Goal: Transaction & Acquisition: Book appointment/travel/reservation

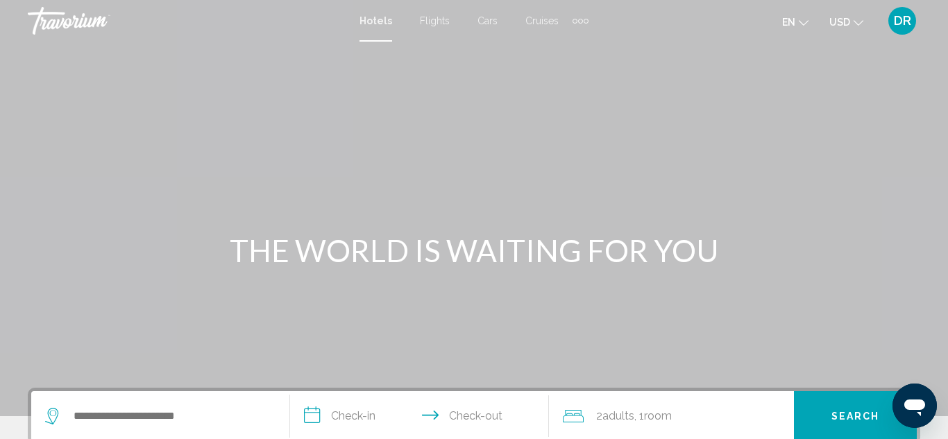
click at [56, 414] on icon "Search widget" at bounding box center [53, 416] width 17 height 17
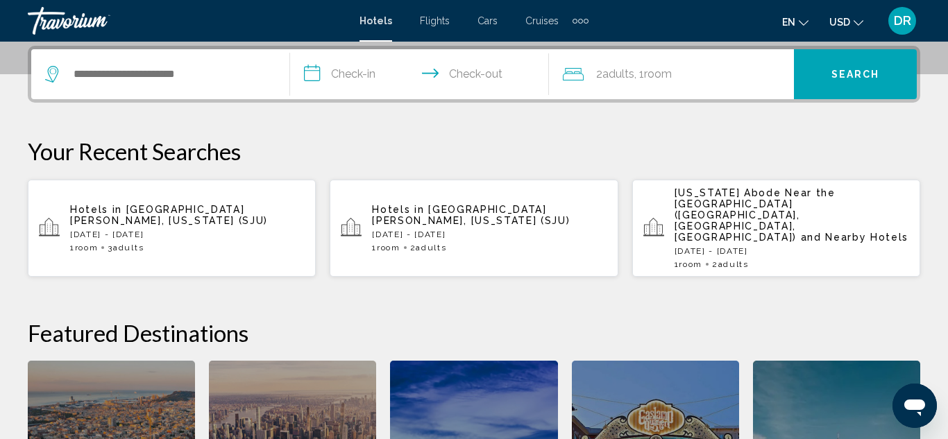
scroll to position [343, 0]
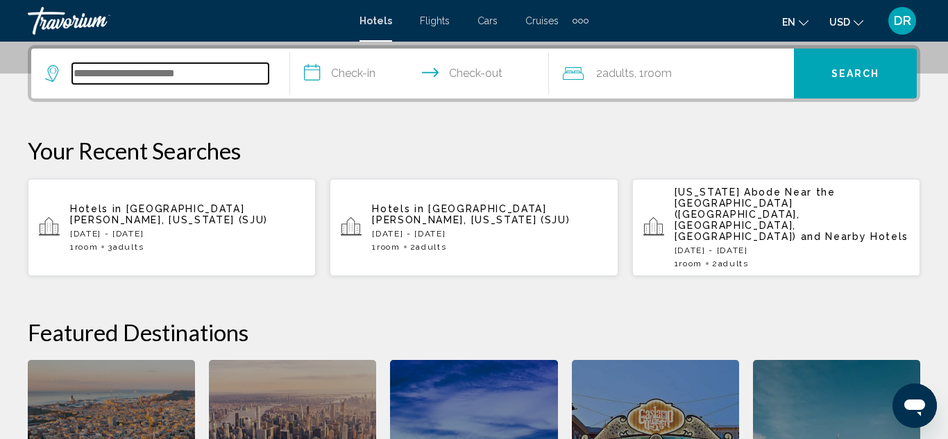
click at [87, 63] on input "Search widget" at bounding box center [170, 73] width 196 height 21
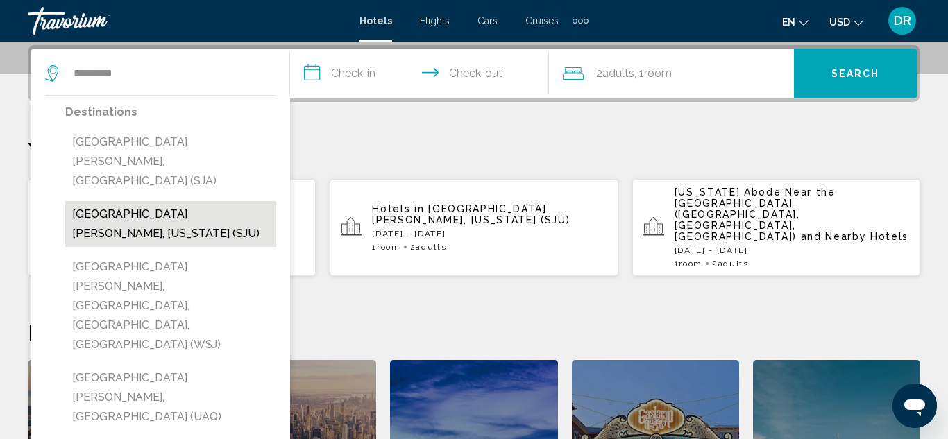
click at [128, 201] on button "[GEOGRAPHIC_DATA][PERSON_NAME], [US_STATE] (SJU)" at bounding box center [170, 224] width 211 height 46
type input "**********"
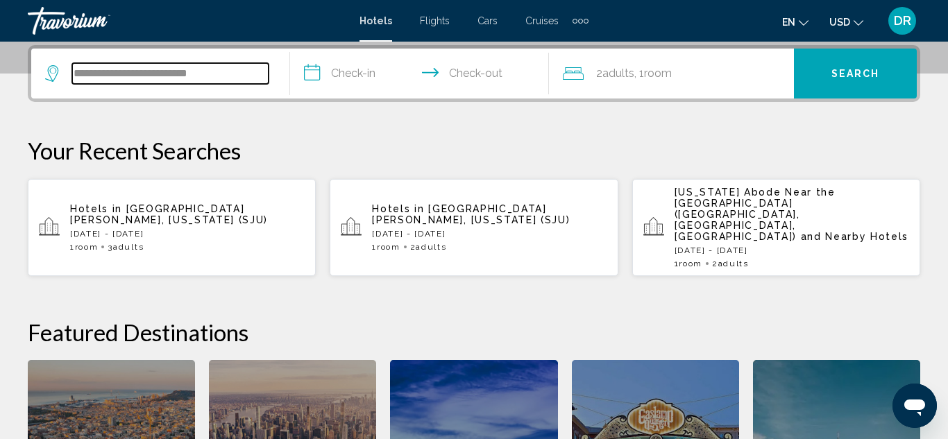
click at [222, 77] on input "**********" at bounding box center [170, 73] width 196 height 21
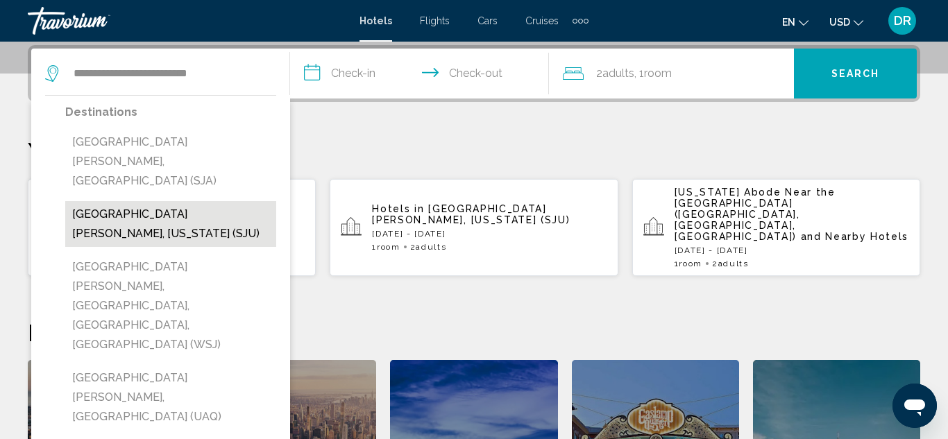
click at [216, 201] on button "[GEOGRAPHIC_DATA][PERSON_NAME], [US_STATE] (SJU)" at bounding box center [170, 224] width 211 height 46
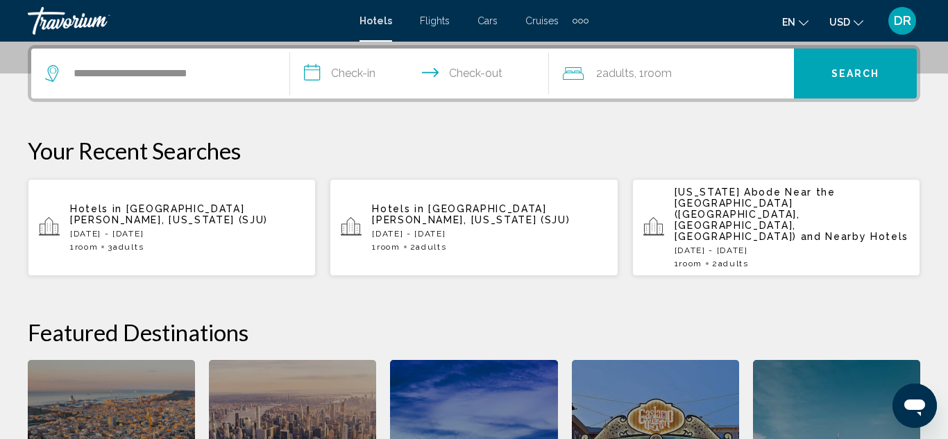
click at [350, 69] on input "**********" at bounding box center [422, 76] width 264 height 54
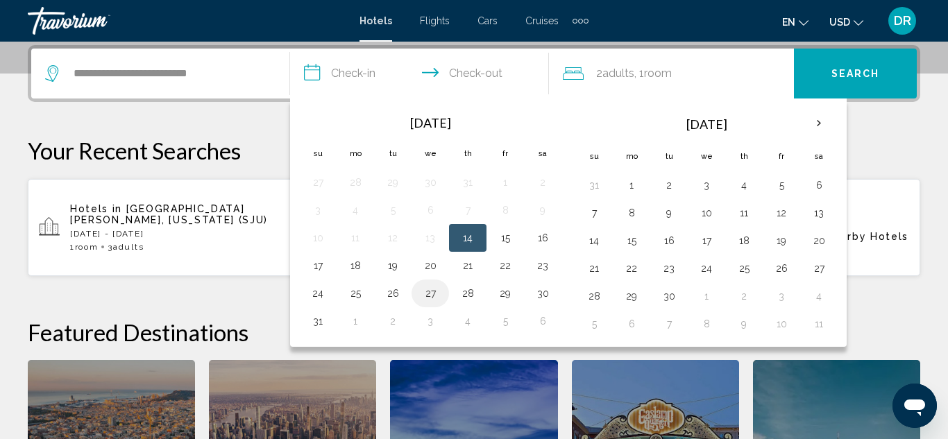
click at [432, 294] on button "27" at bounding box center [430, 293] width 22 height 19
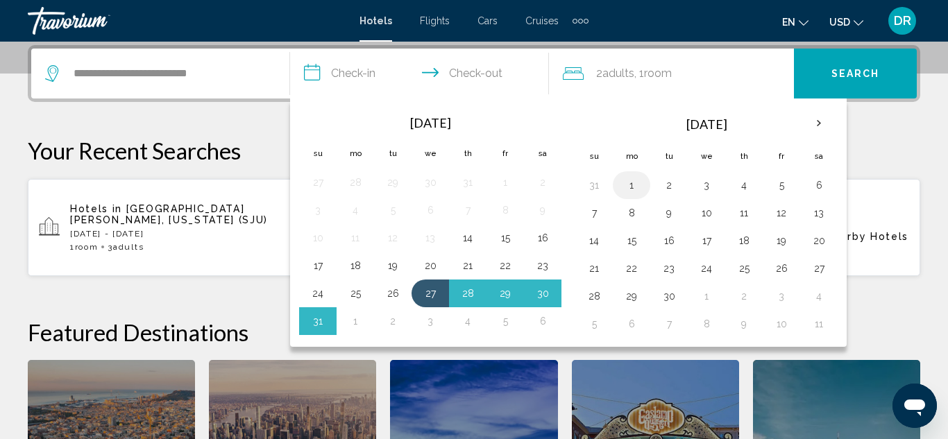
click at [636, 189] on button "1" at bounding box center [631, 185] width 22 height 19
type input "**********"
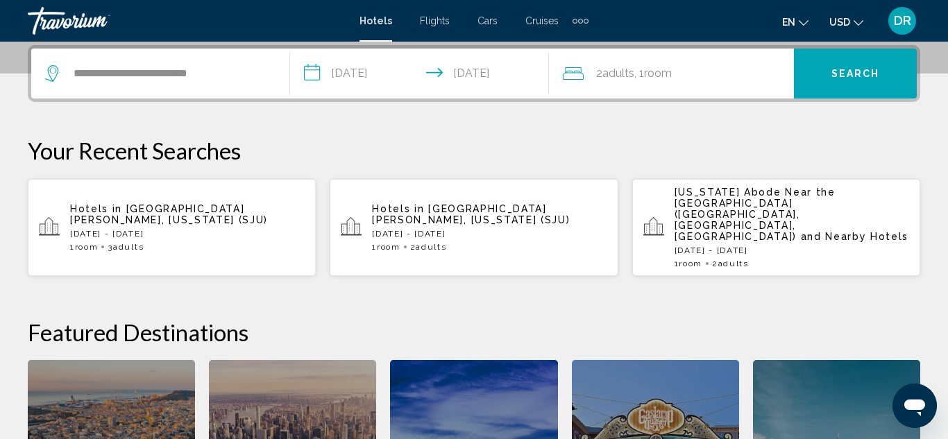
click at [645, 88] on div "2 Adult Adults , 1 Room rooms" at bounding box center [678, 74] width 231 height 50
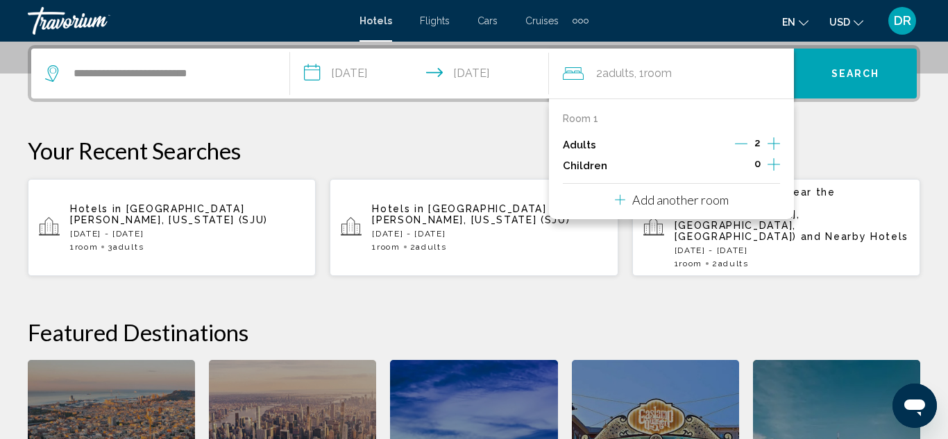
click at [766, 142] on div "2" at bounding box center [757, 145] width 45 height 21
click at [775, 142] on icon "Increment adults" at bounding box center [773, 143] width 12 height 17
click at [870, 71] on span "Search" at bounding box center [855, 74] width 49 height 11
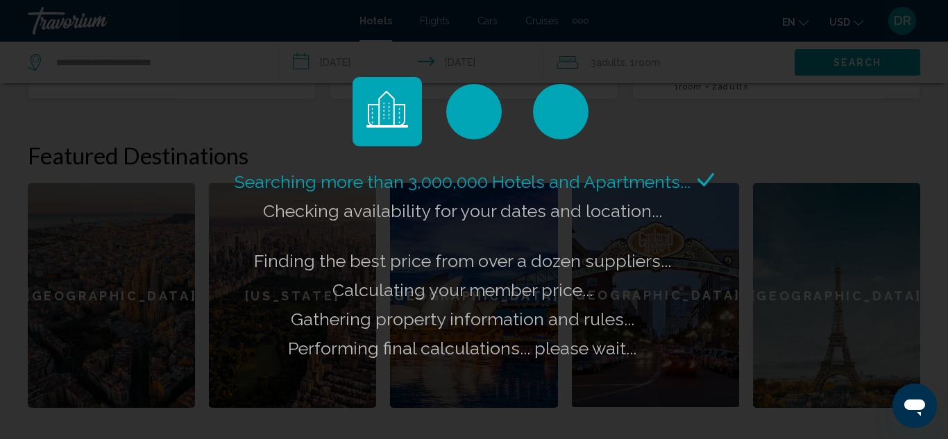
scroll to position [537, 0]
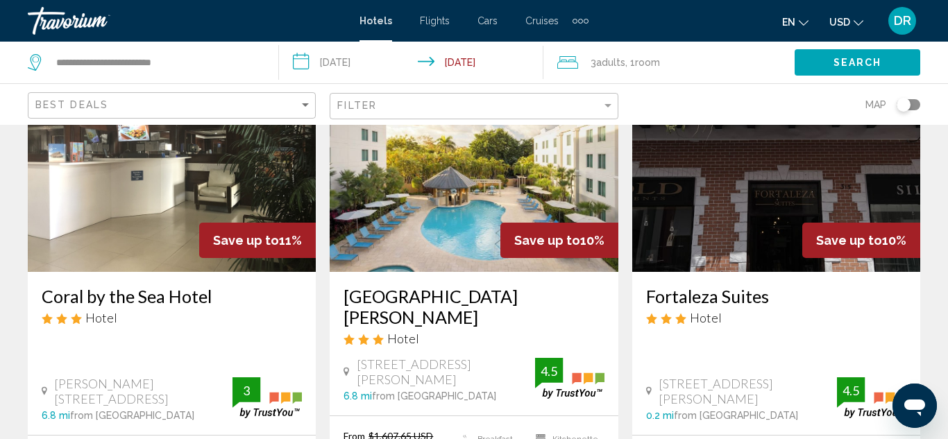
scroll to position [1804, 0]
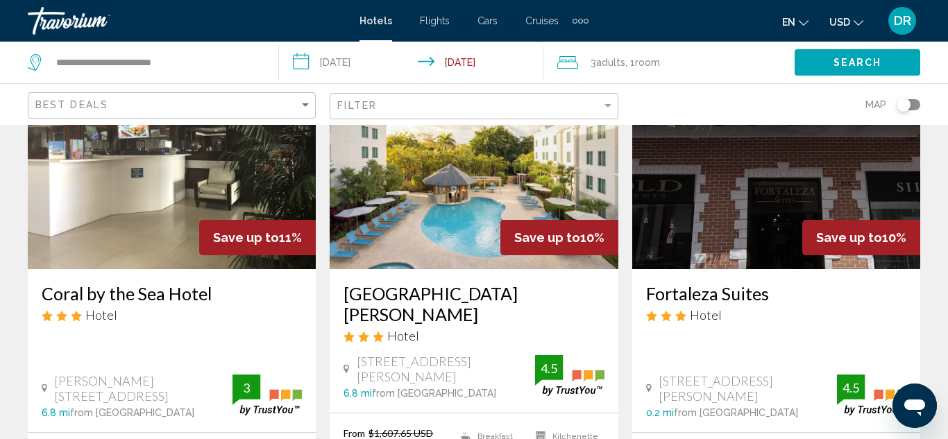
click at [207, 130] on img "Main content" at bounding box center [172, 158] width 288 height 222
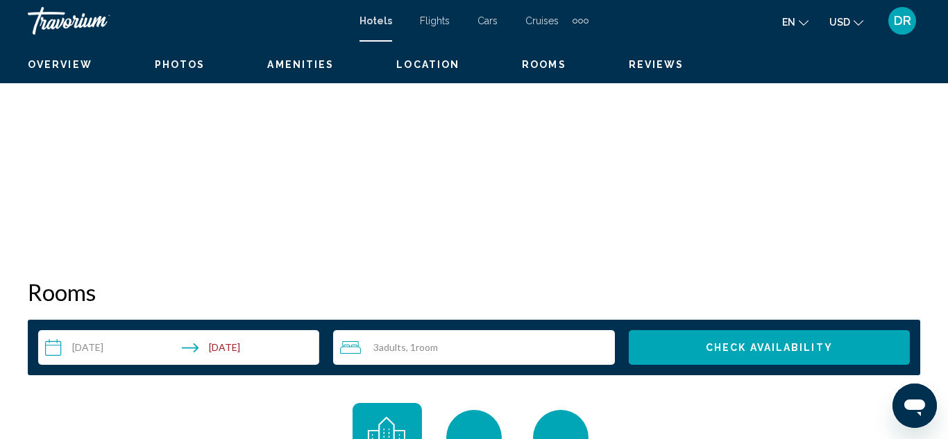
scroll to position [151, 0]
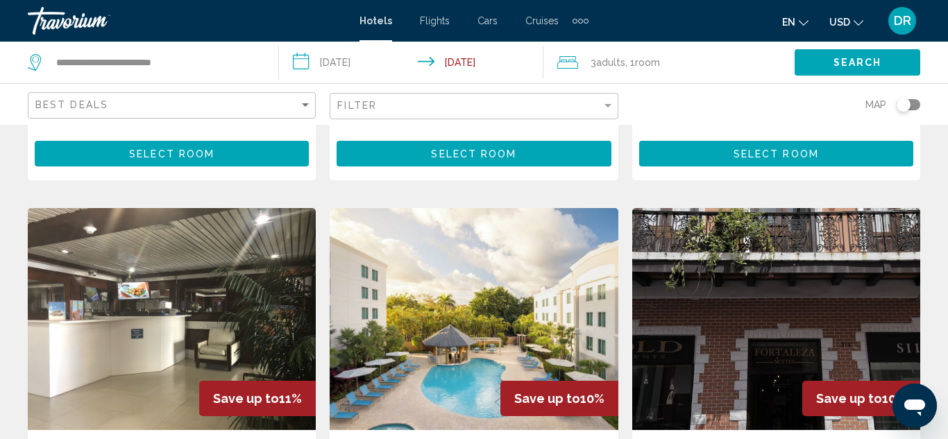
scroll to position [1638, 0]
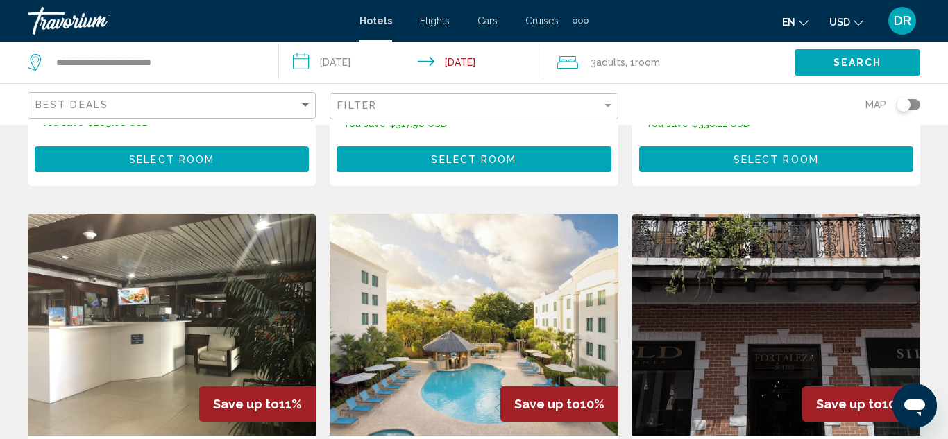
click at [142, 214] on img "Main content" at bounding box center [172, 325] width 288 height 222
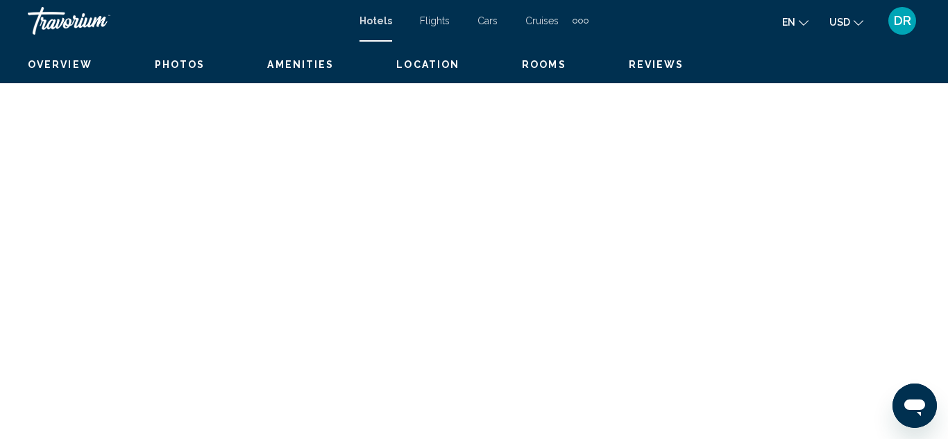
scroll to position [151, 0]
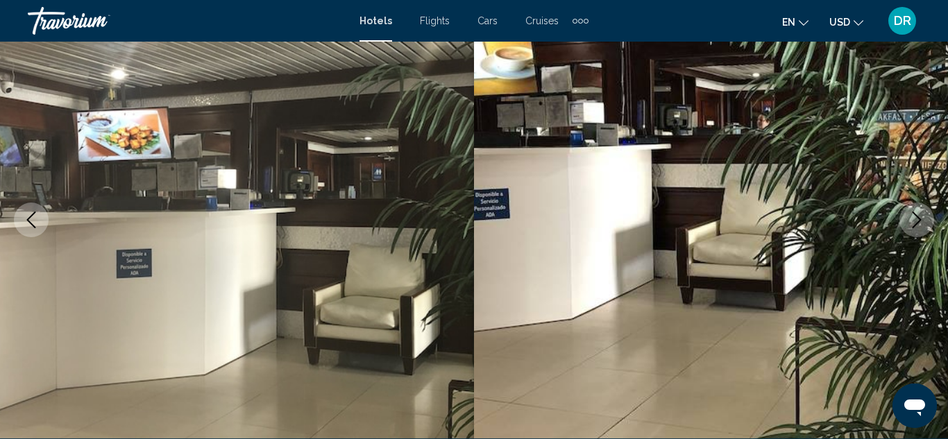
click at [919, 216] on icon "Next image" at bounding box center [916, 220] width 17 height 17
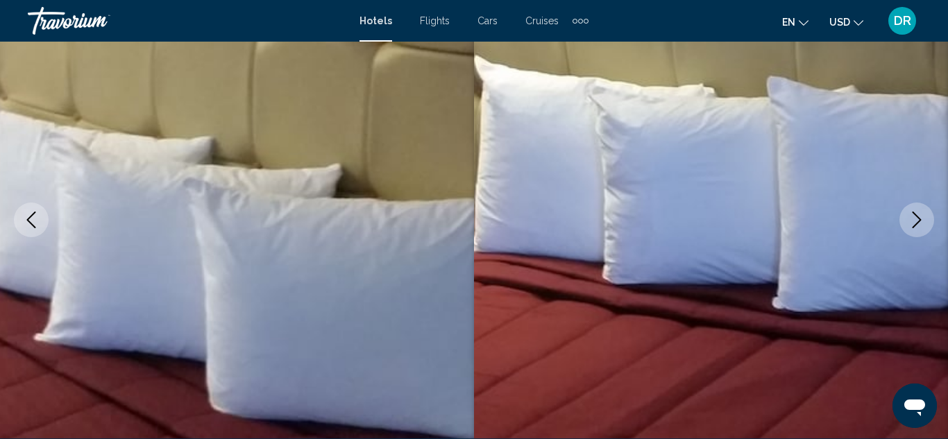
click at [919, 216] on icon "Next image" at bounding box center [916, 220] width 17 height 17
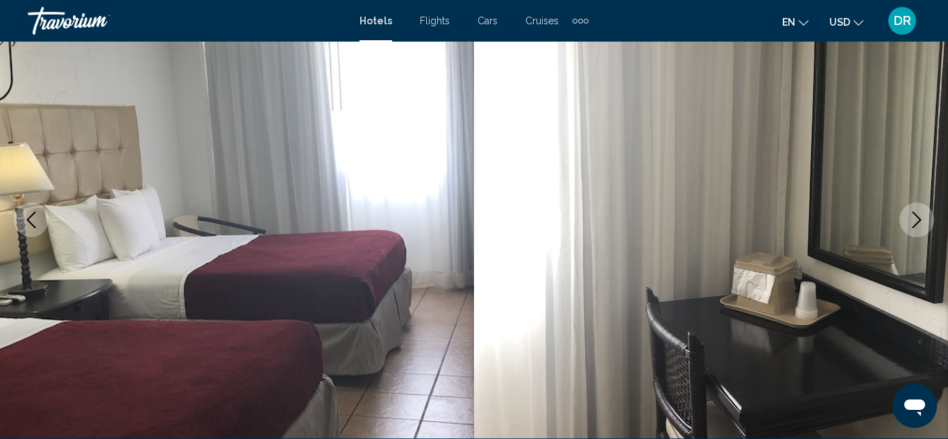
click at [919, 216] on icon "Next image" at bounding box center [916, 220] width 17 height 17
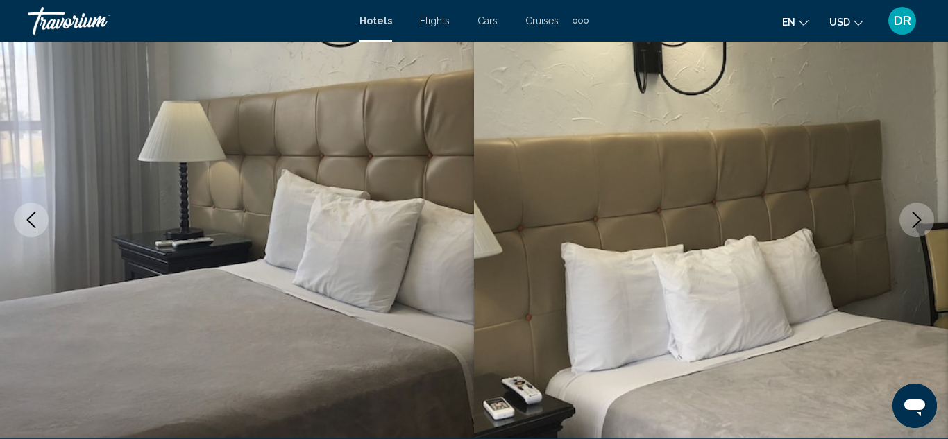
click at [919, 216] on icon "Next image" at bounding box center [916, 220] width 17 height 17
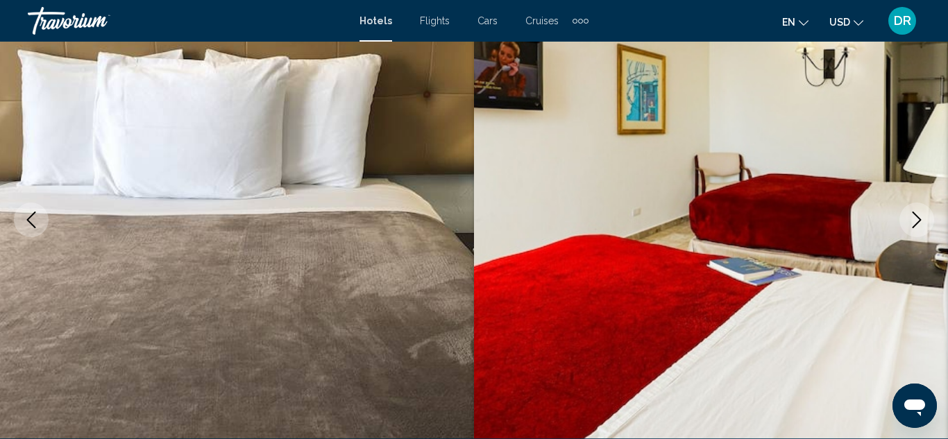
click at [919, 216] on icon "Next image" at bounding box center [916, 220] width 17 height 17
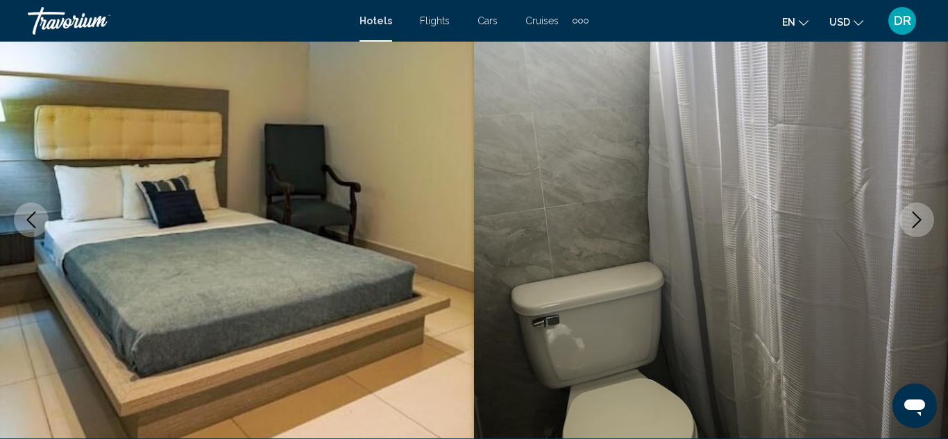
click at [27, 220] on icon "Previous image" at bounding box center [31, 220] width 9 height 17
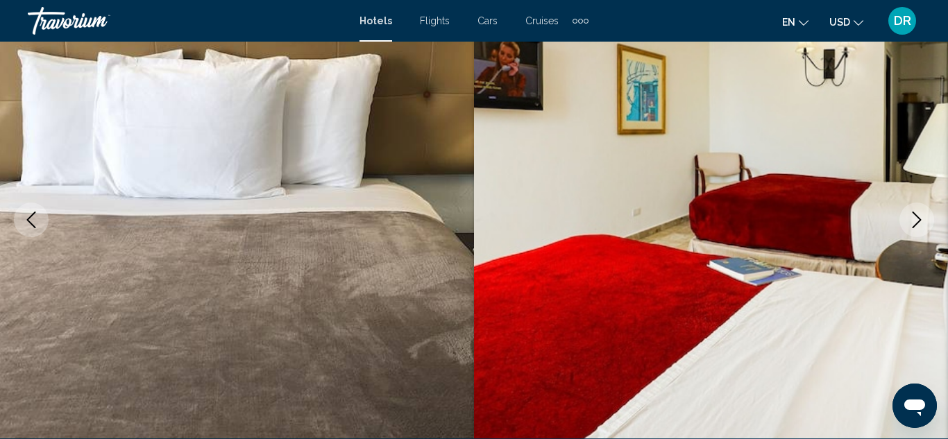
click at [597, 268] on img "Main content" at bounding box center [711, 219] width 474 height 659
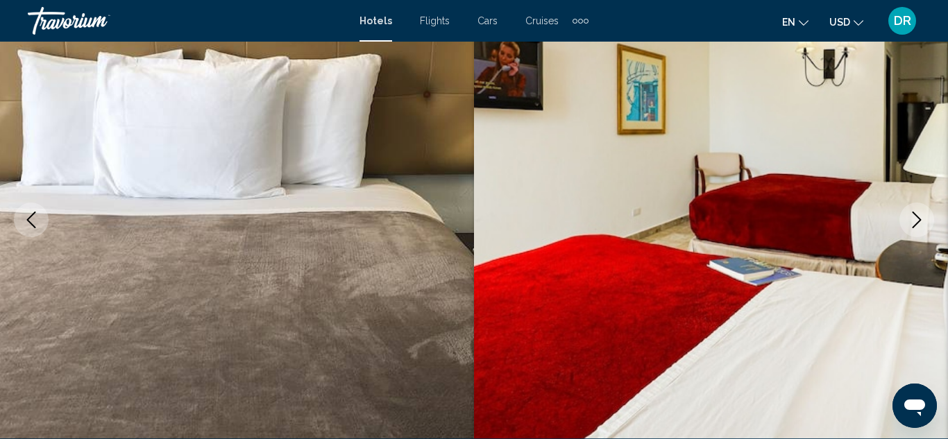
click at [597, 268] on img "Main content" at bounding box center [711, 219] width 474 height 659
click at [648, 234] on img "Main content" at bounding box center [711, 219] width 474 height 659
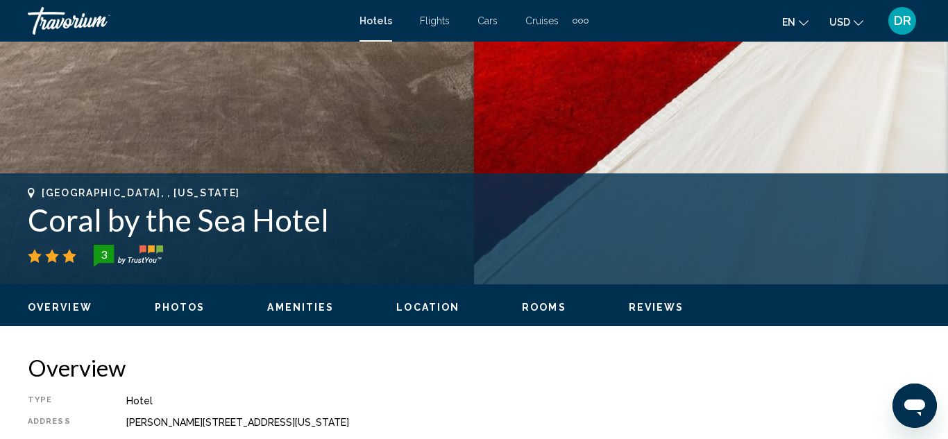
scroll to position [559, 0]
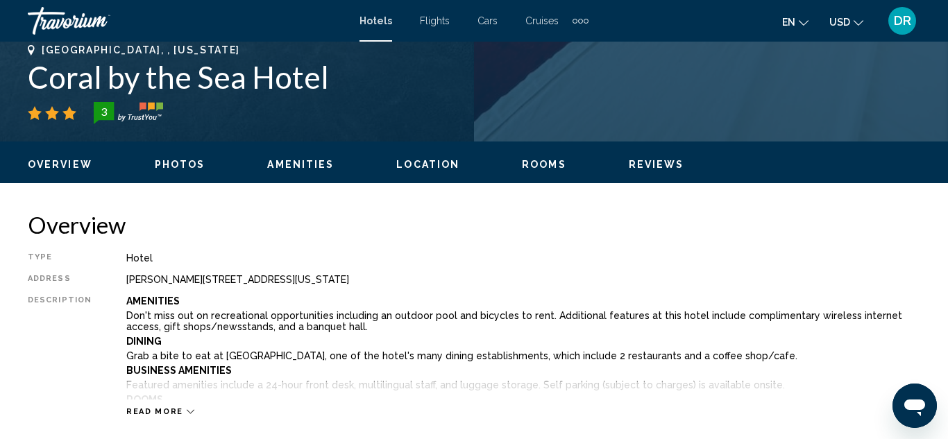
click at [851, 53] on div "Carolina, , Puerto Rico" at bounding box center [474, 49] width 892 height 11
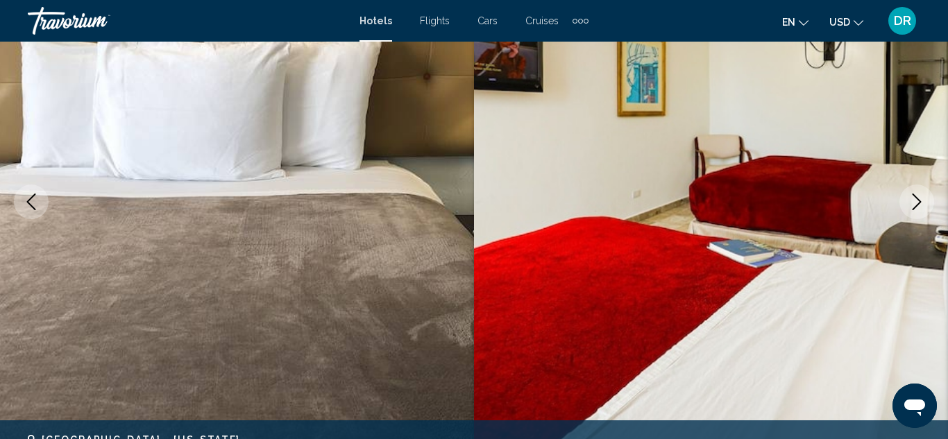
scroll to position [143, 0]
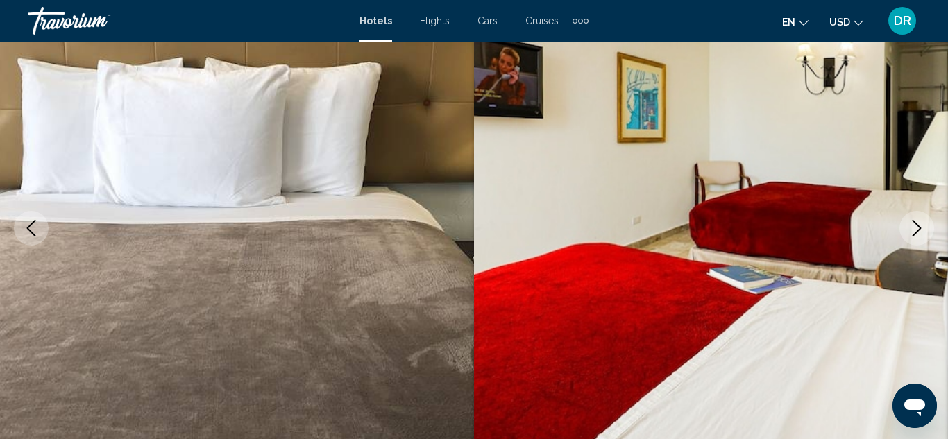
click at [919, 228] on icon "Next image" at bounding box center [916, 228] width 9 height 17
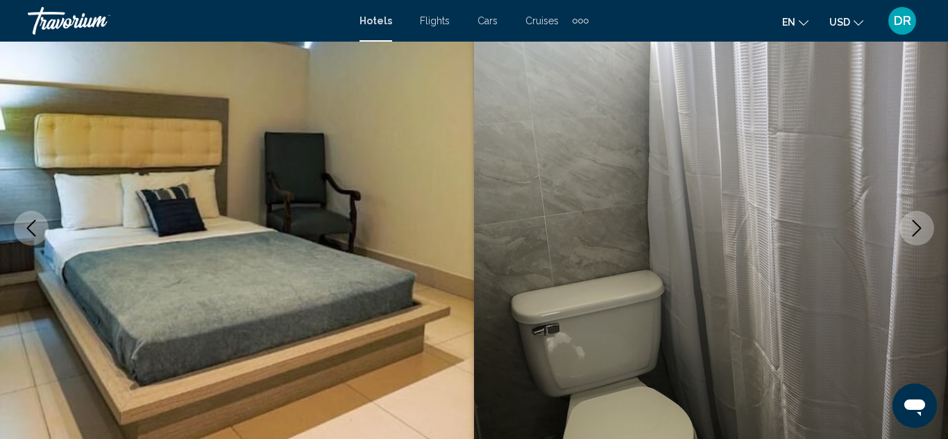
click at [919, 228] on icon "Next image" at bounding box center [916, 228] width 9 height 17
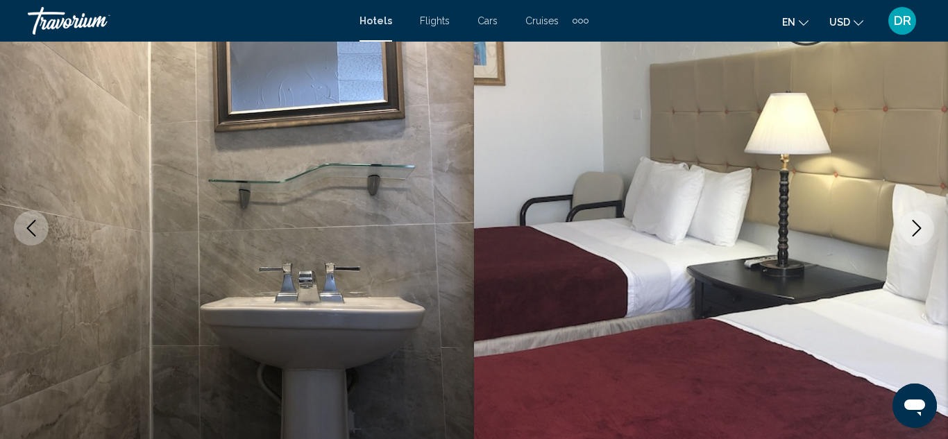
click at [919, 228] on icon "Next image" at bounding box center [916, 228] width 9 height 17
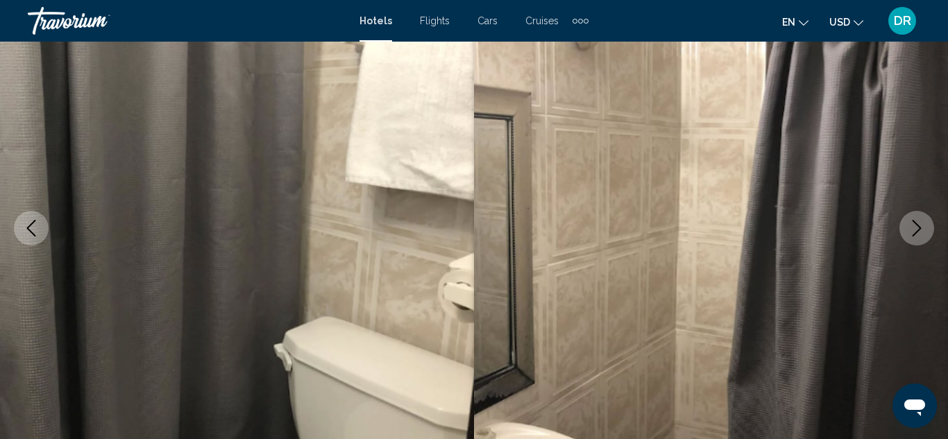
click at [919, 228] on icon "Next image" at bounding box center [916, 228] width 9 height 17
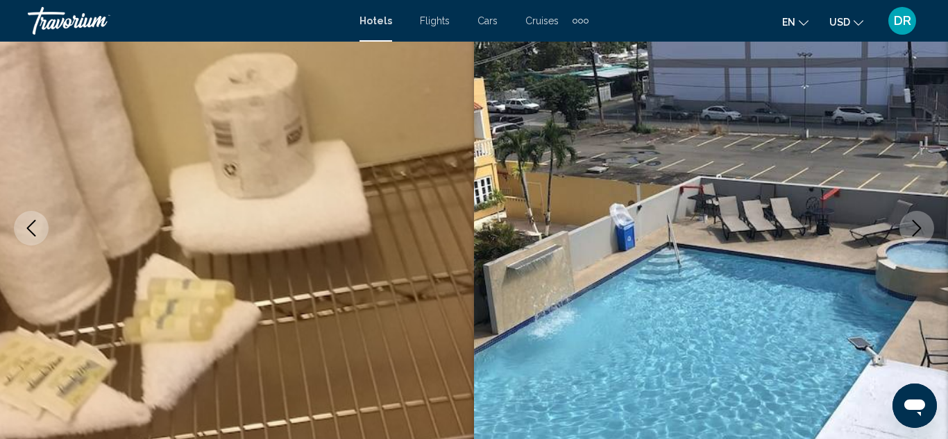
click at [919, 228] on icon "Next image" at bounding box center [916, 228] width 9 height 17
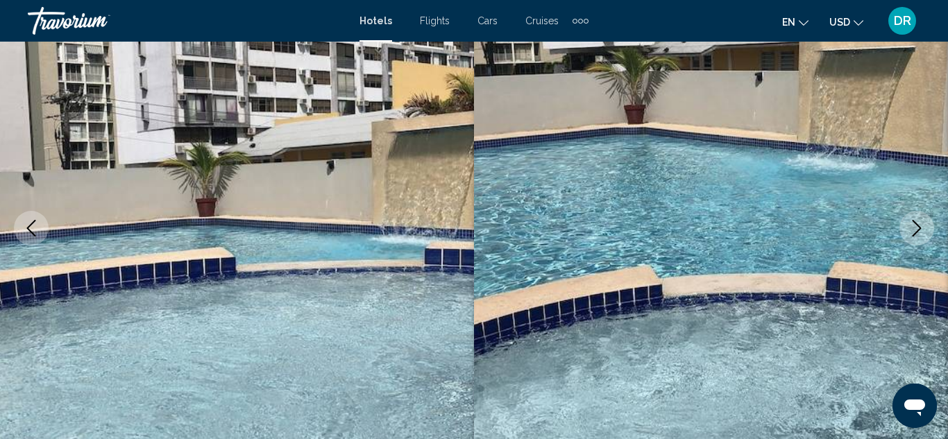
click at [919, 228] on icon "Next image" at bounding box center [916, 228] width 9 height 17
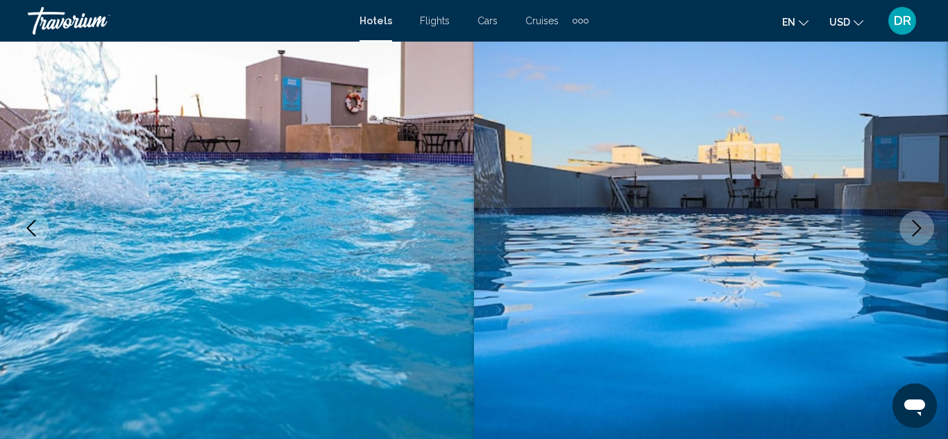
click at [919, 228] on icon "Next image" at bounding box center [916, 228] width 9 height 17
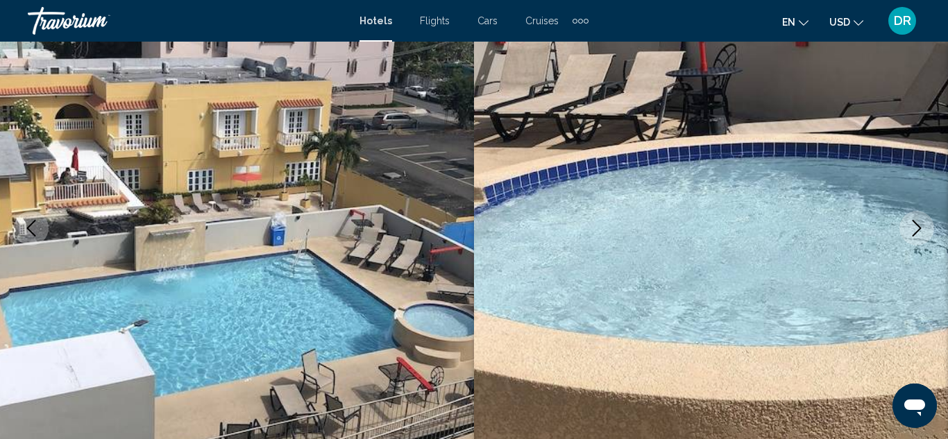
click at [919, 228] on icon "Next image" at bounding box center [916, 228] width 9 height 17
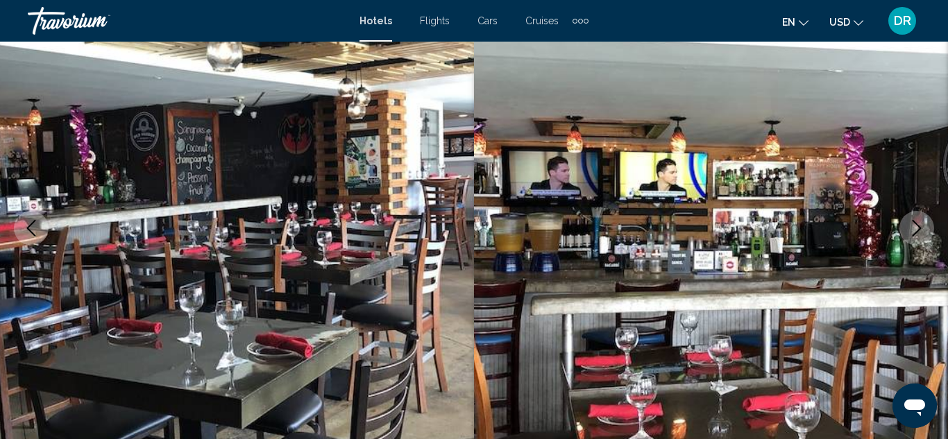
click at [21, 221] on button "Previous image" at bounding box center [31, 228] width 35 height 35
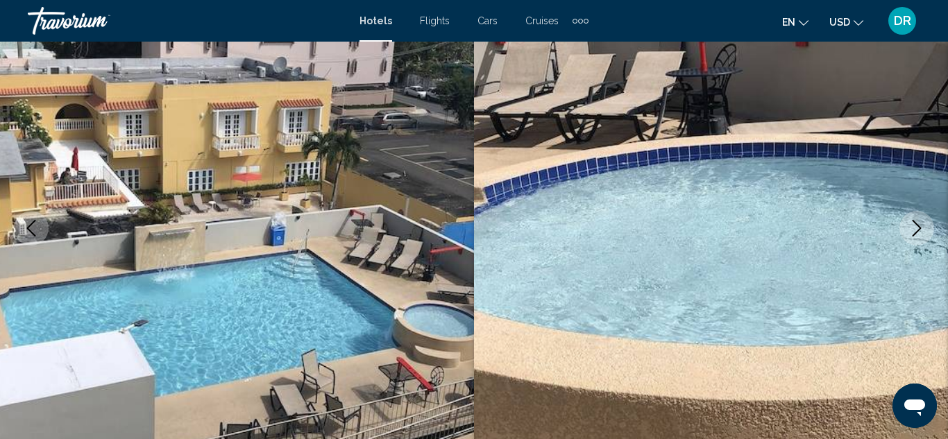
click at [924, 229] on icon "Next image" at bounding box center [916, 228] width 17 height 17
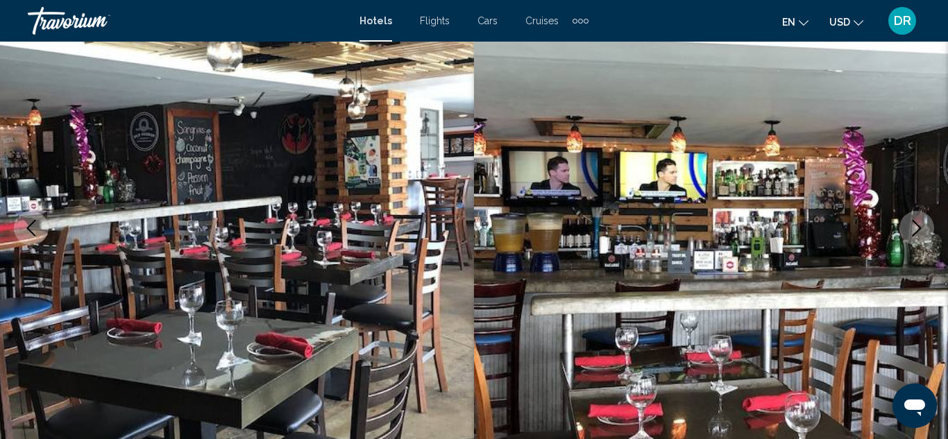
click at [924, 229] on icon "Next image" at bounding box center [916, 228] width 17 height 17
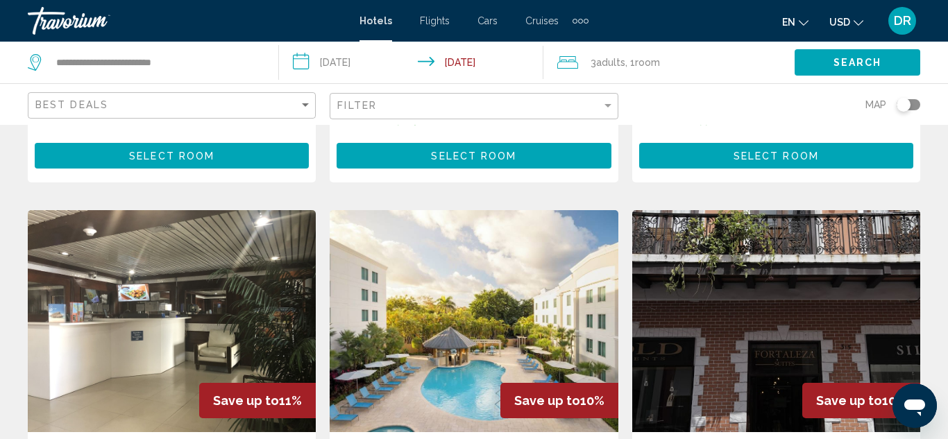
scroll to position [1638, 0]
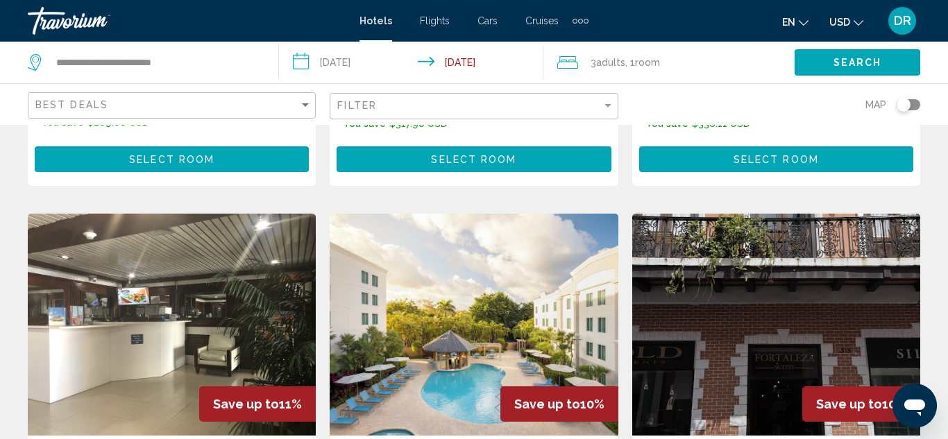
click at [105, 220] on img "Main content" at bounding box center [172, 325] width 288 height 222
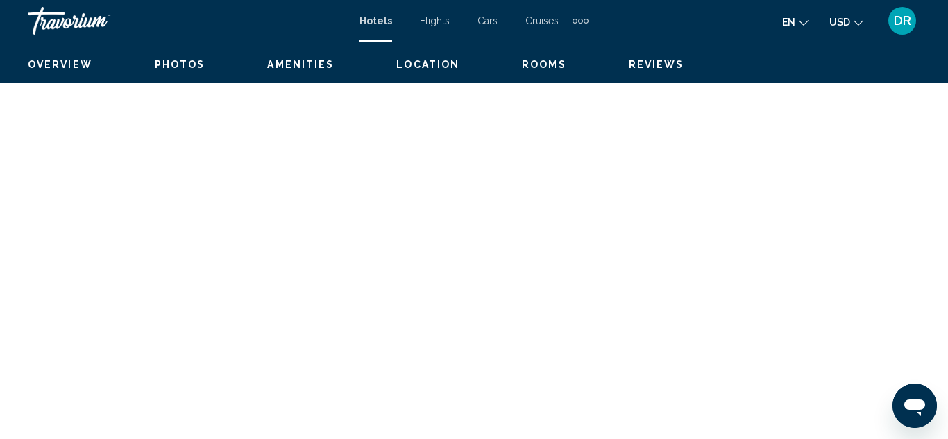
scroll to position [151, 0]
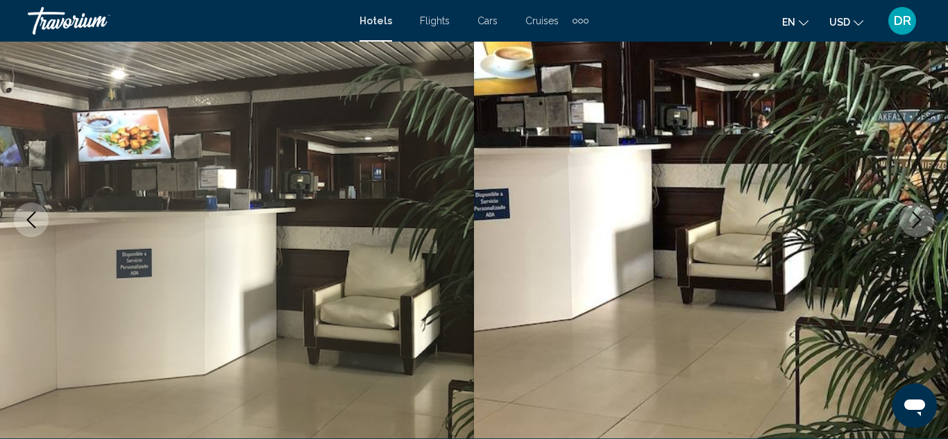
click at [925, 223] on button "Next image" at bounding box center [916, 220] width 35 height 35
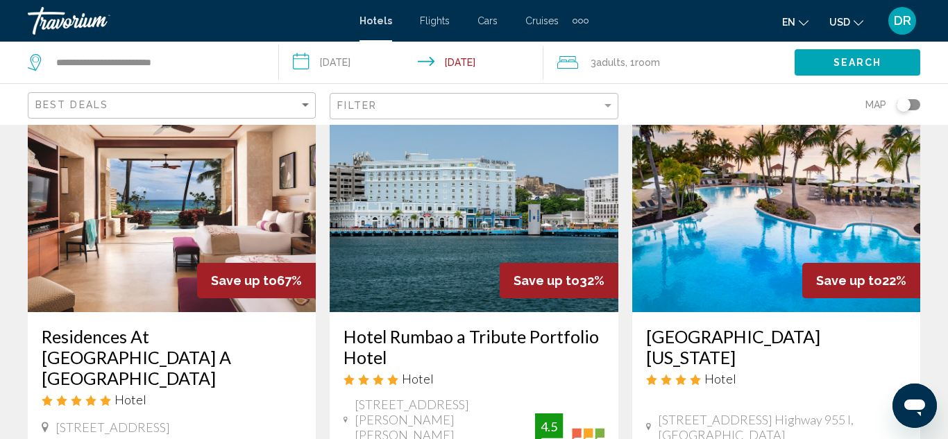
scroll to position [56, 0]
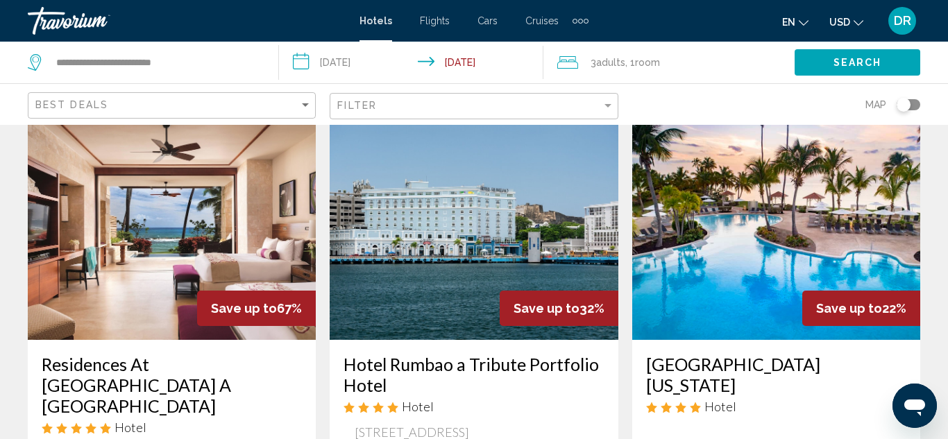
click at [109, 194] on img "Main content" at bounding box center [172, 229] width 288 height 222
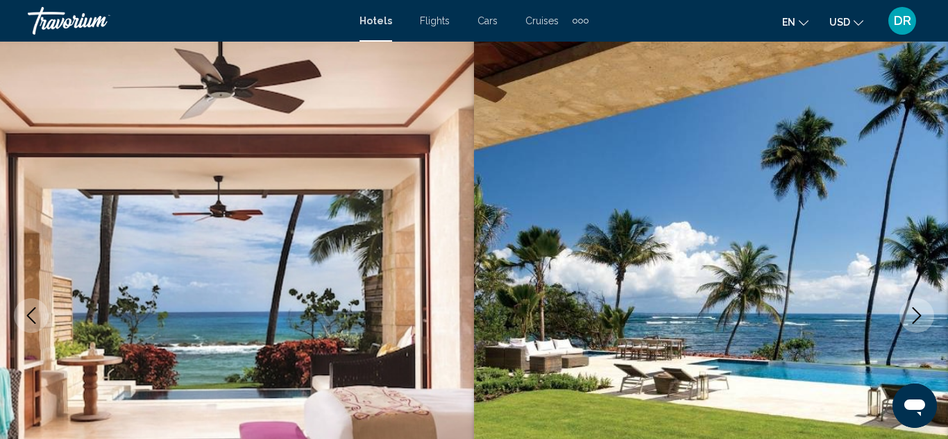
scroll to position [151, 0]
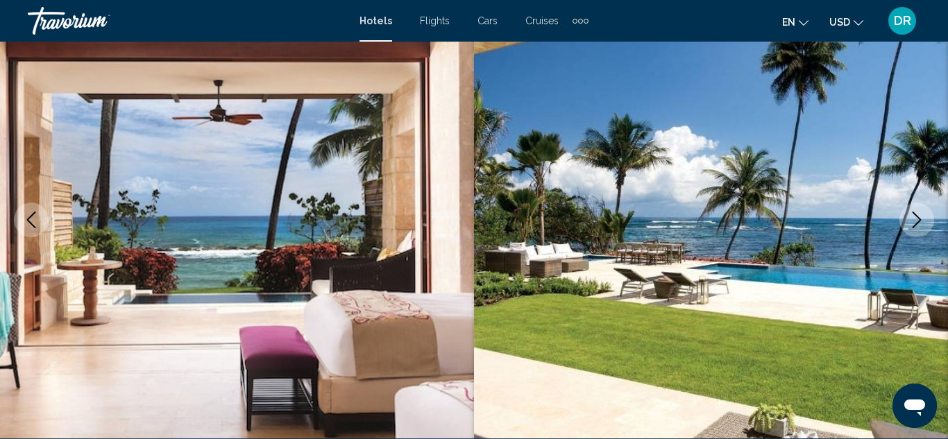
click at [917, 223] on icon "Next image" at bounding box center [916, 220] width 9 height 17
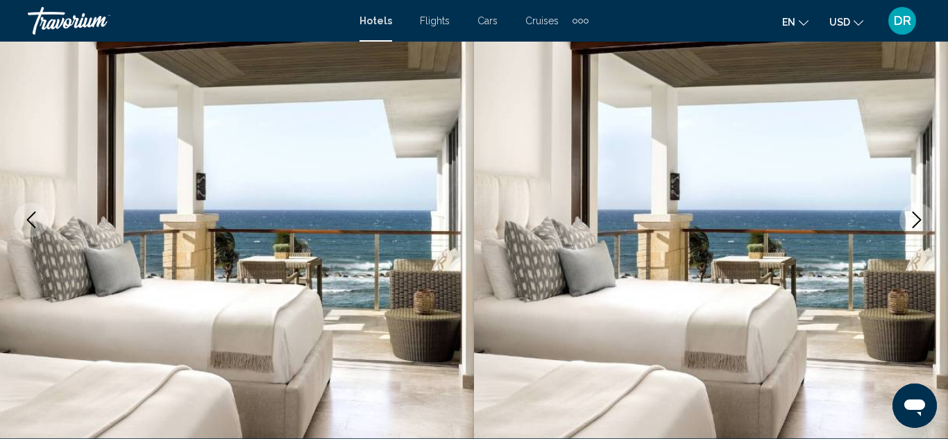
click at [917, 223] on icon "Next image" at bounding box center [916, 220] width 9 height 17
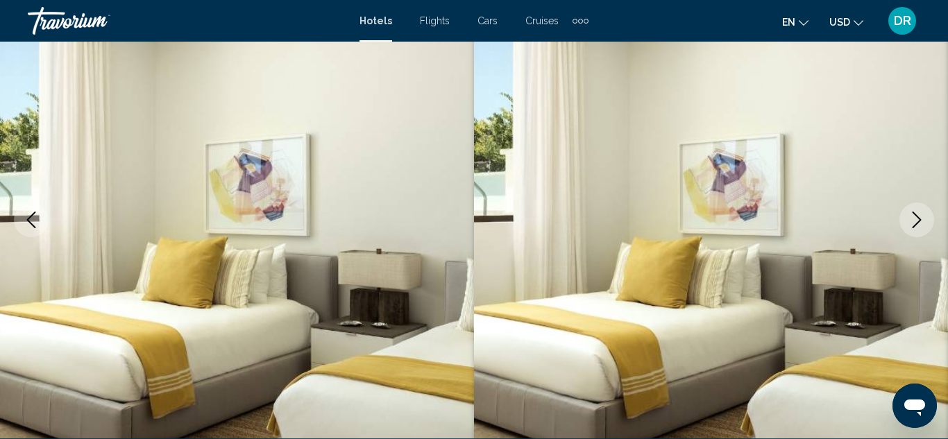
click at [917, 223] on icon "Next image" at bounding box center [916, 220] width 9 height 17
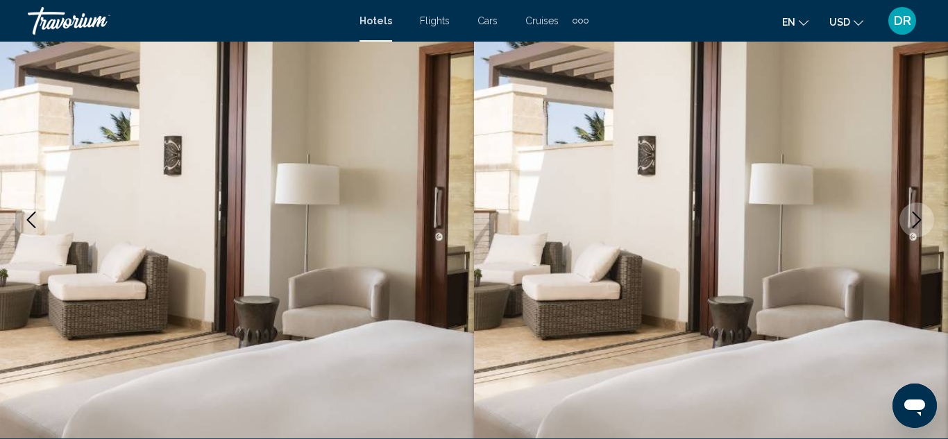
click at [917, 223] on icon "Next image" at bounding box center [916, 220] width 9 height 17
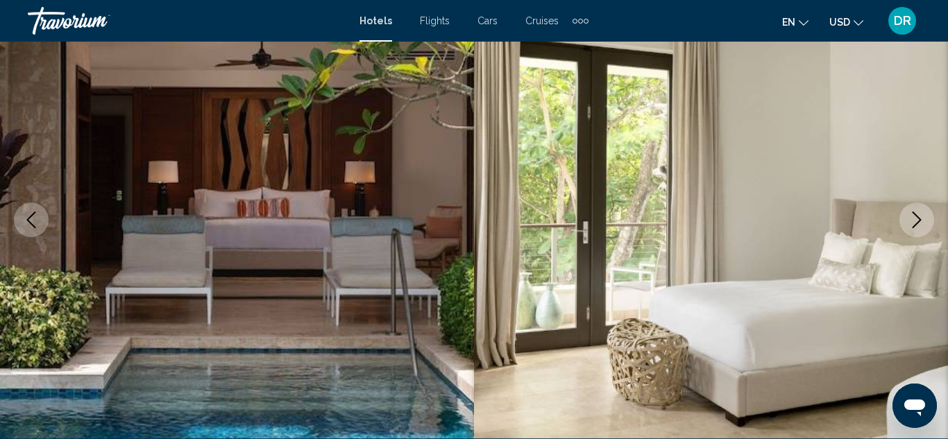
click at [917, 223] on icon "Next image" at bounding box center [916, 220] width 9 height 17
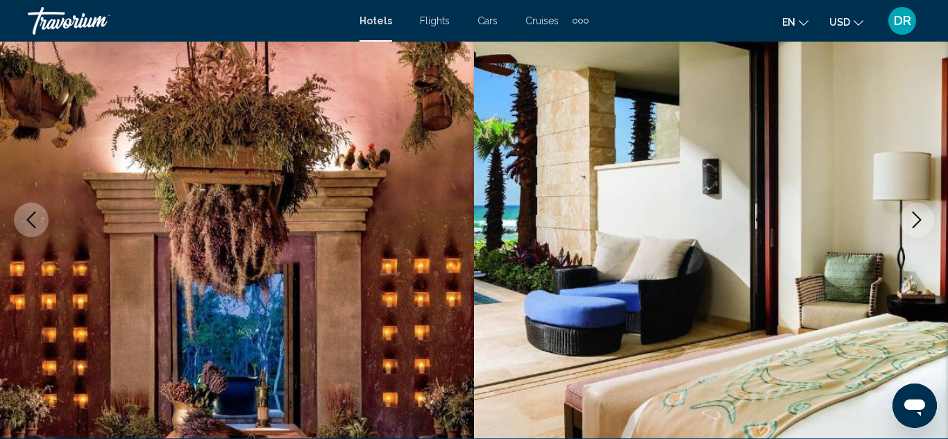
click at [917, 223] on icon "Next image" at bounding box center [916, 220] width 9 height 17
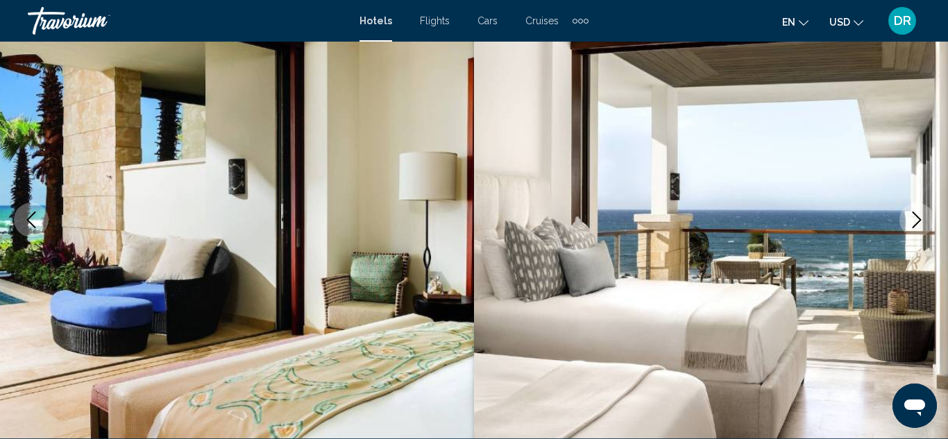
click at [917, 223] on icon "Next image" at bounding box center [916, 220] width 9 height 17
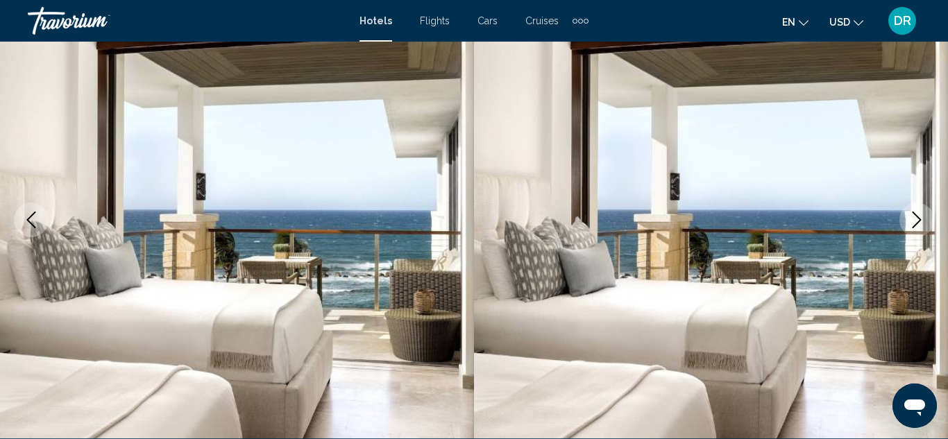
click at [917, 223] on icon "Next image" at bounding box center [916, 220] width 9 height 17
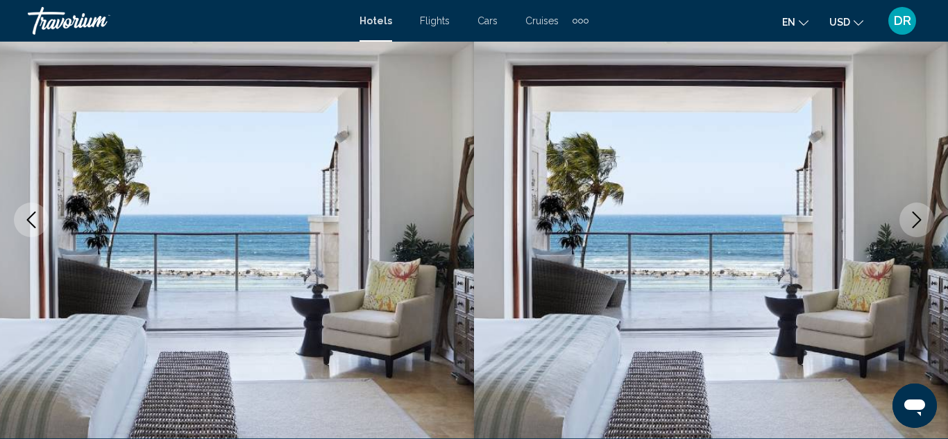
click at [917, 223] on icon "Next image" at bounding box center [916, 220] width 9 height 17
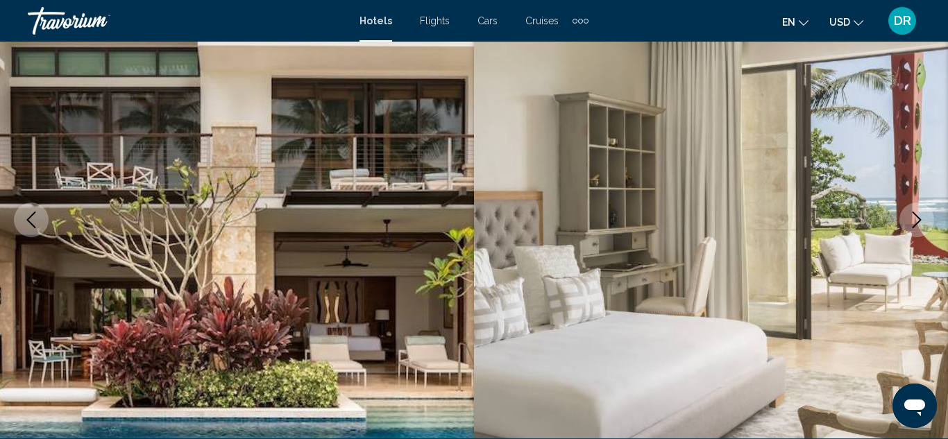
click at [917, 223] on icon "Next image" at bounding box center [916, 220] width 9 height 17
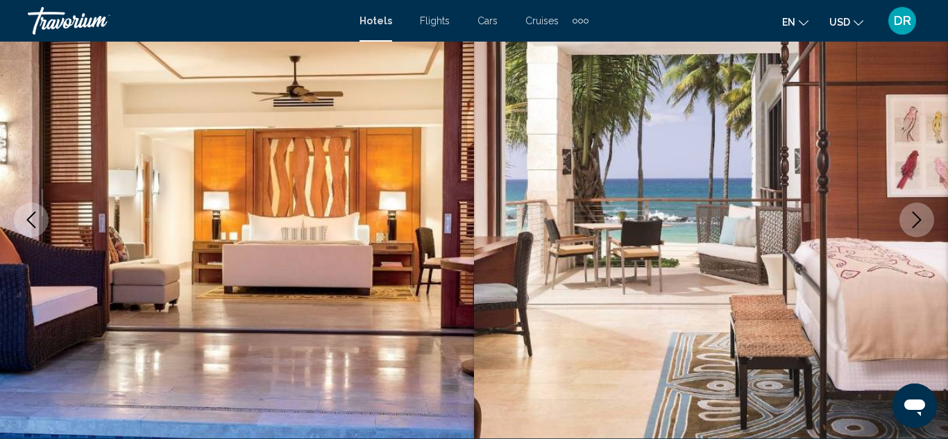
click at [917, 223] on icon "Next image" at bounding box center [916, 220] width 9 height 17
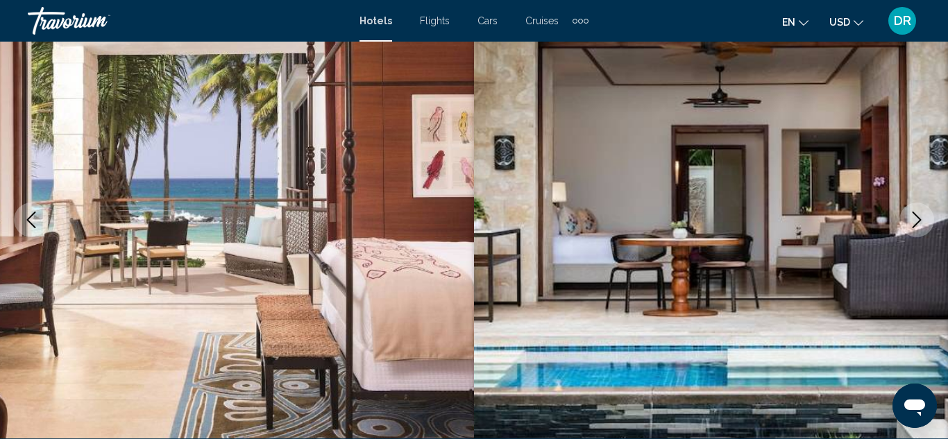
click at [917, 223] on icon "Next image" at bounding box center [916, 220] width 9 height 17
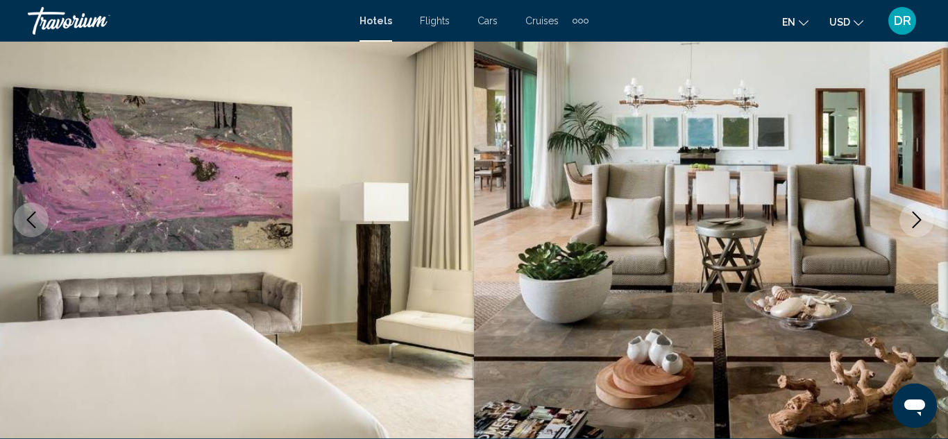
click at [917, 223] on icon "Next image" at bounding box center [916, 220] width 9 height 17
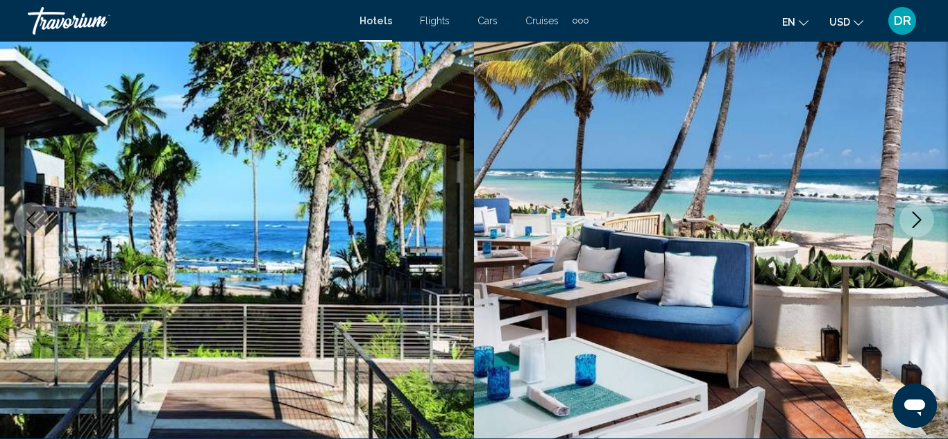
click at [917, 223] on icon "Next image" at bounding box center [916, 220] width 9 height 17
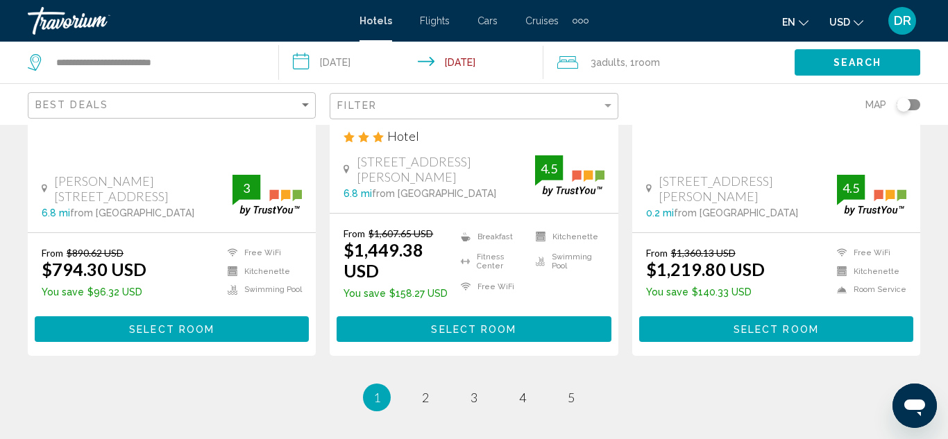
scroll to position [2026, 0]
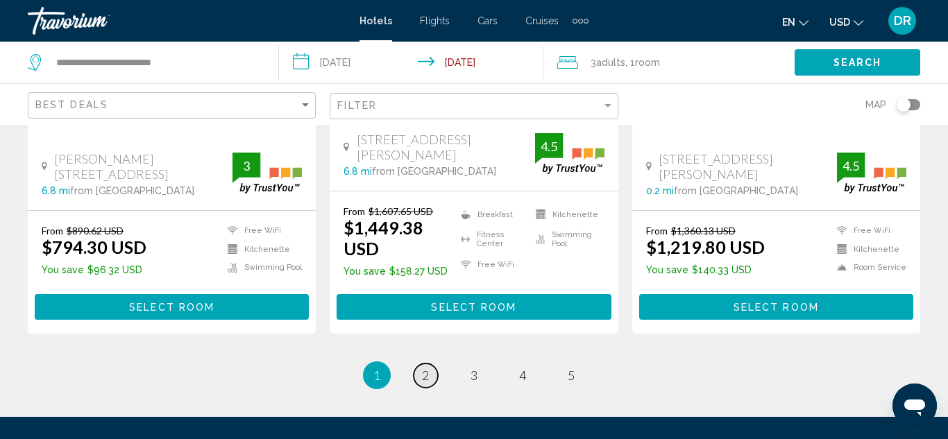
click at [429, 364] on link "page 2" at bounding box center [426, 376] width 24 height 24
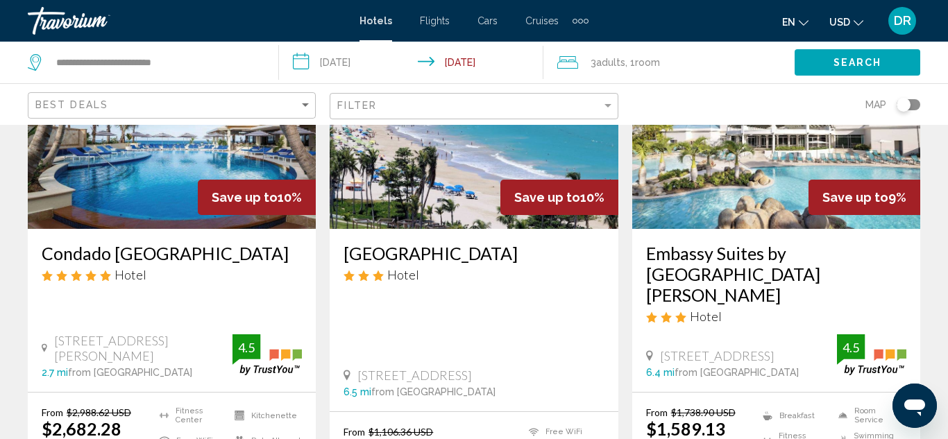
scroll to position [194, 0]
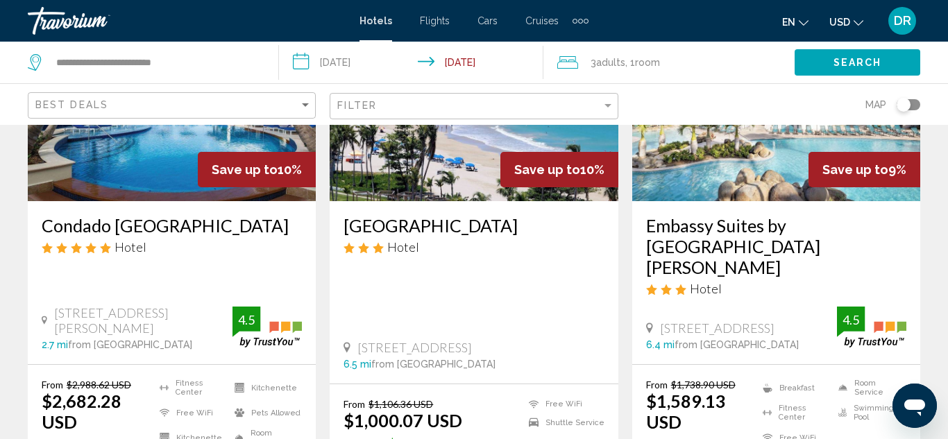
click at [412, 202] on div "Esj Beach Hotel Hotel 6165 Isla Verde Ave Carolina 6.5 mi from San Juan city ce…" at bounding box center [474, 292] width 288 height 182
click at [426, 185] on img "Main content" at bounding box center [474, 90] width 288 height 222
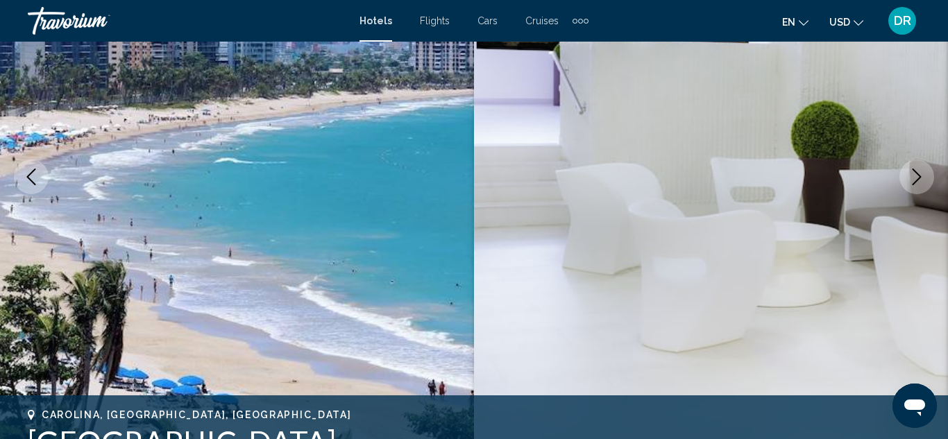
scroll to position [151, 0]
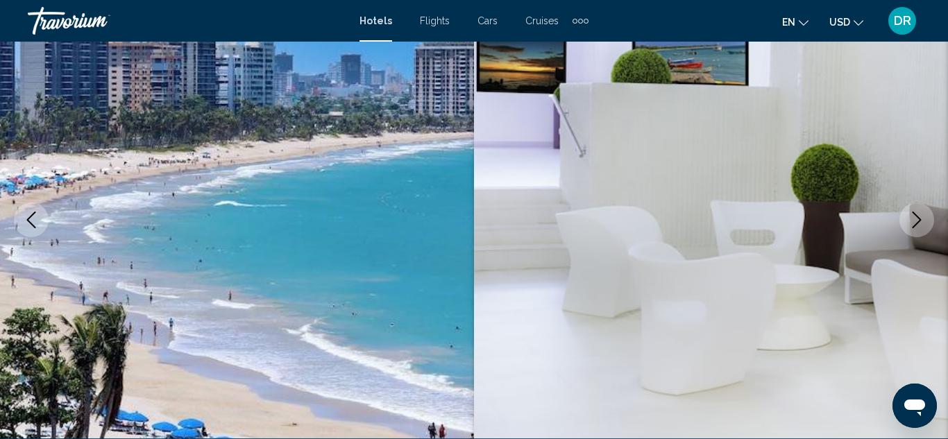
click at [920, 216] on icon "Next image" at bounding box center [916, 220] width 17 height 17
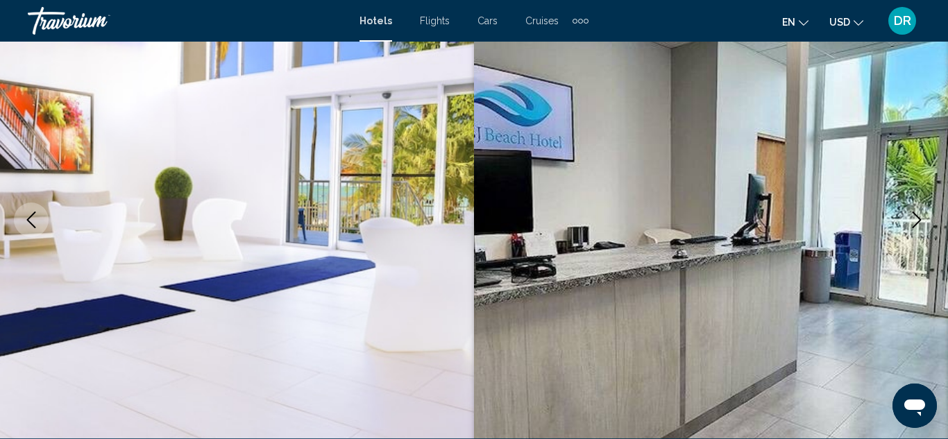
click at [920, 216] on icon "Next image" at bounding box center [916, 220] width 17 height 17
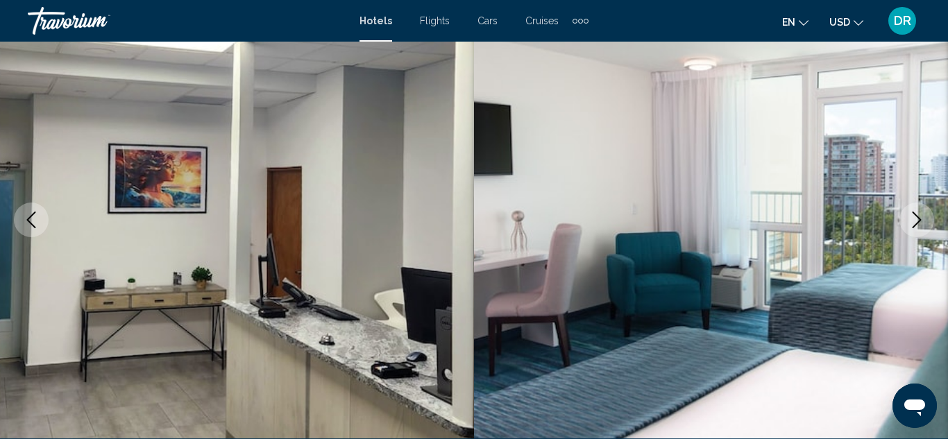
click at [920, 216] on icon "Next image" at bounding box center [916, 220] width 17 height 17
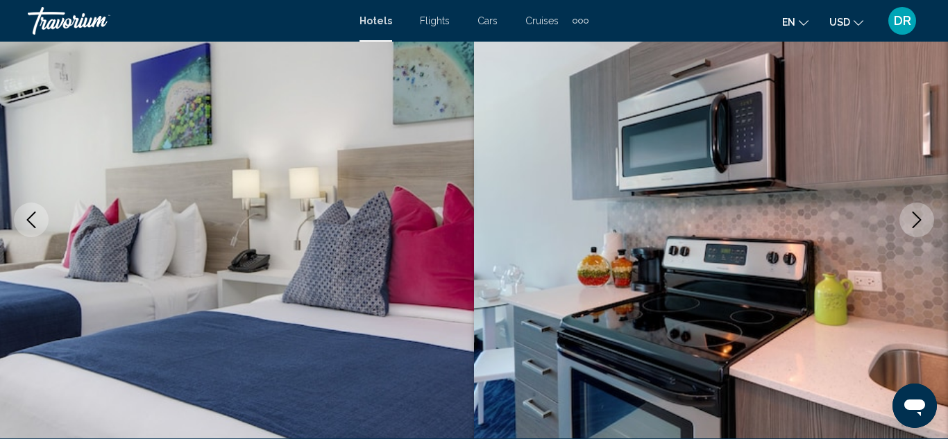
click at [920, 216] on icon "Next image" at bounding box center [916, 220] width 17 height 17
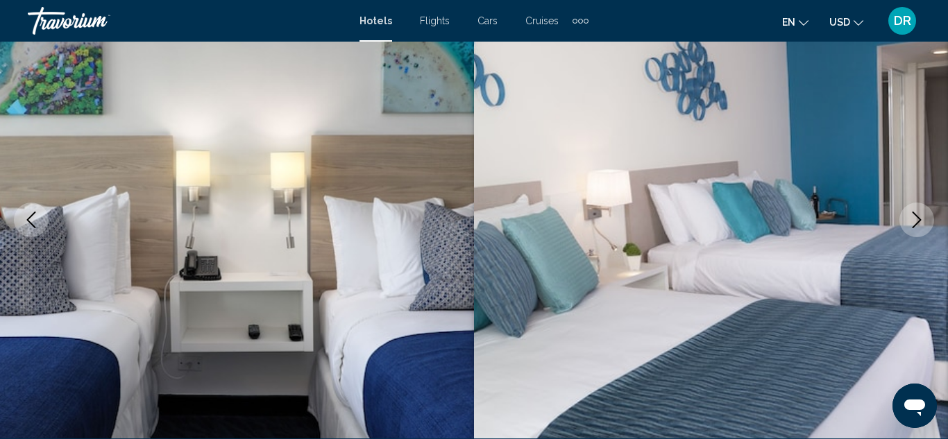
click at [920, 216] on icon "Next image" at bounding box center [916, 220] width 17 height 17
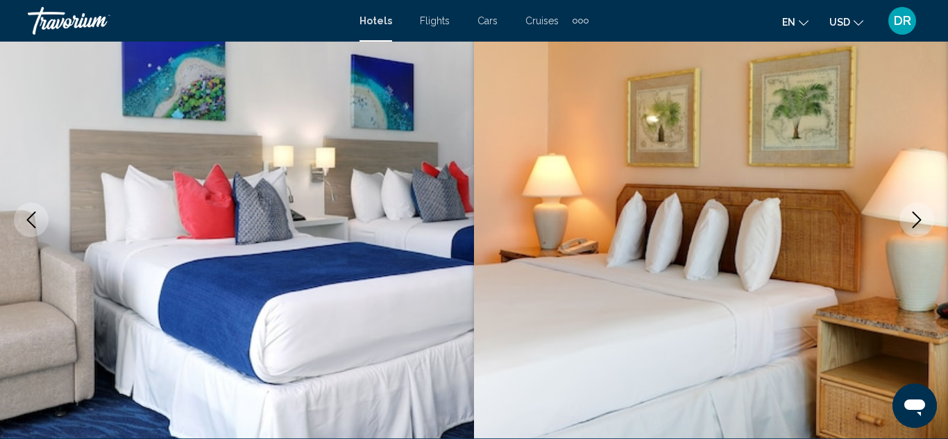
click at [920, 216] on icon "Next image" at bounding box center [916, 220] width 17 height 17
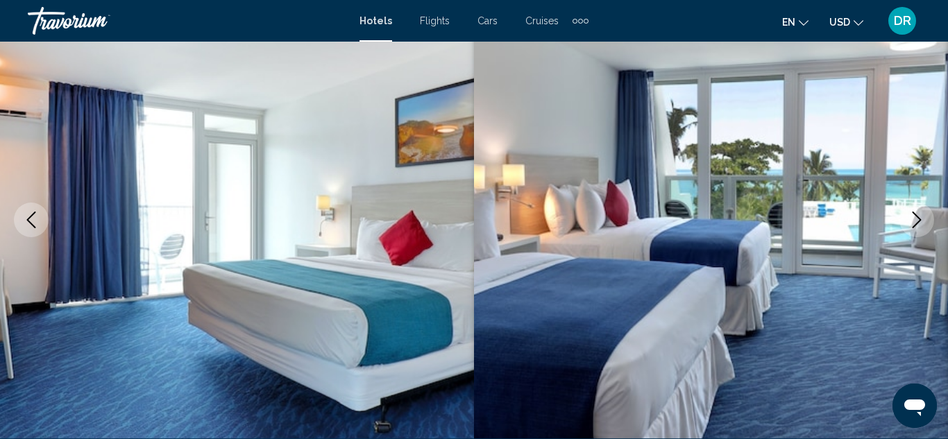
click at [920, 216] on icon "Next image" at bounding box center [916, 220] width 17 height 17
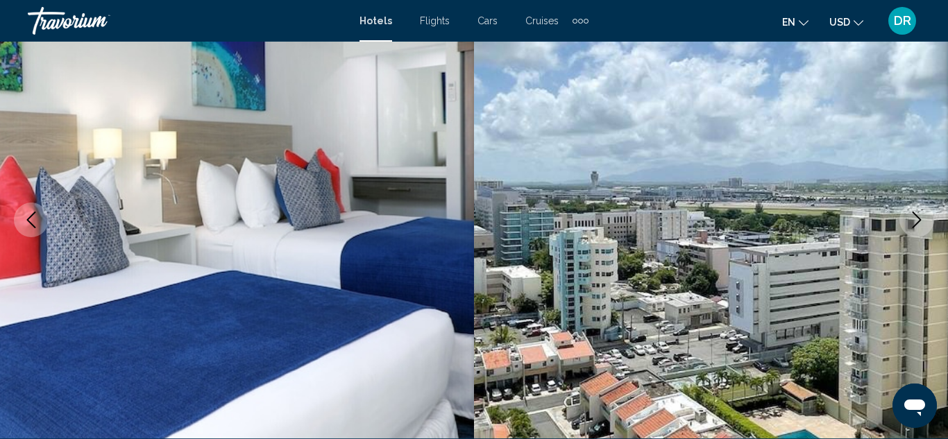
click at [920, 216] on icon "Next image" at bounding box center [916, 220] width 17 height 17
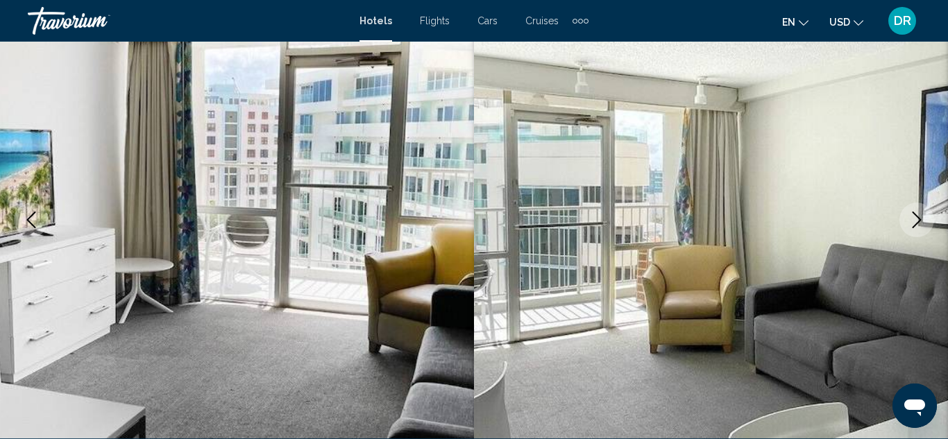
click at [920, 216] on icon "Next image" at bounding box center [916, 220] width 17 height 17
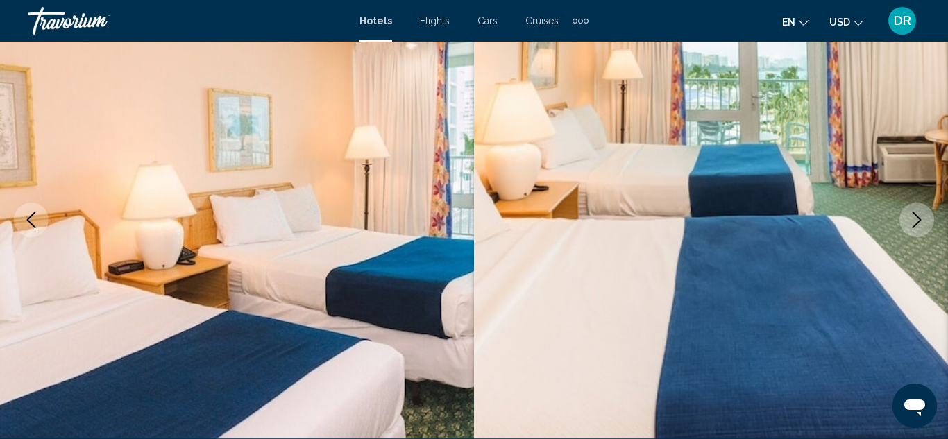
click at [920, 216] on icon "Next image" at bounding box center [916, 220] width 17 height 17
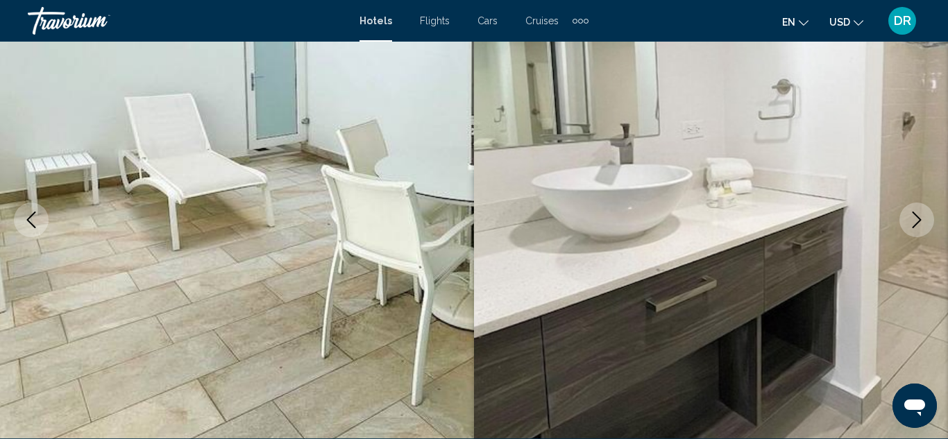
click at [920, 216] on icon "Next image" at bounding box center [916, 220] width 17 height 17
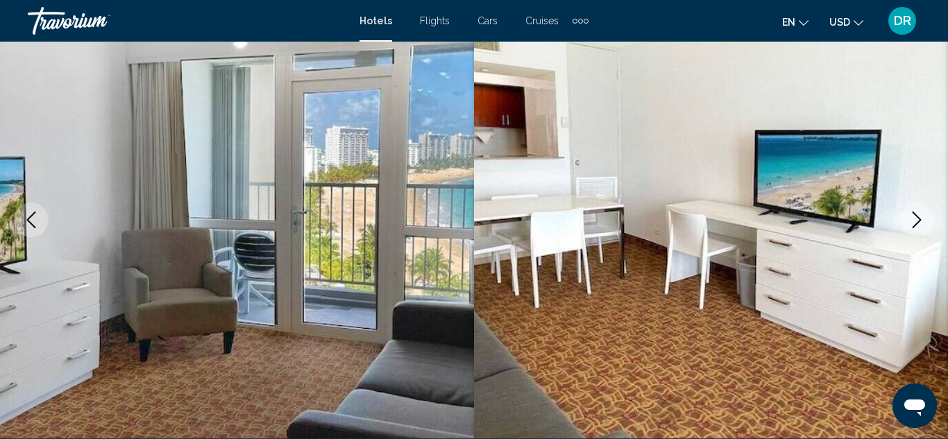
click at [920, 216] on icon "Next image" at bounding box center [916, 220] width 17 height 17
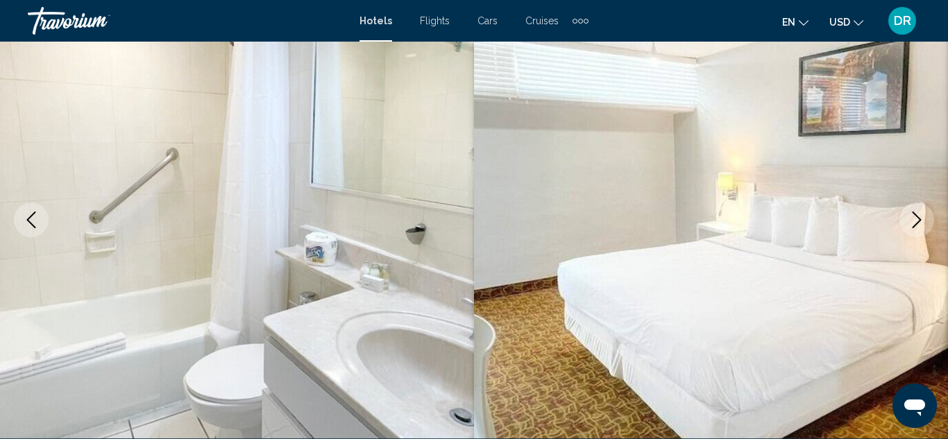
click at [920, 216] on icon "Next image" at bounding box center [916, 220] width 17 height 17
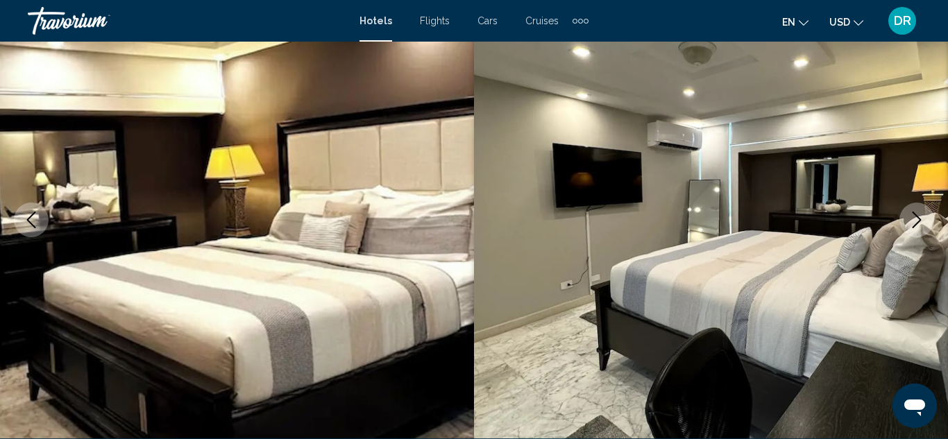
click at [920, 216] on icon "Next image" at bounding box center [916, 220] width 17 height 17
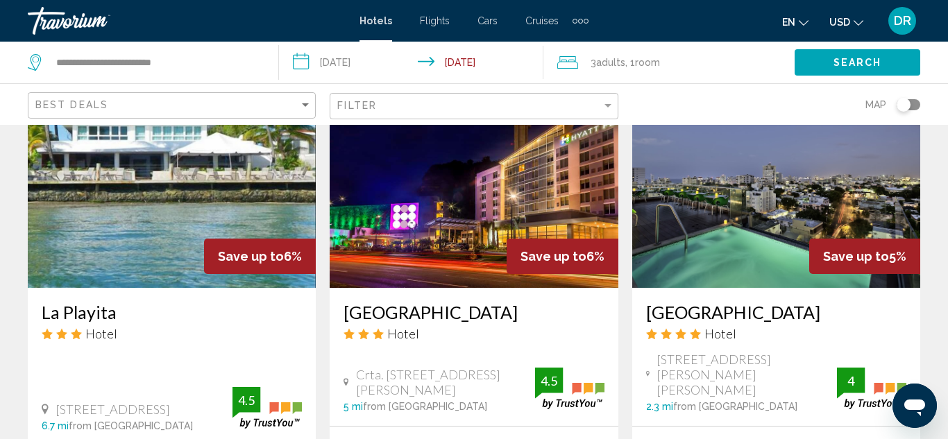
scroll to position [1776, 0]
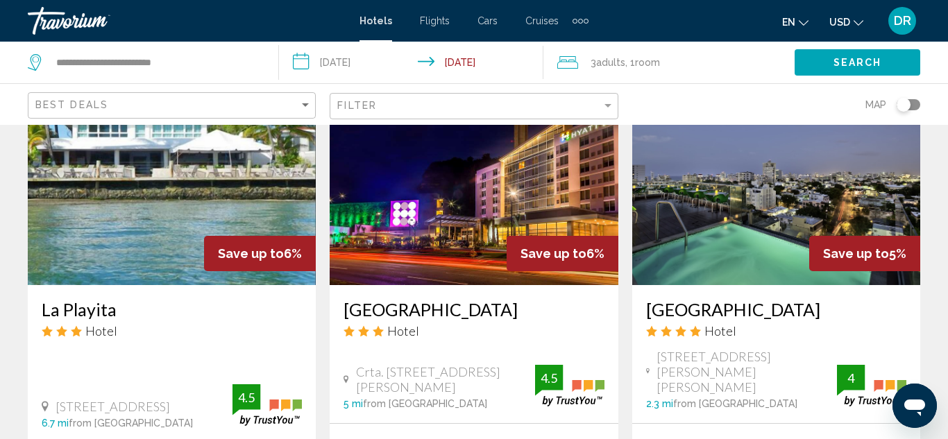
click at [445, 176] on img "Main content" at bounding box center [474, 174] width 288 height 222
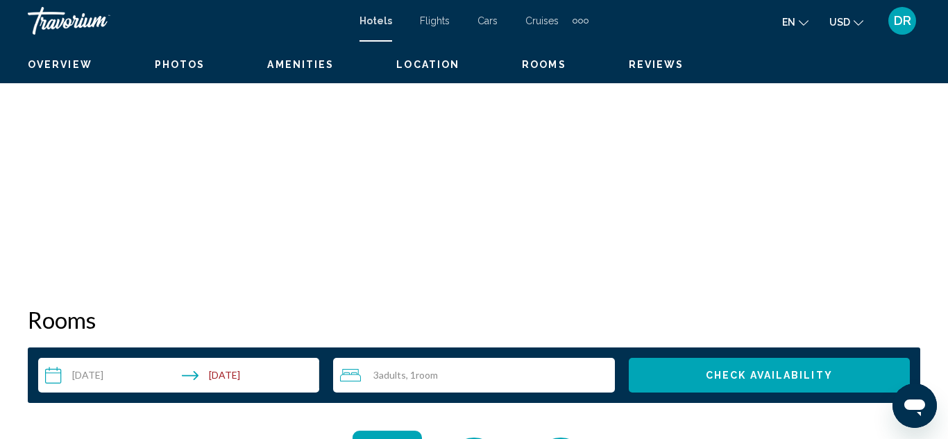
scroll to position [151, 0]
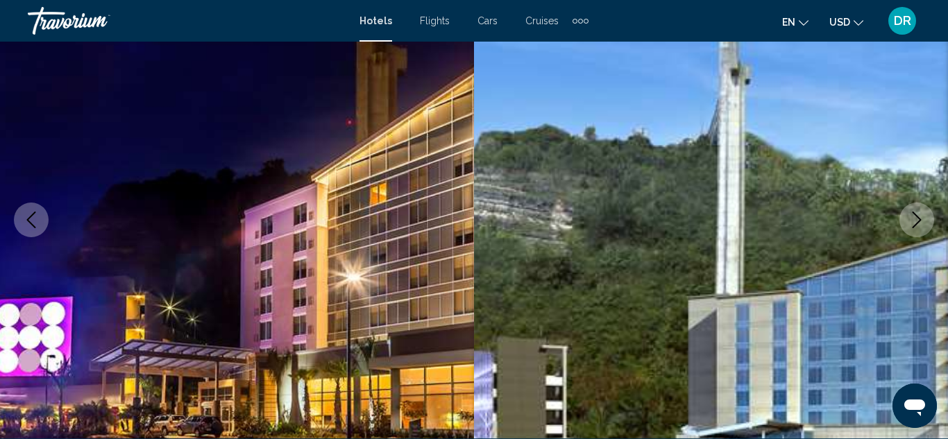
click at [909, 224] on icon "Next image" at bounding box center [916, 220] width 17 height 17
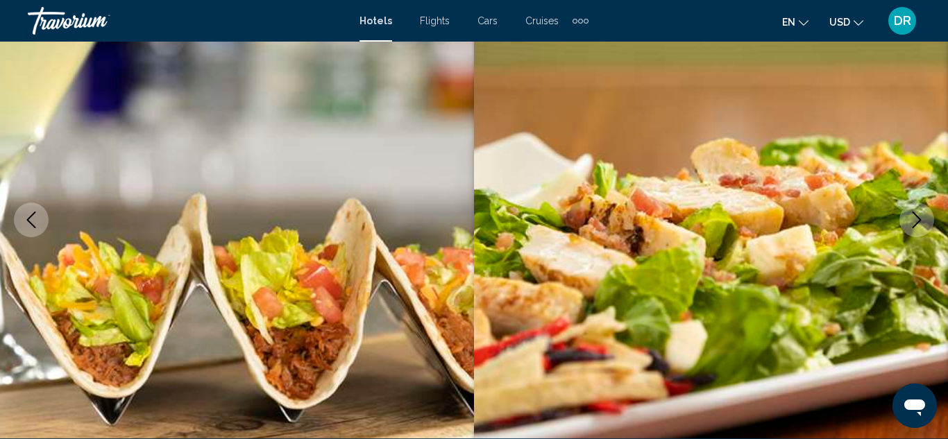
click at [909, 224] on icon "Next image" at bounding box center [916, 220] width 17 height 17
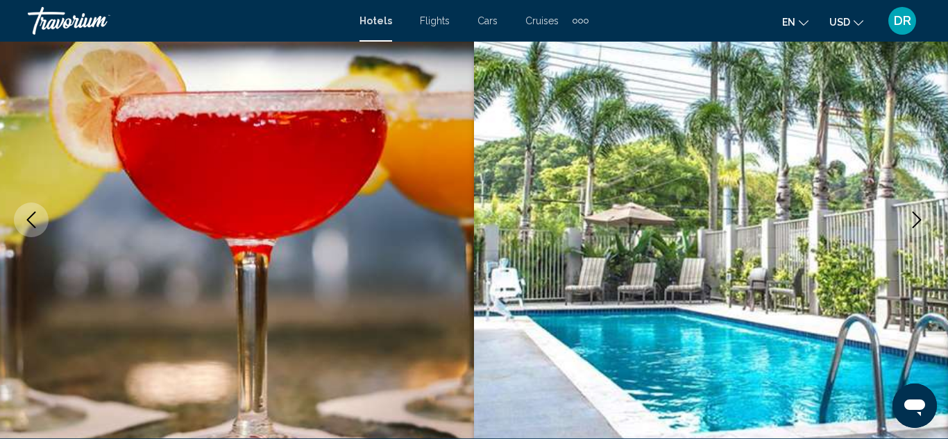
click at [909, 224] on icon "Next image" at bounding box center [916, 220] width 17 height 17
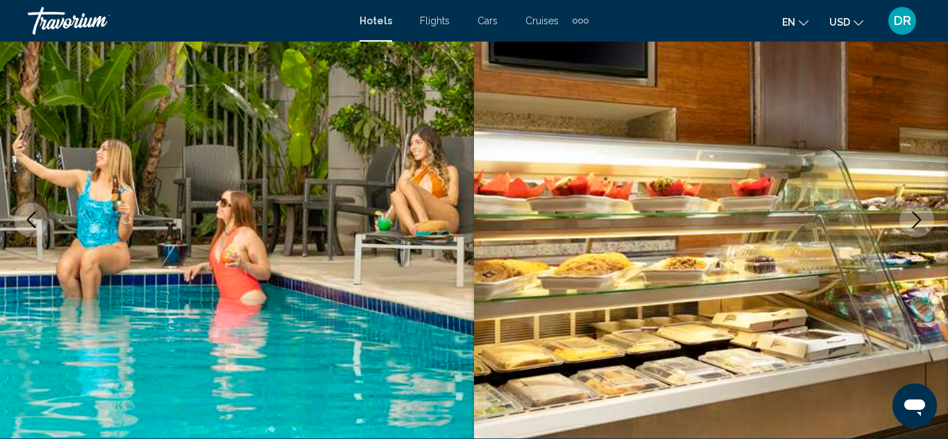
click at [909, 224] on icon "Next image" at bounding box center [916, 220] width 17 height 17
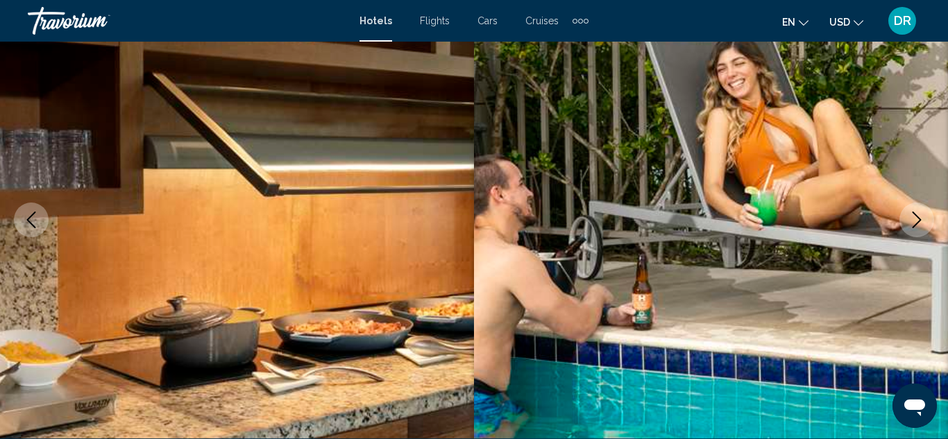
click at [909, 224] on icon "Next image" at bounding box center [916, 220] width 17 height 17
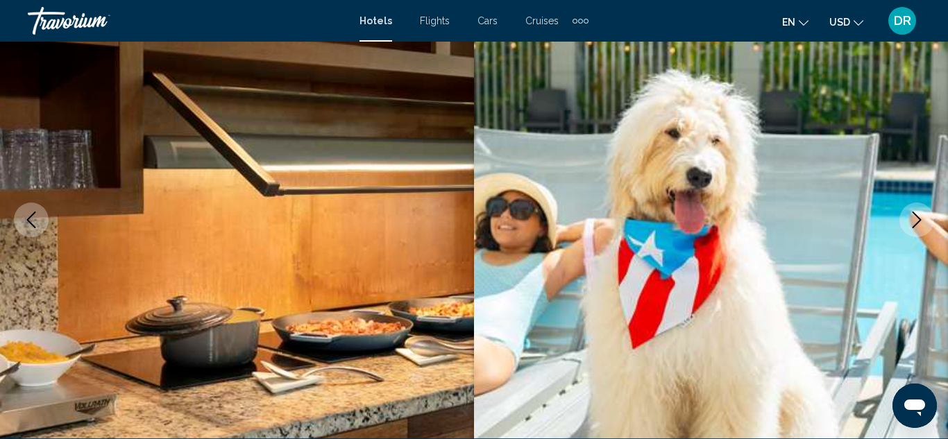
click at [909, 224] on icon "Next image" at bounding box center [916, 220] width 17 height 17
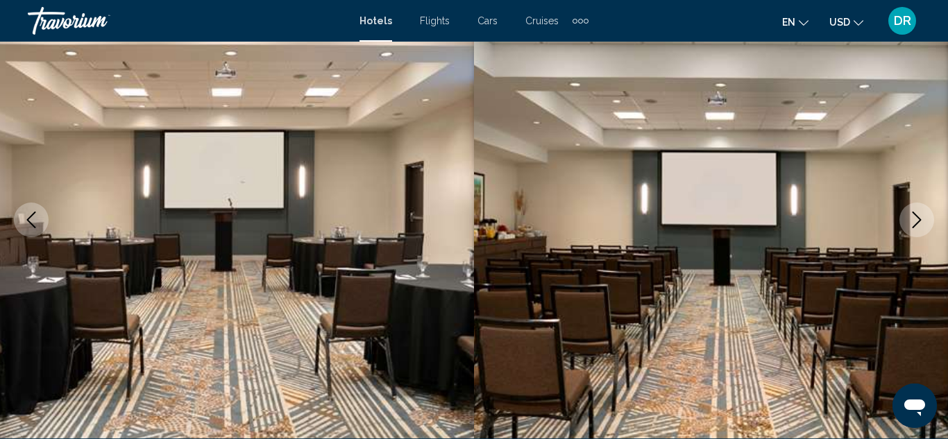
click at [909, 224] on icon "Next image" at bounding box center [916, 220] width 17 height 17
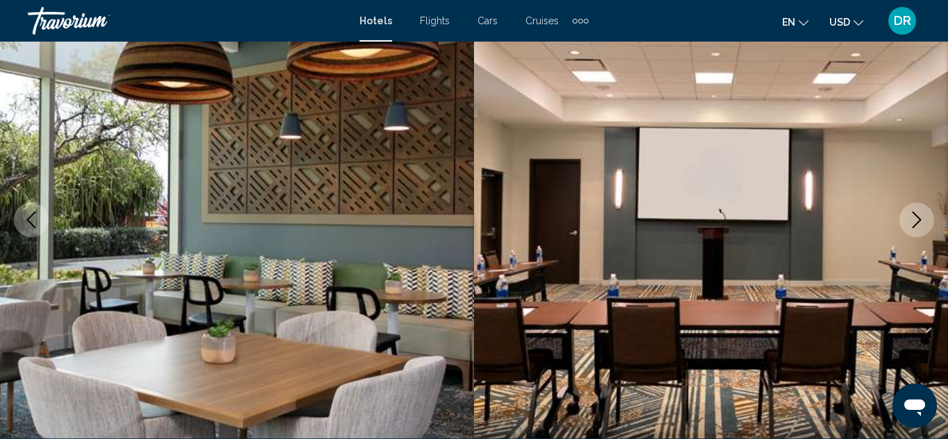
click at [909, 224] on icon "Next image" at bounding box center [916, 220] width 17 height 17
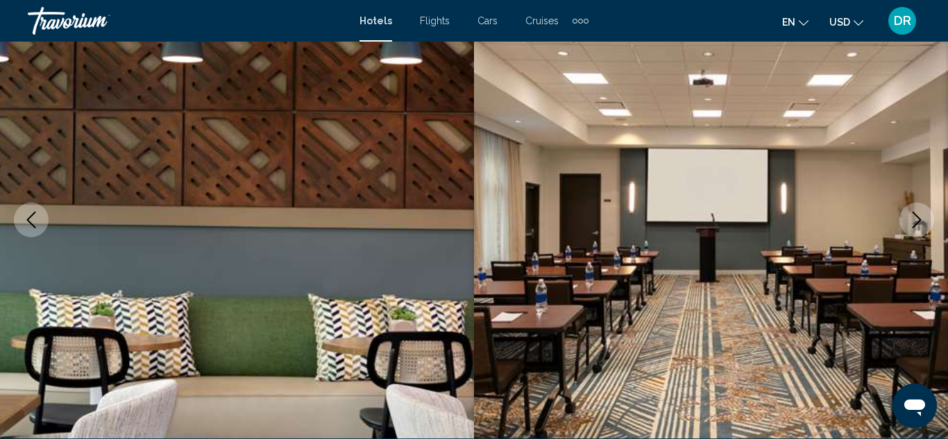
click at [909, 224] on icon "Next image" at bounding box center [916, 220] width 17 height 17
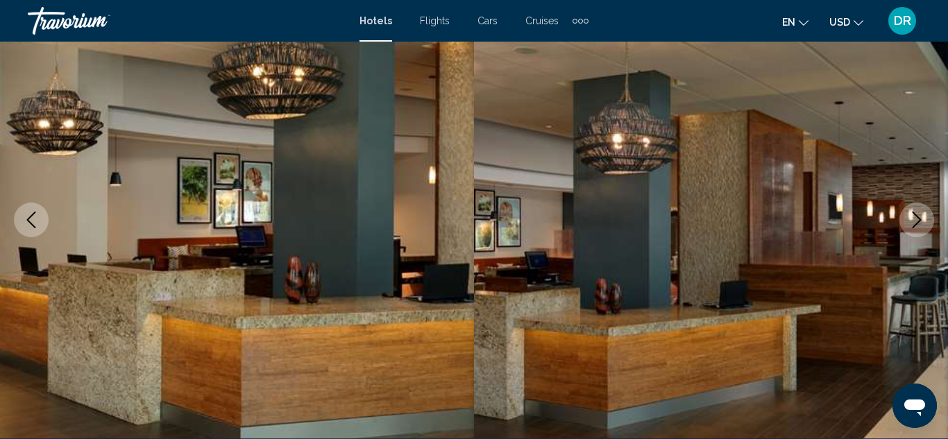
click at [909, 224] on icon "Next image" at bounding box center [916, 220] width 17 height 17
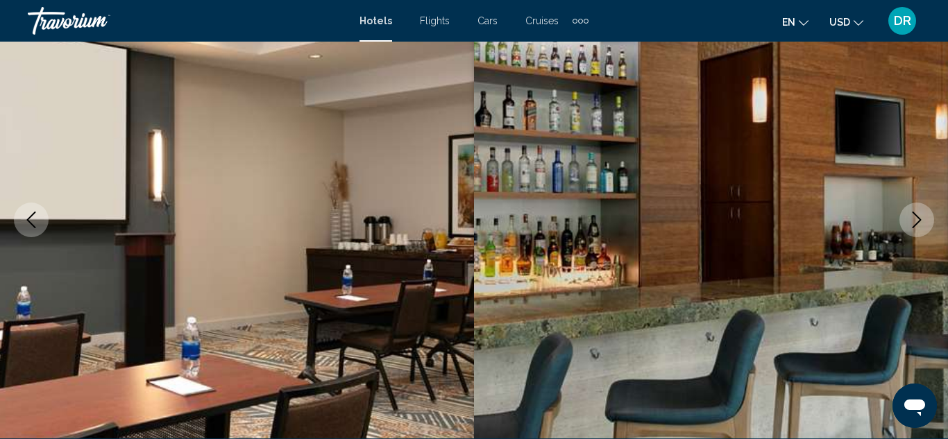
click at [909, 224] on icon "Next image" at bounding box center [916, 220] width 17 height 17
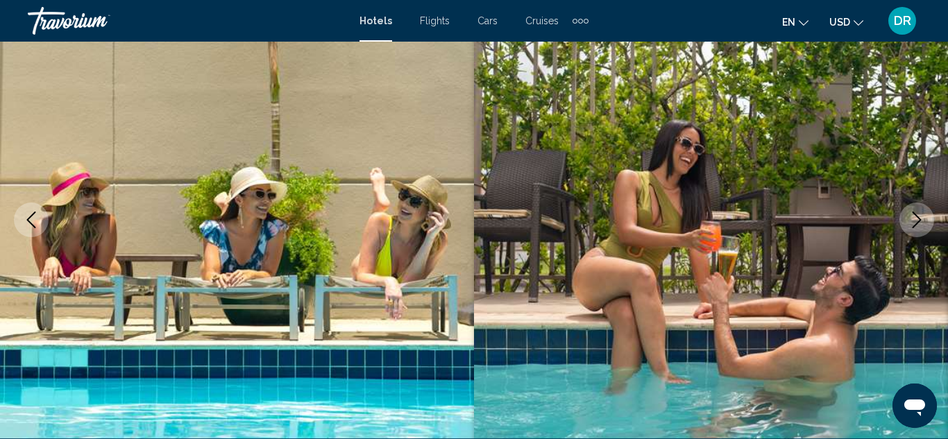
click at [909, 224] on icon "Next image" at bounding box center [916, 220] width 17 height 17
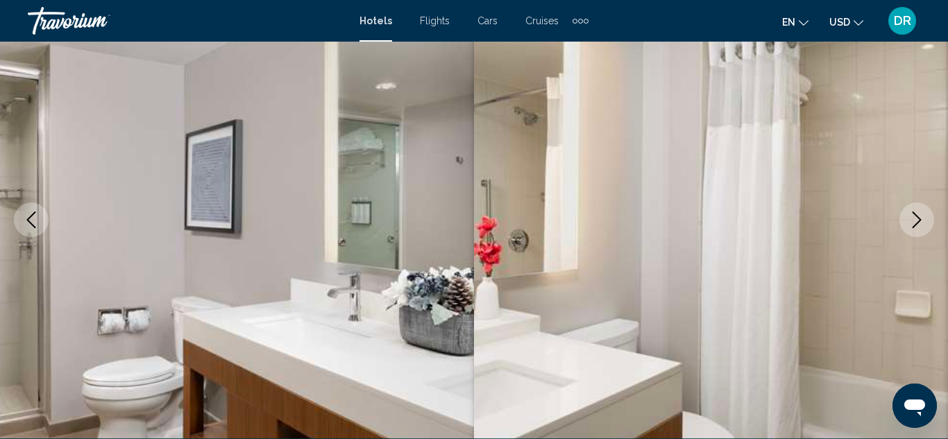
click at [909, 224] on icon "Next image" at bounding box center [916, 220] width 17 height 17
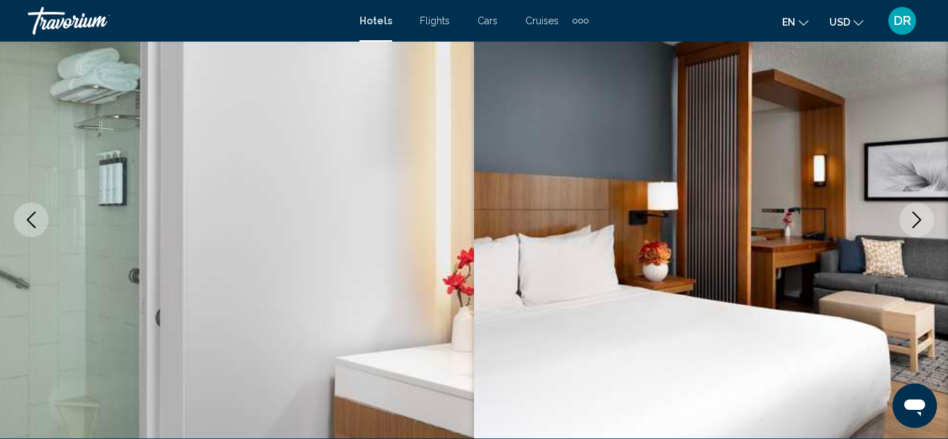
click at [909, 224] on icon "Next image" at bounding box center [916, 220] width 17 height 17
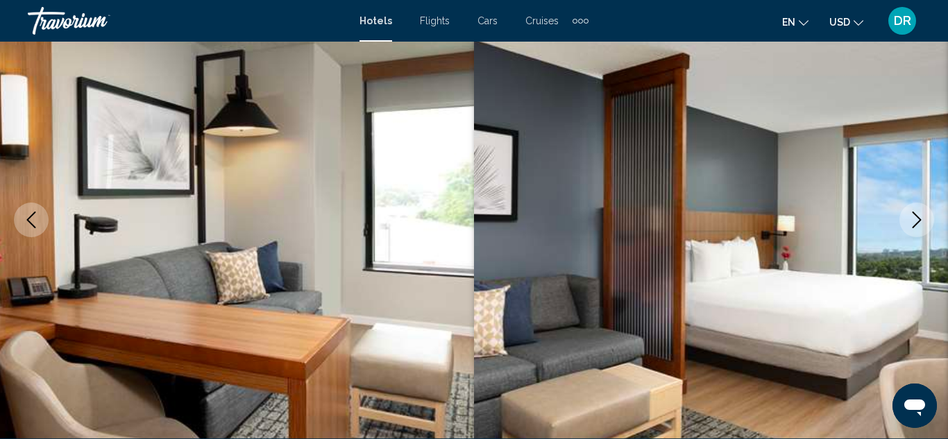
click at [909, 224] on icon "Next image" at bounding box center [916, 220] width 17 height 17
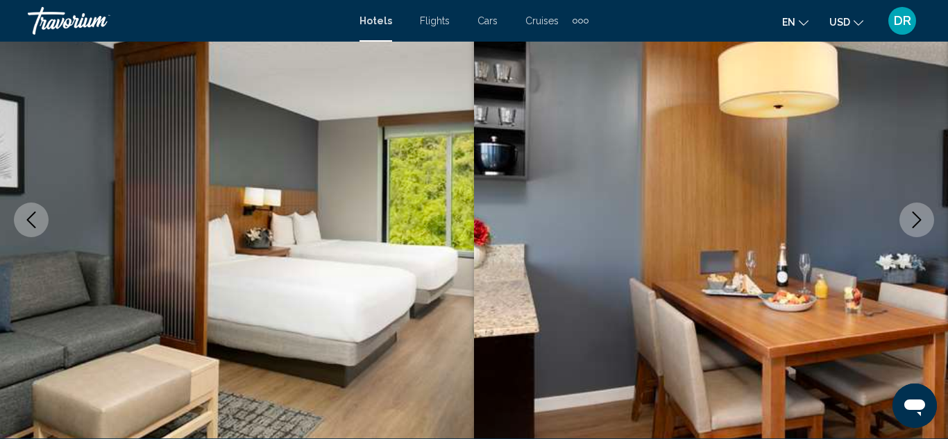
click at [909, 224] on icon "Next image" at bounding box center [916, 220] width 17 height 17
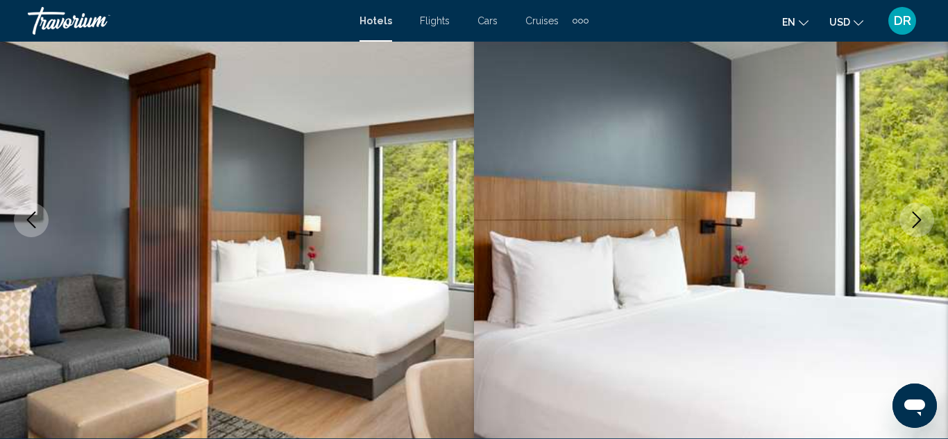
click at [909, 224] on icon "Next image" at bounding box center [916, 220] width 17 height 17
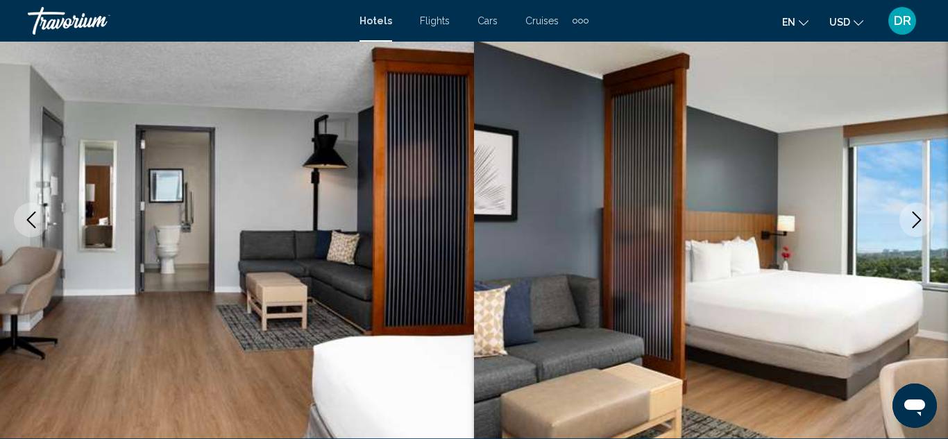
click at [909, 224] on icon "Next image" at bounding box center [916, 220] width 17 height 17
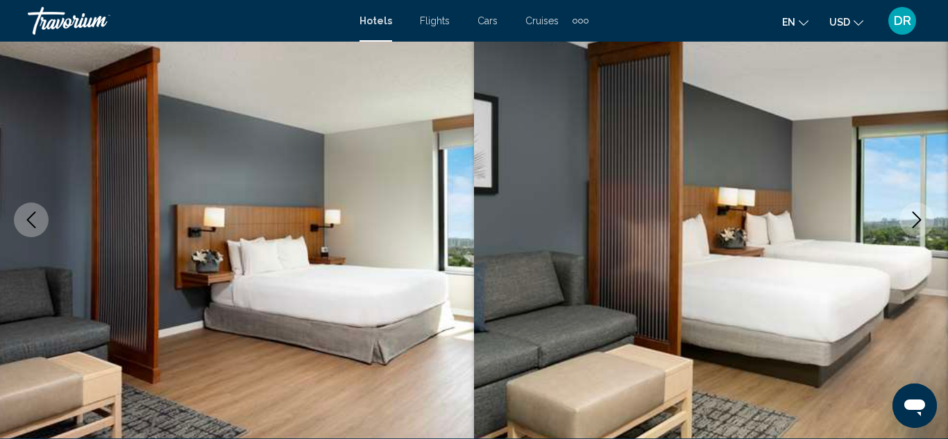
click at [909, 224] on icon "Next image" at bounding box center [916, 220] width 17 height 17
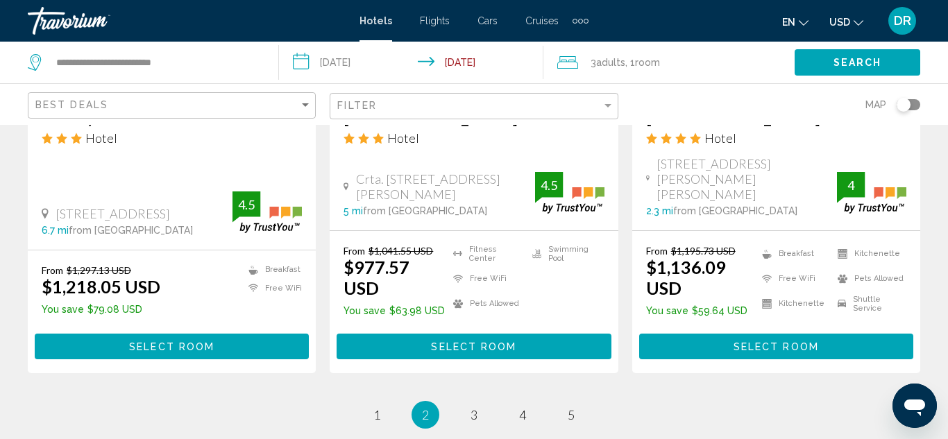
scroll to position [1998, 0]
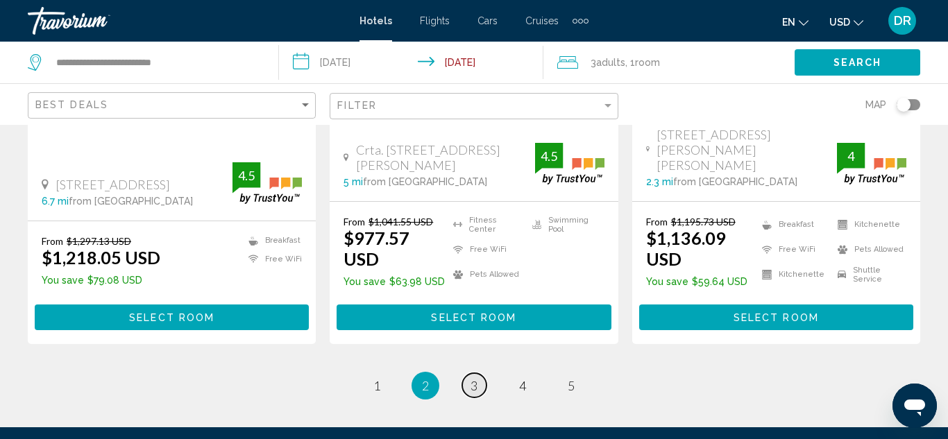
click at [474, 378] on span "3" at bounding box center [473, 385] width 7 height 15
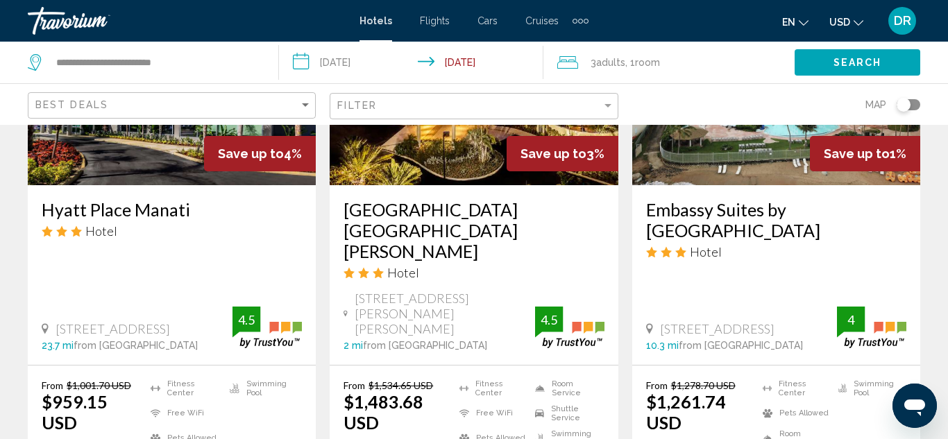
scroll to position [749, 0]
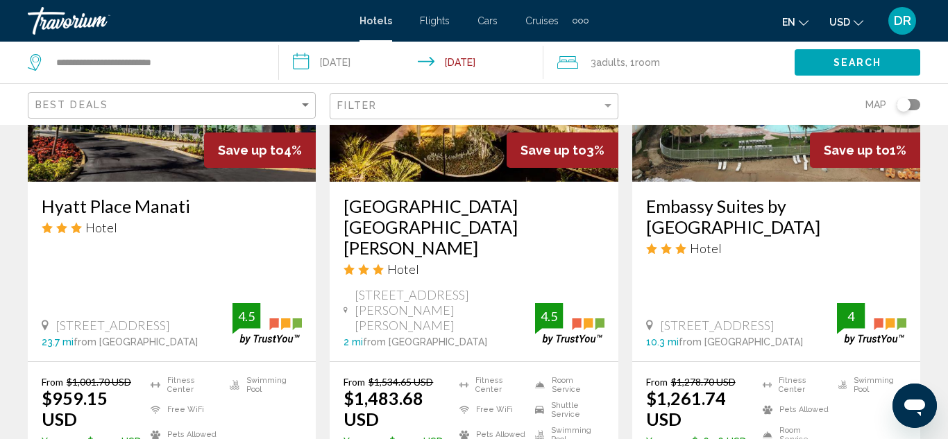
click at [130, 185] on div "Hyatt Place Manati Hotel 122 Carretera Pr 2, Manati 23.7 mi from San Juan city …" at bounding box center [172, 272] width 288 height 180
click at [141, 165] on img "Main content" at bounding box center [172, 71] width 288 height 222
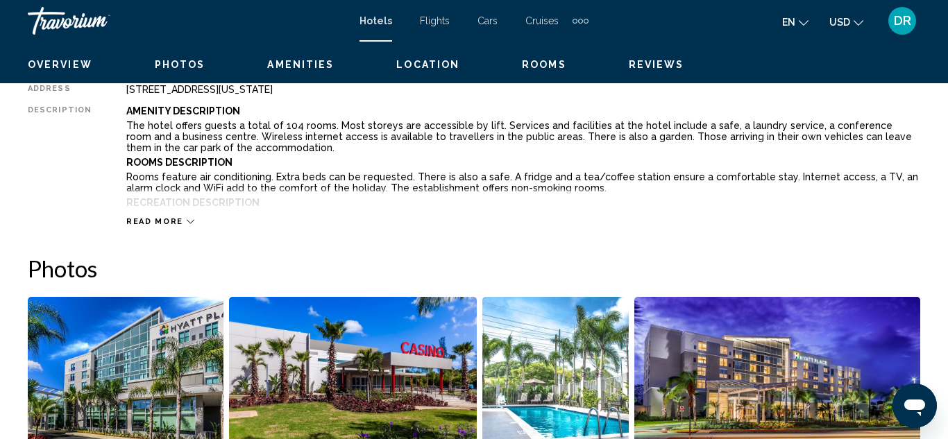
scroll to position [152, 0]
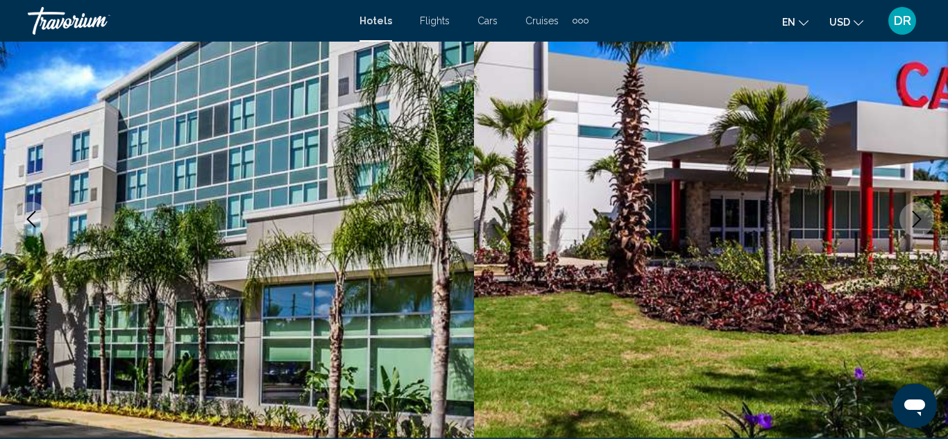
click at [928, 181] on img "Main content" at bounding box center [711, 219] width 474 height 659
click at [248, 304] on img "Main content" at bounding box center [237, 219] width 474 height 659
click at [914, 223] on icon "Next image" at bounding box center [916, 219] width 17 height 17
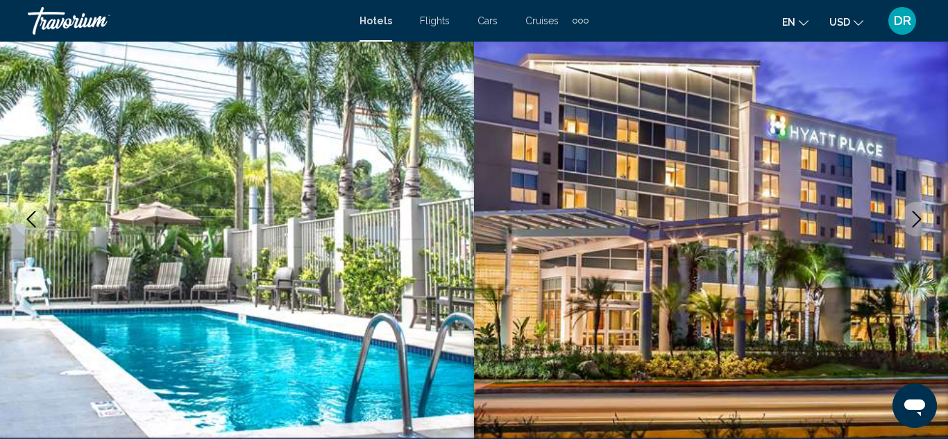
click at [914, 223] on icon "Next image" at bounding box center [916, 219] width 17 height 17
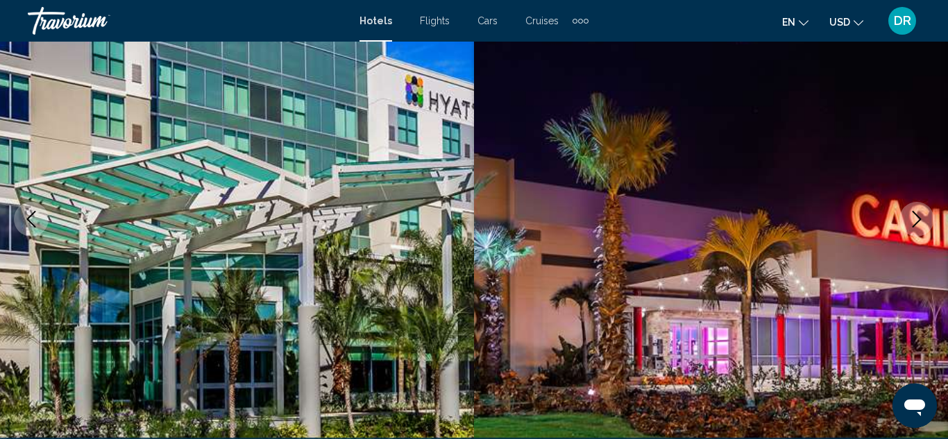
click at [914, 223] on icon "Next image" at bounding box center [916, 219] width 17 height 17
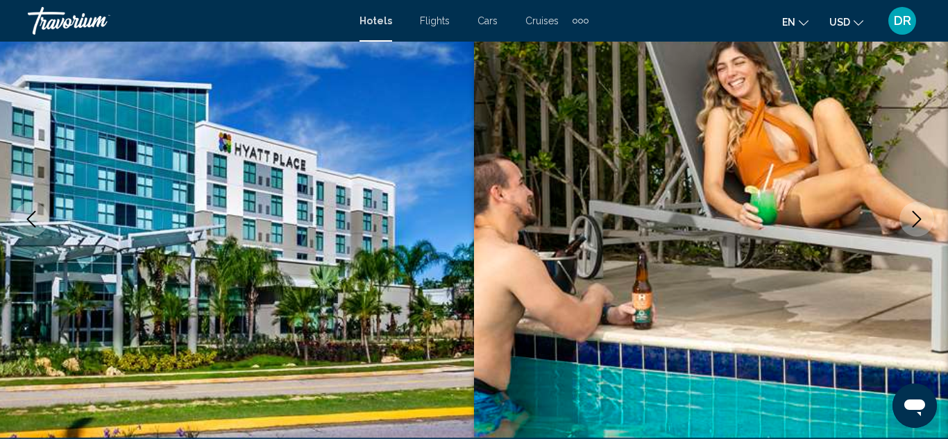
click at [914, 223] on icon "Next image" at bounding box center [916, 219] width 17 height 17
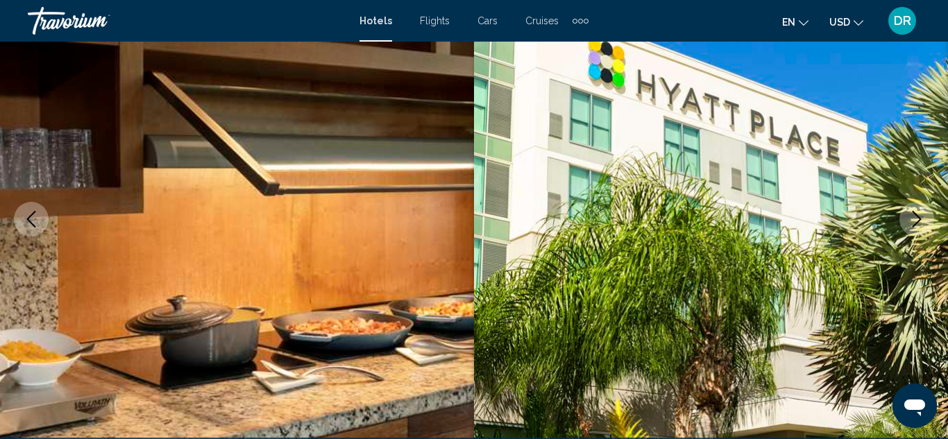
click at [914, 223] on icon "Next image" at bounding box center [916, 219] width 17 height 17
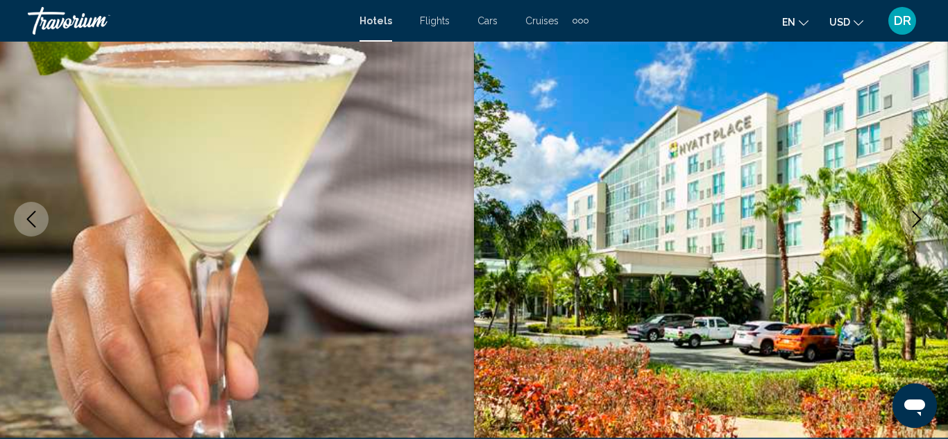
click at [914, 223] on icon "Next image" at bounding box center [916, 219] width 17 height 17
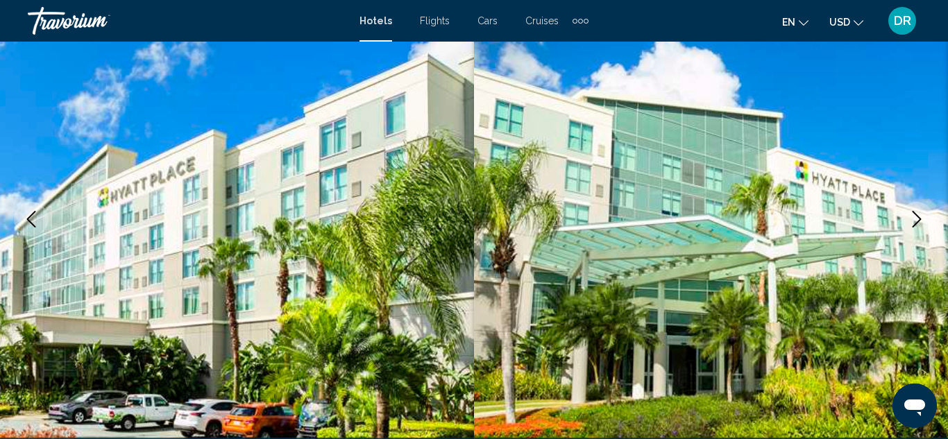
click at [914, 223] on icon "Next image" at bounding box center [916, 219] width 17 height 17
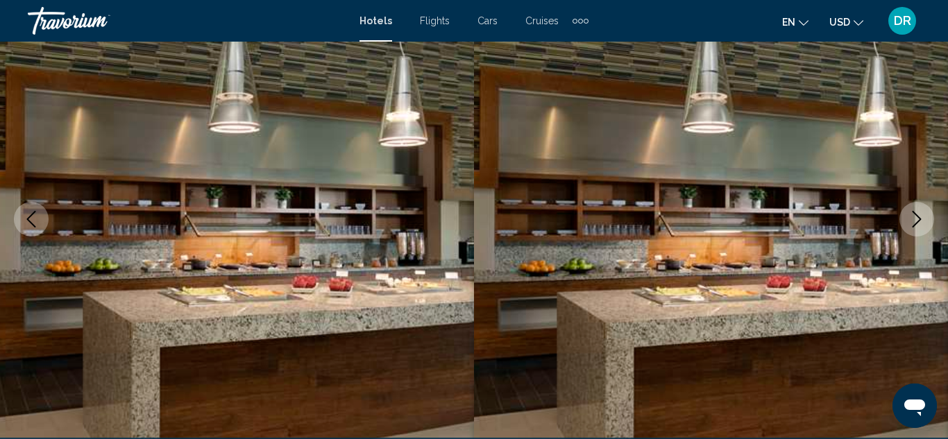
click at [914, 223] on icon "Next image" at bounding box center [916, 219] width 17 height 17
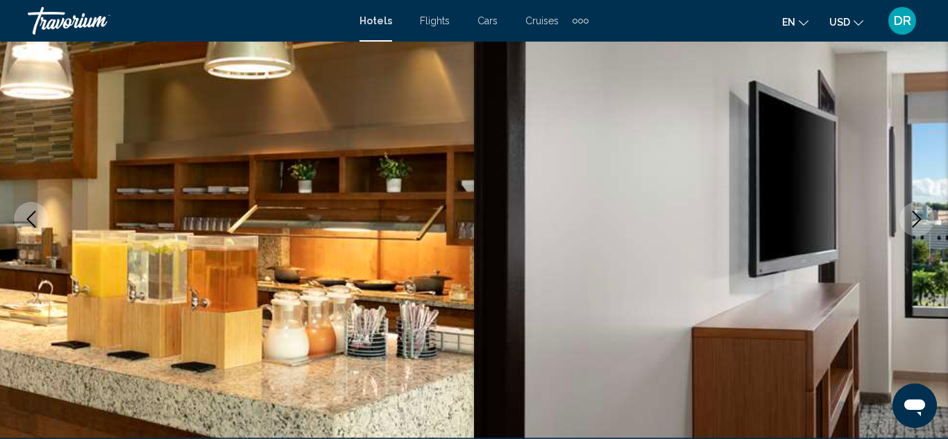
click at [914, 223] on icon "Next image" at bounding box center [916, 219] width 17 height 17
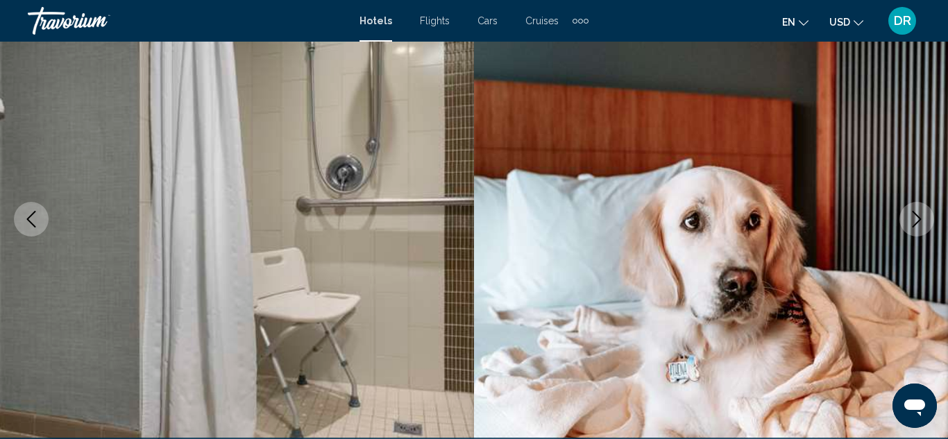
click at [914, 223] on icon "Next image" at bounding box center [916, 219] width 17 height 17
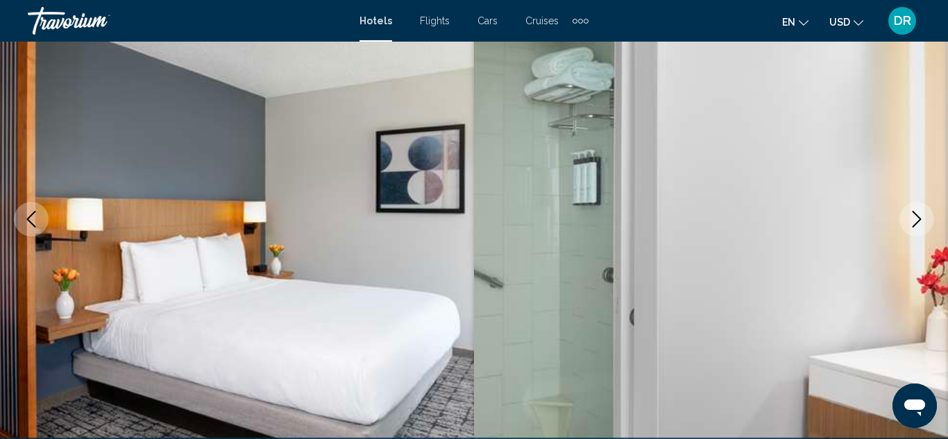
click at [914, 223] on icon "Next image" at bounding box center [916, 219] width 17 height 17
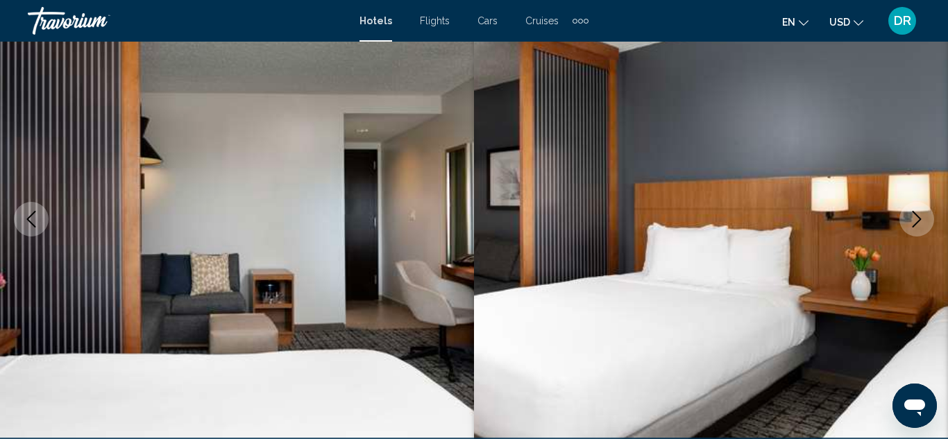
click at [914, 223] on icon "Next image" at bounding box center [916, 219] width 17 height 17
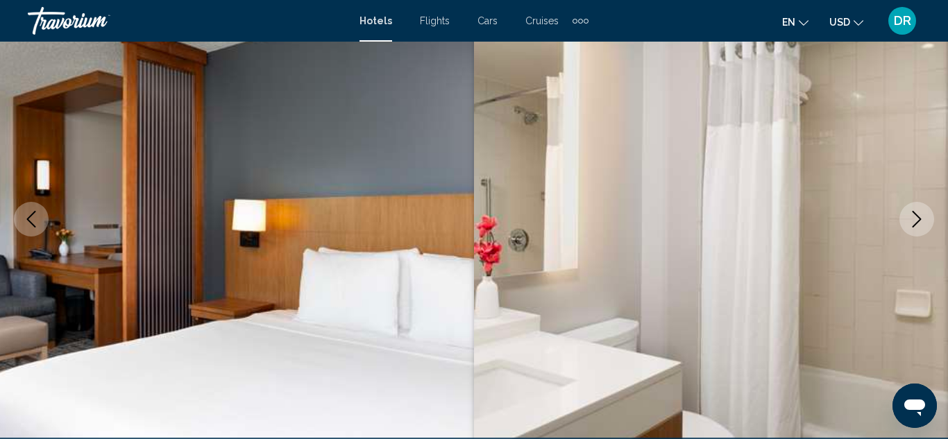
click at [914, 223] on icon "Next image" at bounding box center [916, 219] width 17 height 17
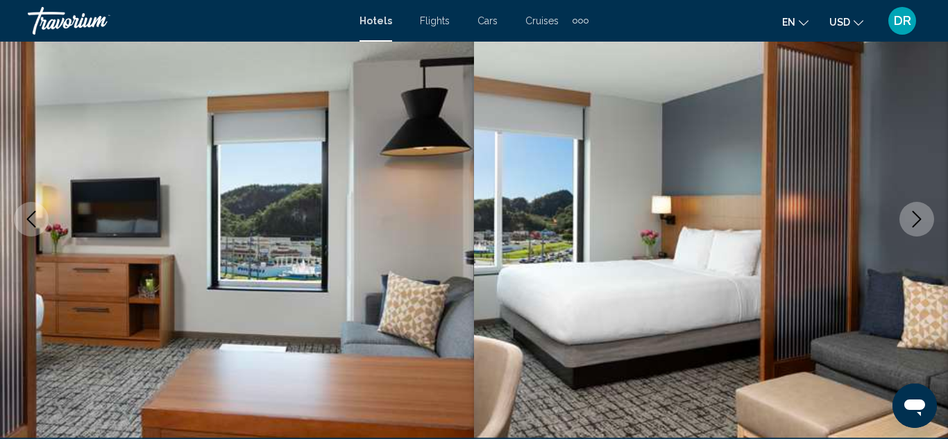
click at [914, 223] on icon "Next image" at bounding box center [916, 219] width 17 height 17
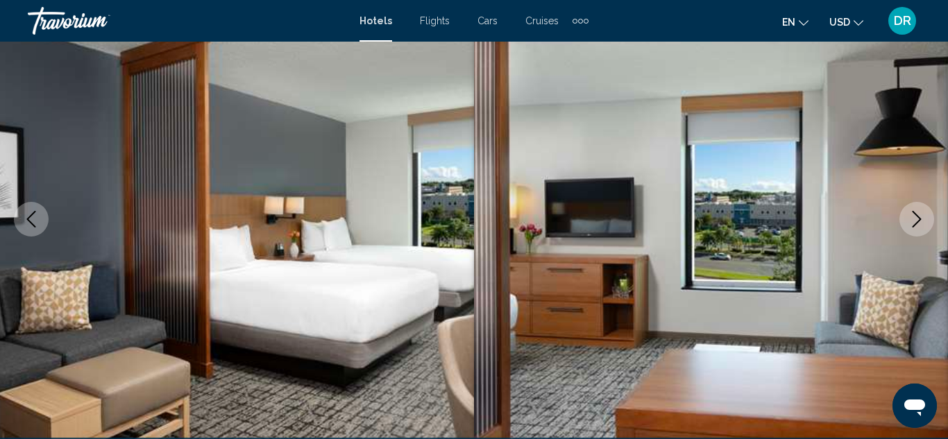
click at [914, 223] on icon "Next image" at bounding box center [916, 219] width 17 height 17
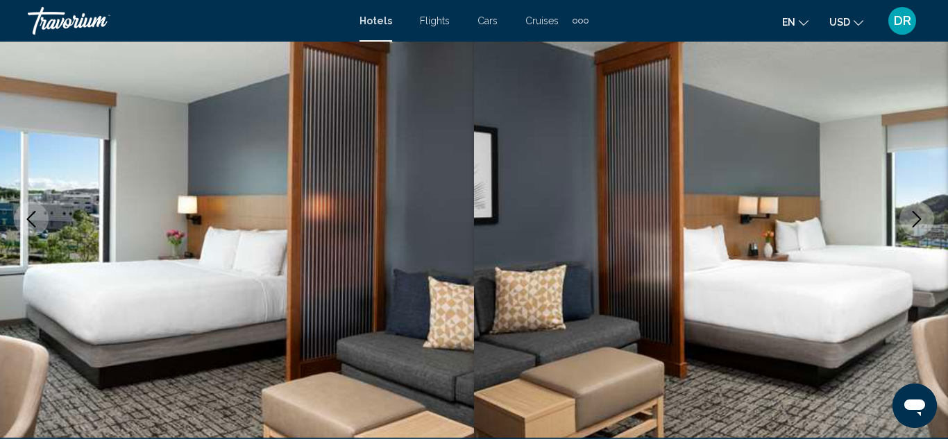
click at [914, 223] on icon "Next image" at bounding box center [916, 219] width 17 height 17
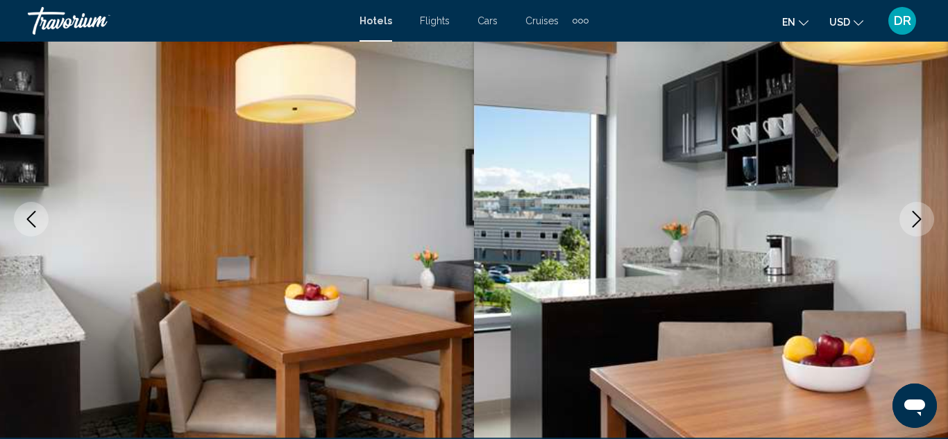
click at [914, 223] on icon "Next image" at bounding box center [916, 219] width 17 height 17
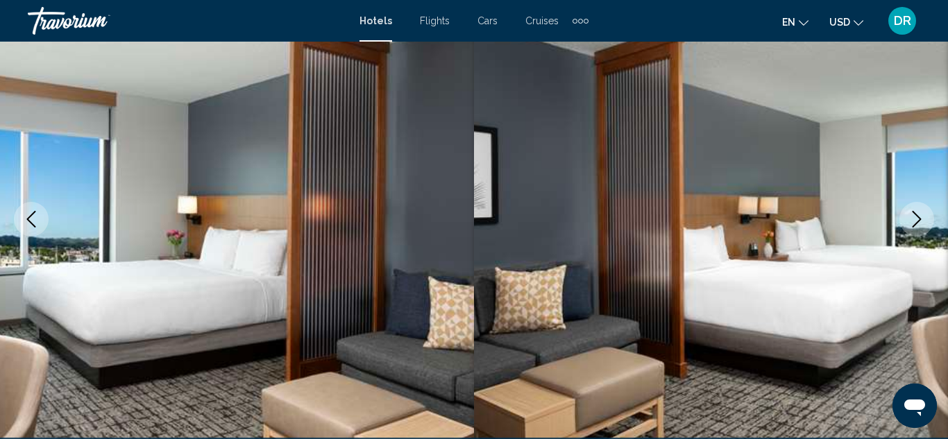
click at [914, 223] on icon "Next image" at bounding box center [916, 219] width 17 height 17
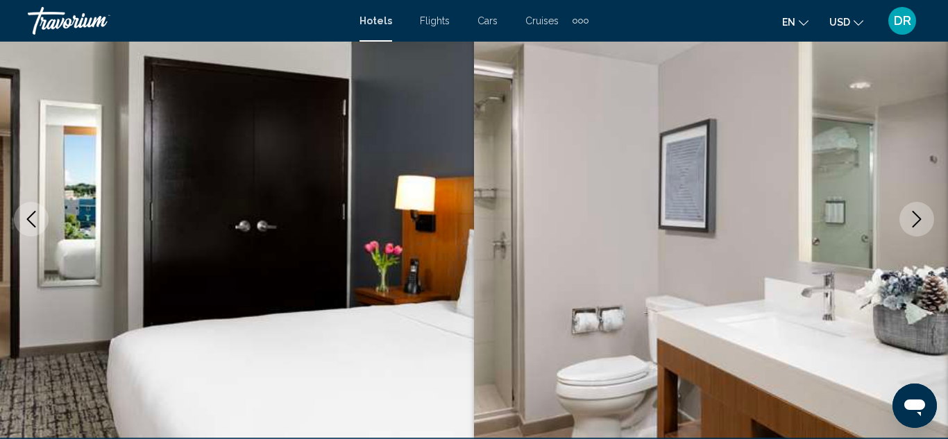
click at [914, 223] on icon "Next image" at bounding box center [916, 219] width 17 height 17
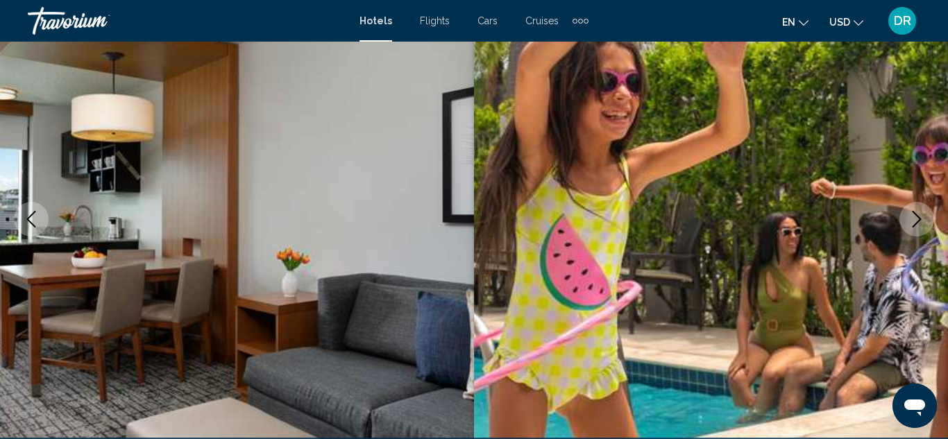
click at [914, 223] on icon "Next image" at bounding box center [916, 219] width 17 height 17
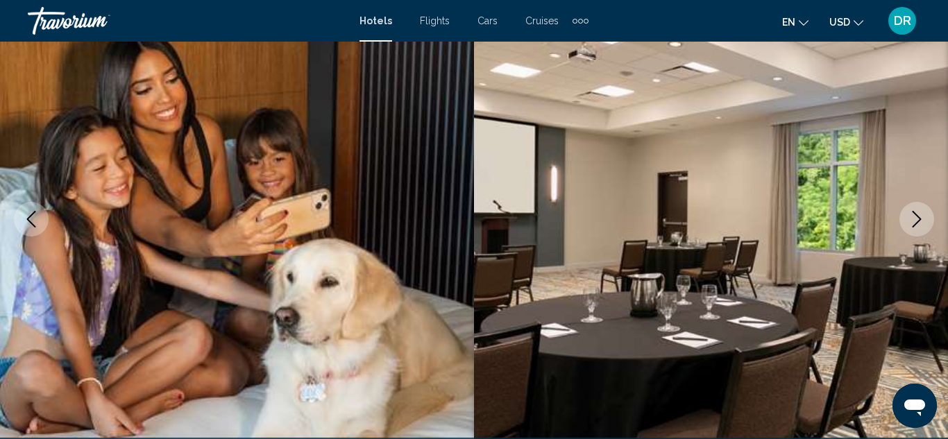
click at [914, 223] on icon "Next image" at bounding box center [916, 219] width 17 height 17
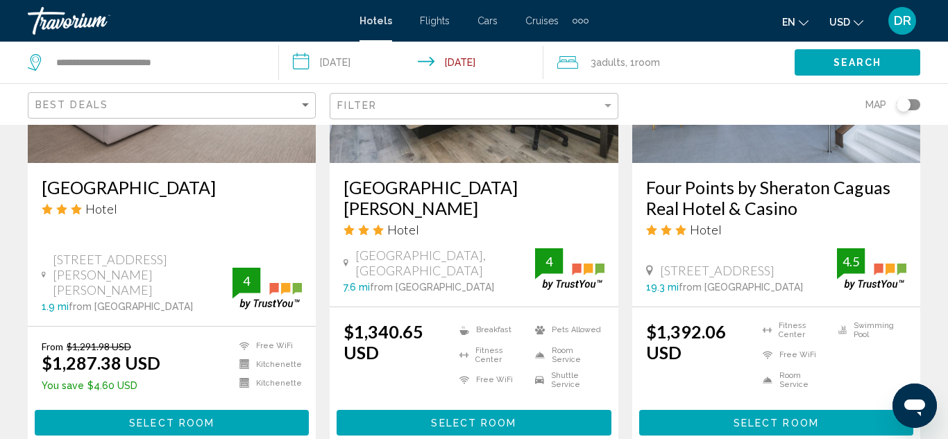
scroll to position [1915, 0]
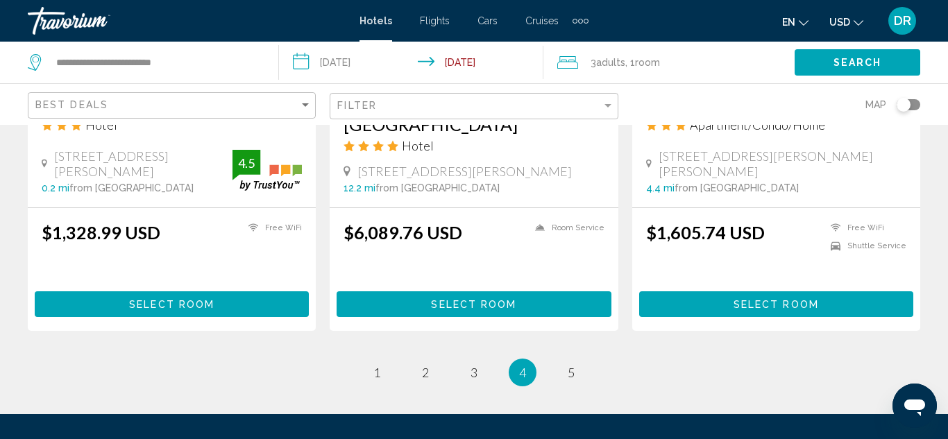
scroll to position [1998, 0]
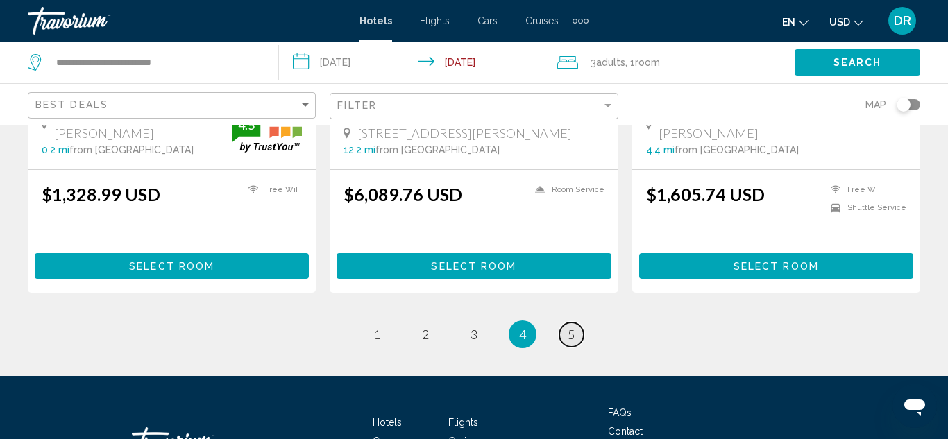
click at [577, 323] on link "page 5" at bounding box center [571, 335] width 24 height 24
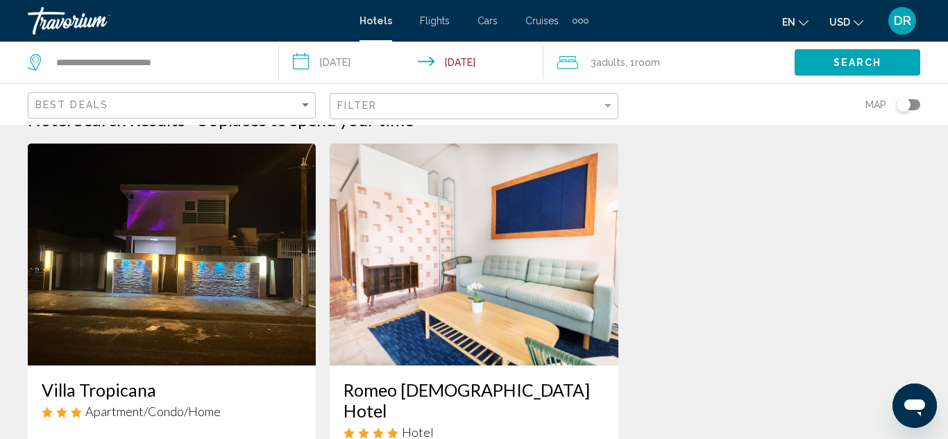
scroll to position [28, 0]
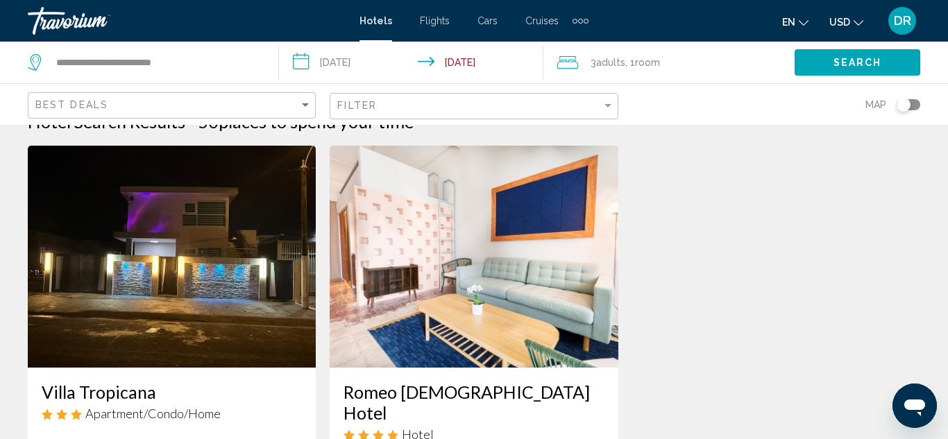
click at [493, 277] on img "Main content" at bounding box center [474, 257] width 288 height 222
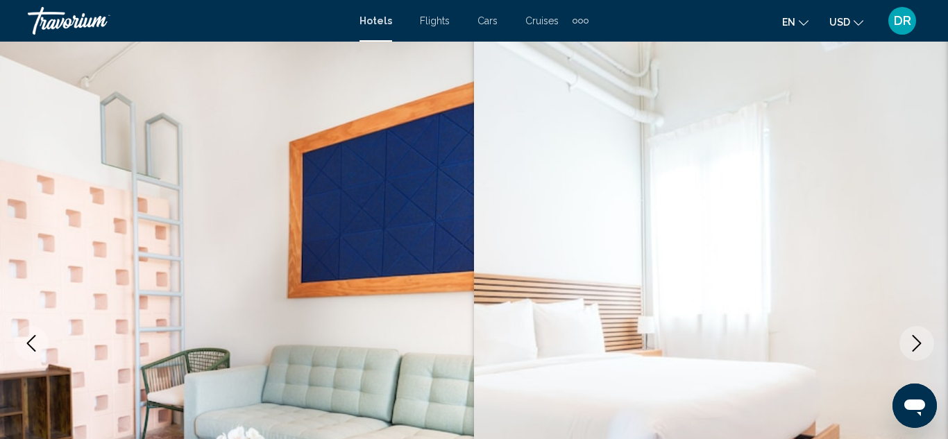
scroll to position [152, 0]
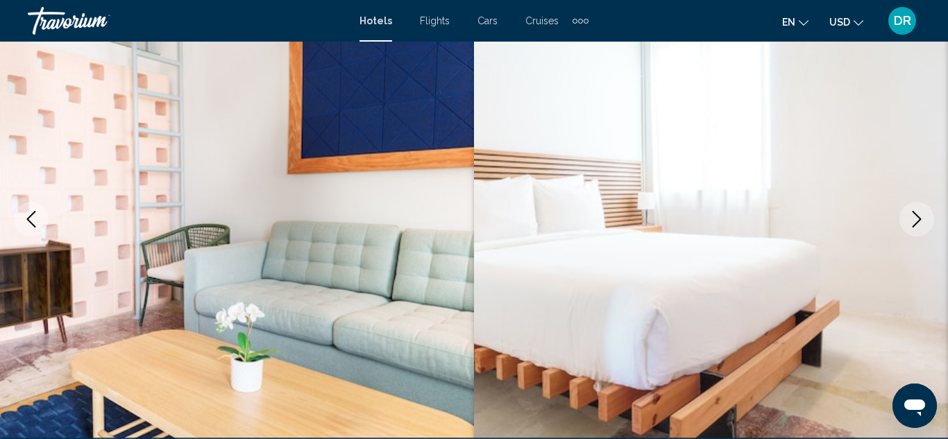
click at [912, 223] on icon "Next image" at bounding box center [916, 219] width 17 height 17
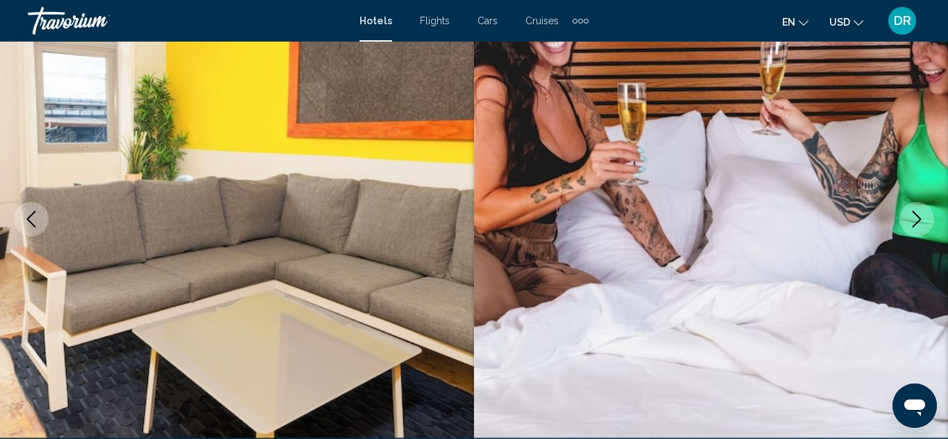
click at [912, 223] on icon "Next image" at bounding box center [916, 219] width 17 height 17
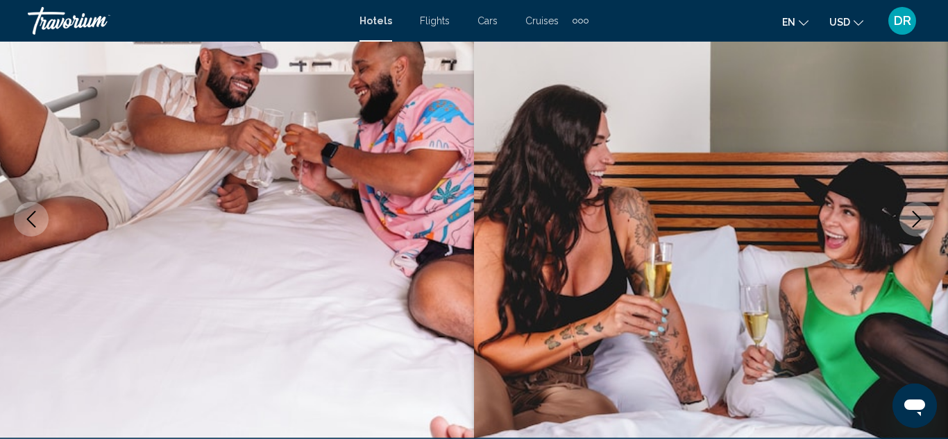
click at [912, 223] on icon "Next image" at bounding box center [916, 219] width 17 height 17
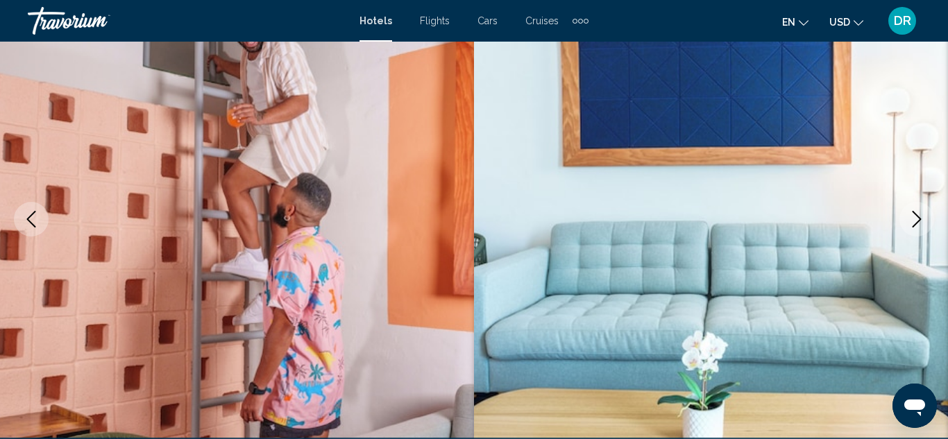
click at [912, 223] on icon "Next image" at bounding box center [916, 219] width 17 height 17
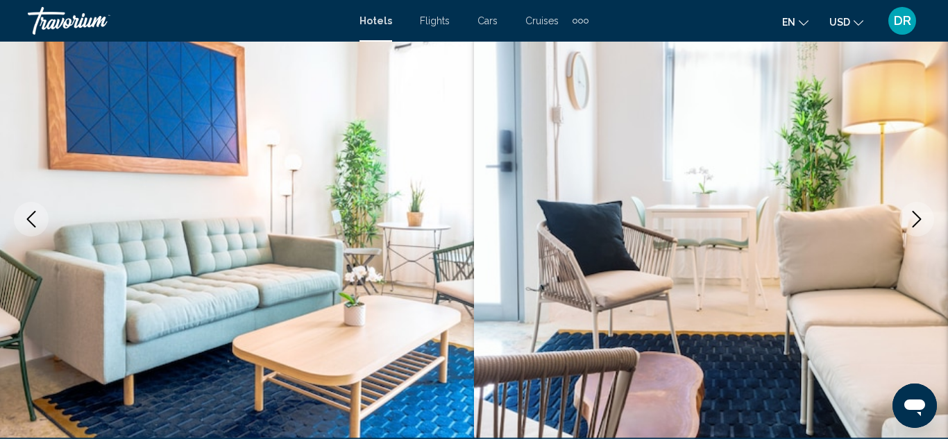
click at [912, 223] on icon "Next image" at bounding box center [916, 219] width 17 height 17
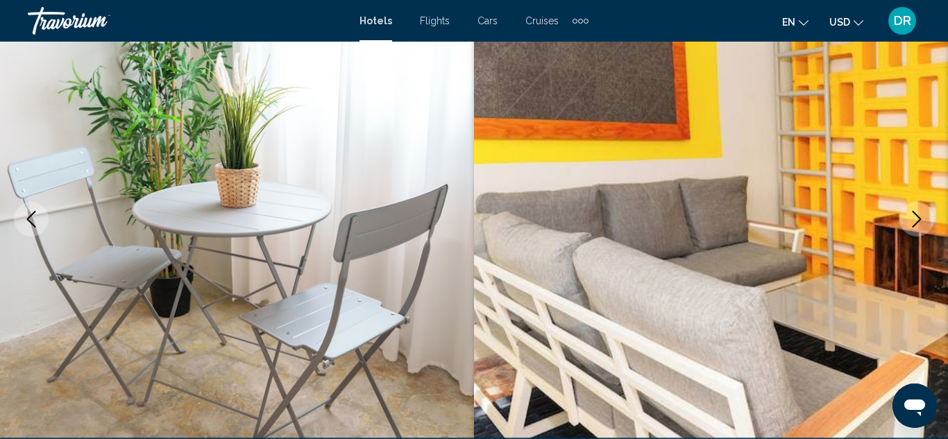
click at [912, 223] on icon "Next image" at bounding box center [916, 219] width 17 height 17
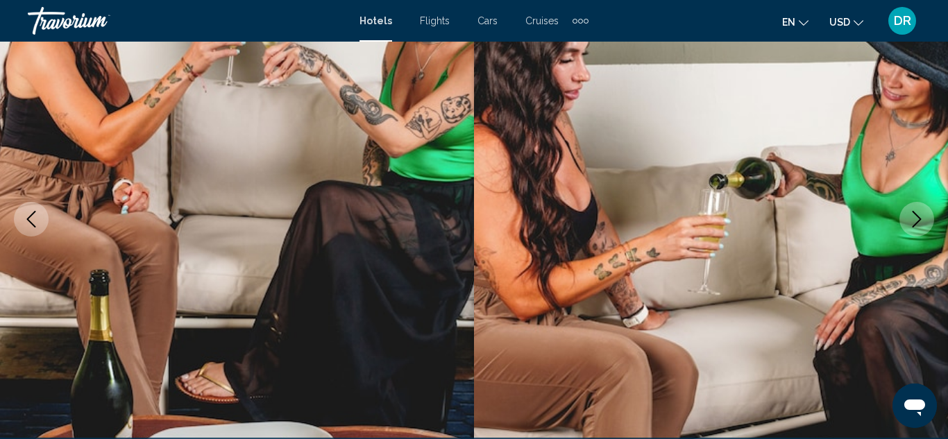
click at [912, 223] on icon "Next image" at bounding box center [916, 219] width 17 height 17
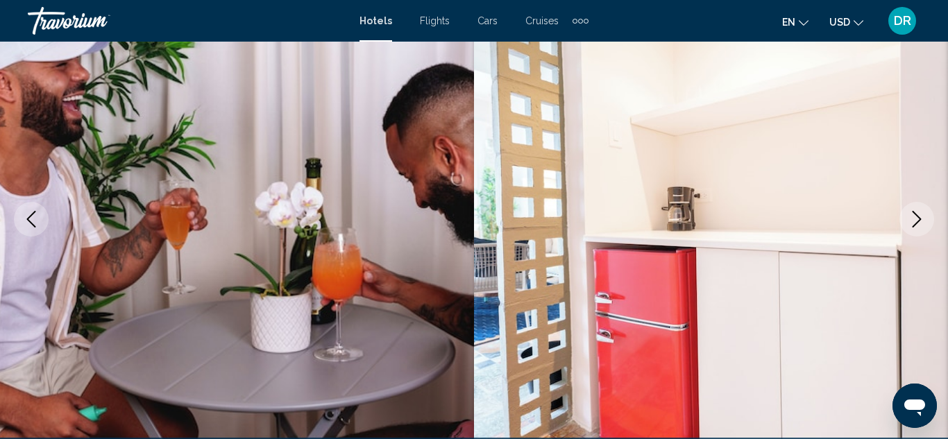
click at [912, 223] on icon "Next image" at bounding box center [916, 219] width 17 height 17
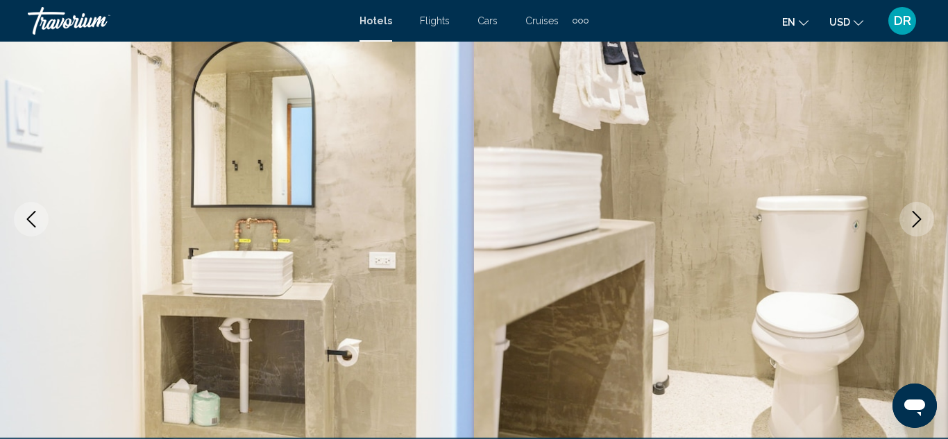
click at [912, 223] on icon "Next image" at bounding box center [916, 219] width 17 height 17
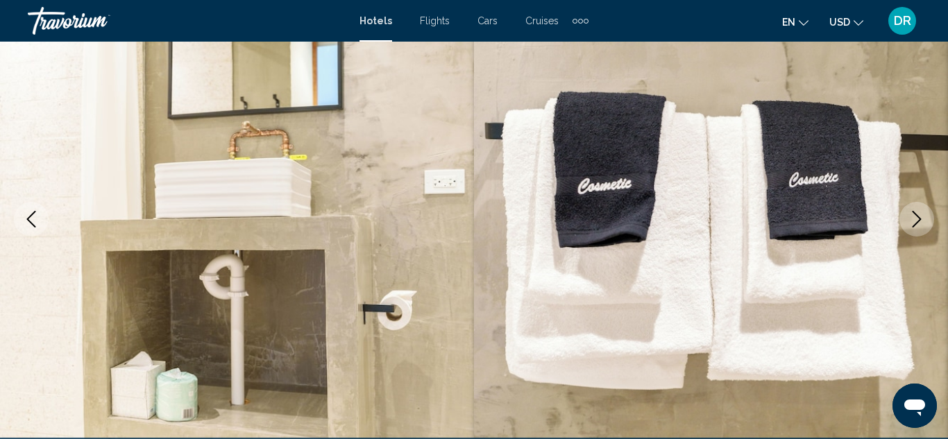
click at [912, 223] on icon "Next image" at bounding box center [916, 219] width 17 height 17
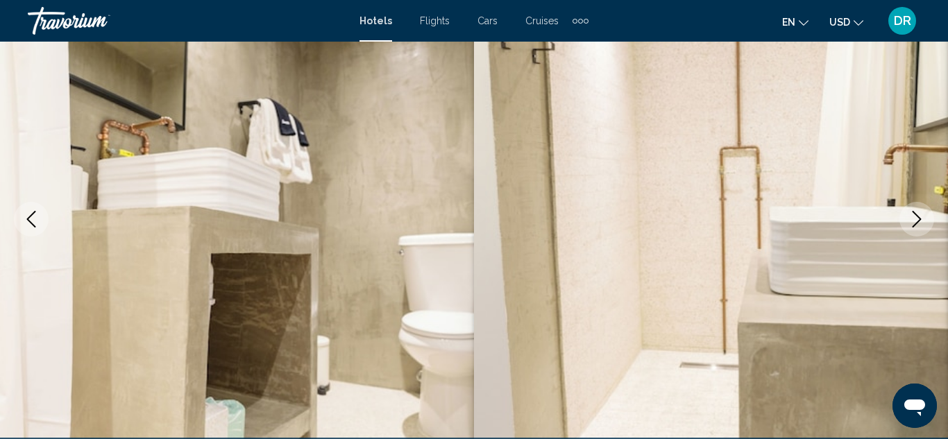
click at [912, 223] on icon "Next image" at bounding box center [916, 219] width 17 height 17
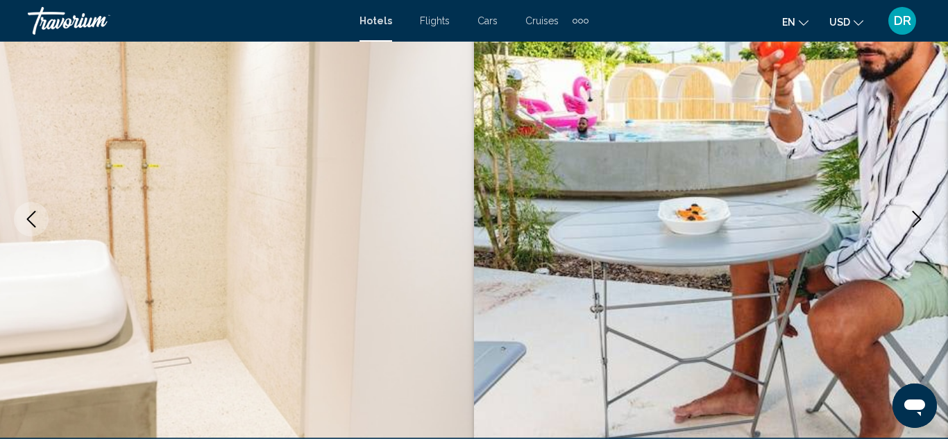
click at [912, 223] on icon "Next image" at bounding box center [916, 219] width 17 height 17
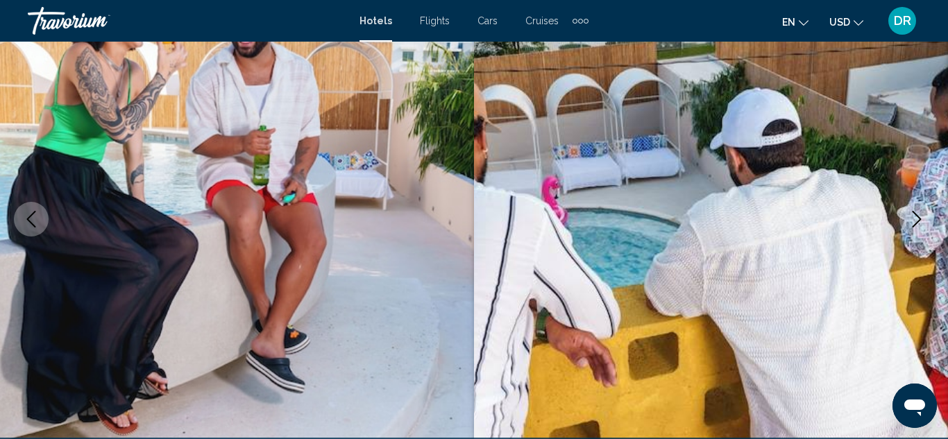
click at [912, 223] on icon "Next image" at bounding box center [916, 219] width 17 height 17
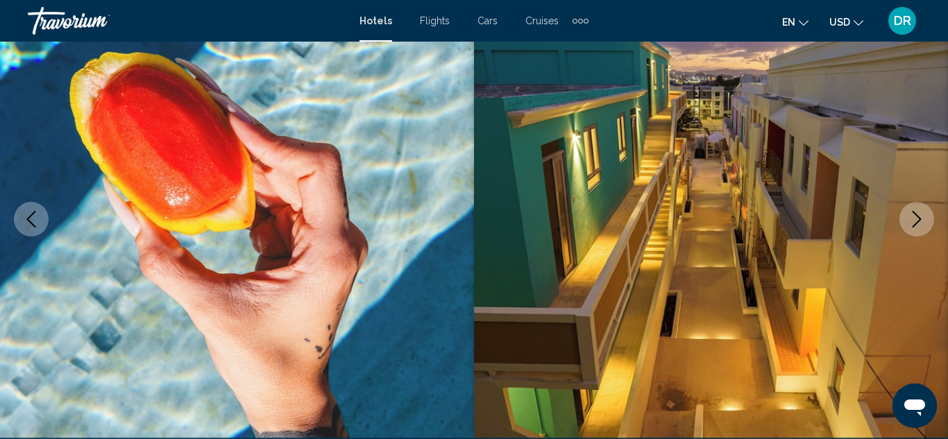
click at [912, 223] on icon "Next image" at bounding box center [916, 219] width 17 height 17
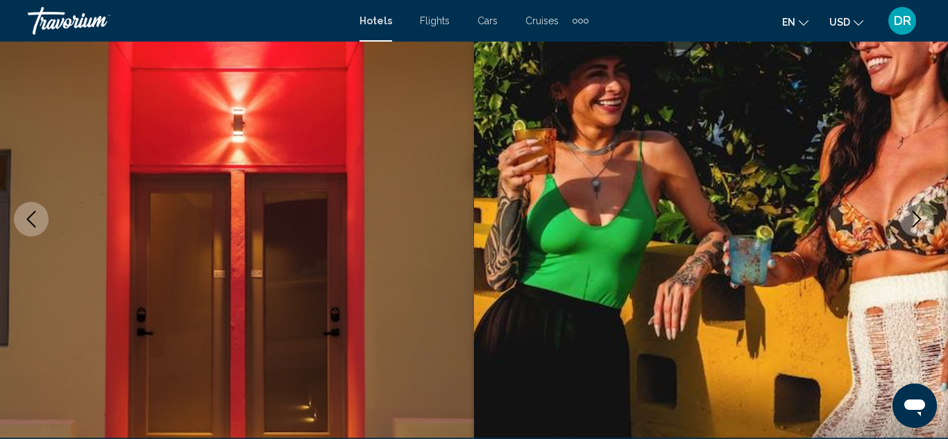
click at [921, 222] on icon "Next image" at bounding box center [916, 219] width 17 height 17
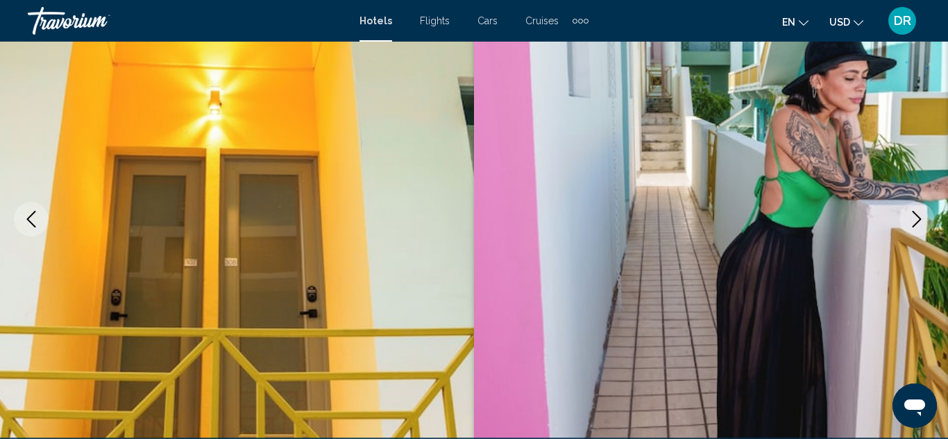
click at [921, 222] on icon "Next image" at bounding box center [916, 219] width 17 height 17
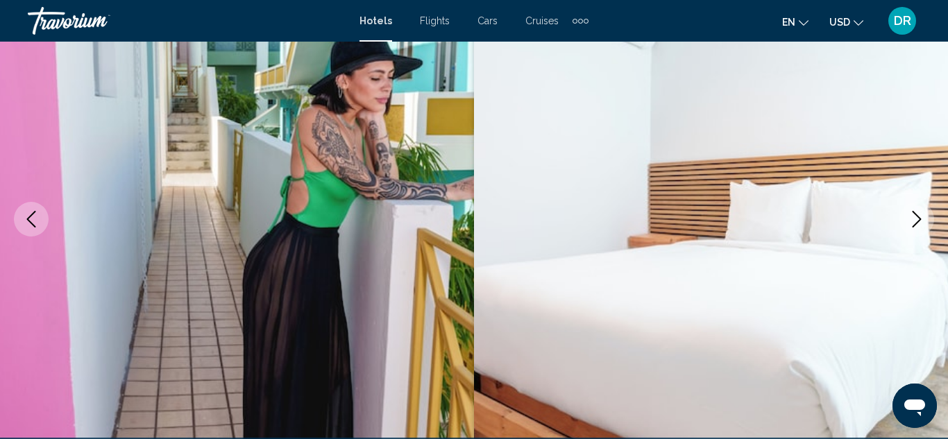
click at [921, 222] on icon "Next image" at bounding box center [916, 219] width 17 height 17
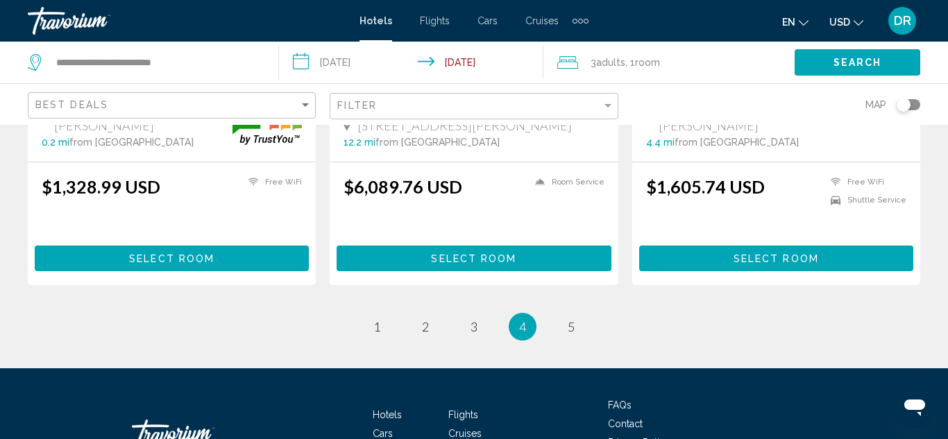
scroll to position [2029, 0]
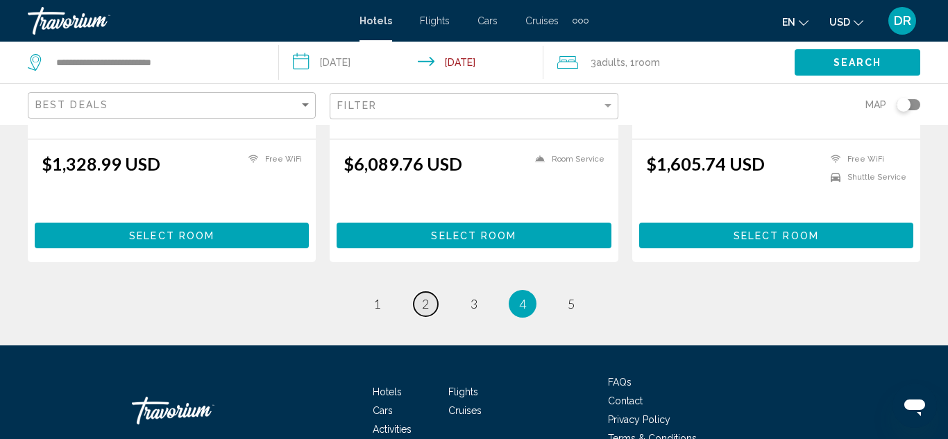
click at [431, 292] on link "page 2" at bounding box center [426, 304] width 24 height 24
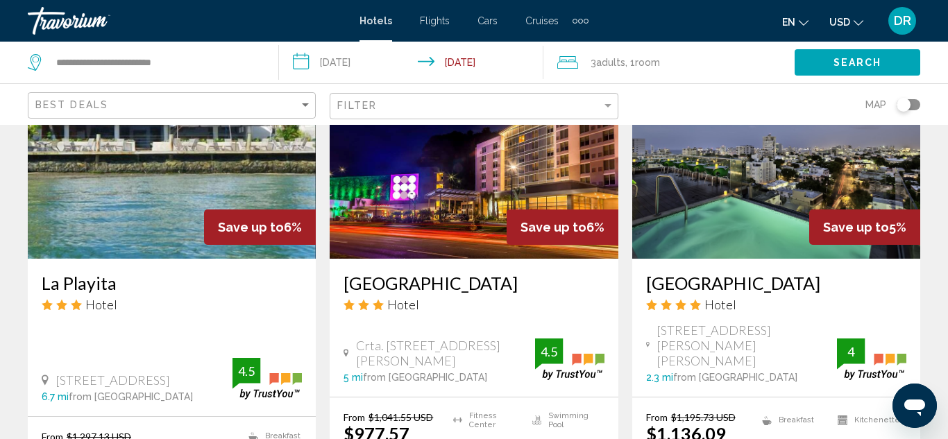
scroll to position [1804, 0]
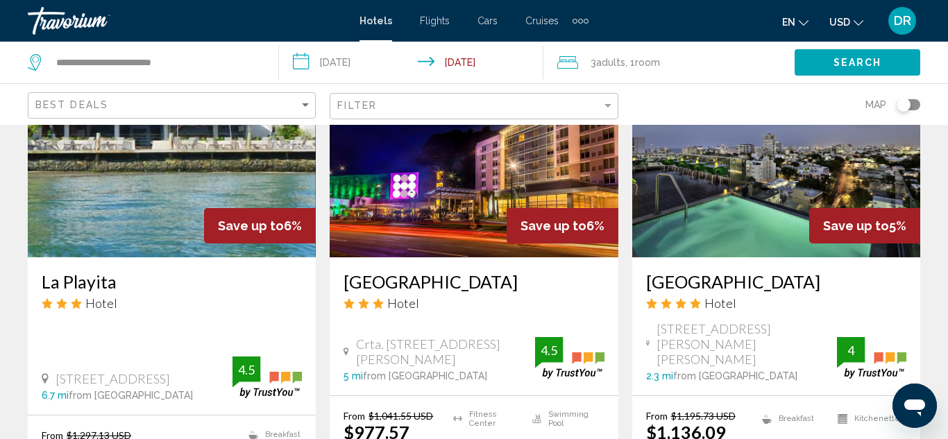
click at [466, 152] on img "Main content" at bounding box center [474, 146] width 288 height 222
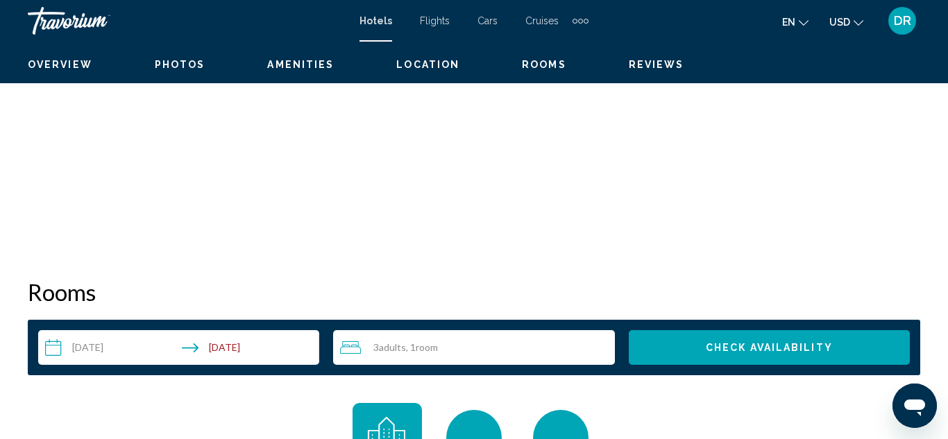
scroll to position [151, 0]
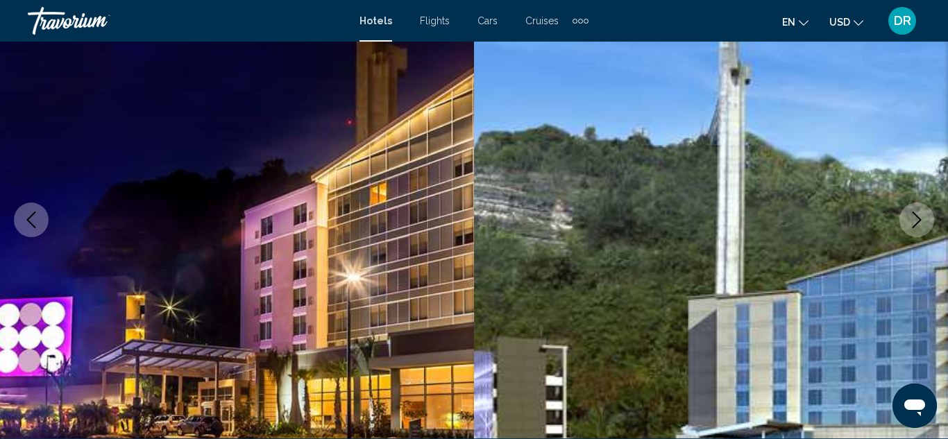
click at [922, 226] on icon "Next image" at bounding box center [916, 220] width 17 height 17
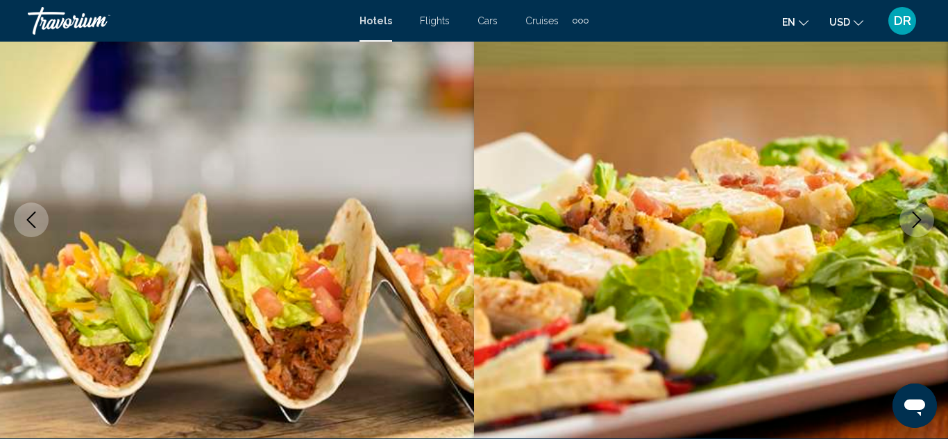
click at [922, 226] on icon "Next image" at bounding box center [916, 220] width 17 height 17
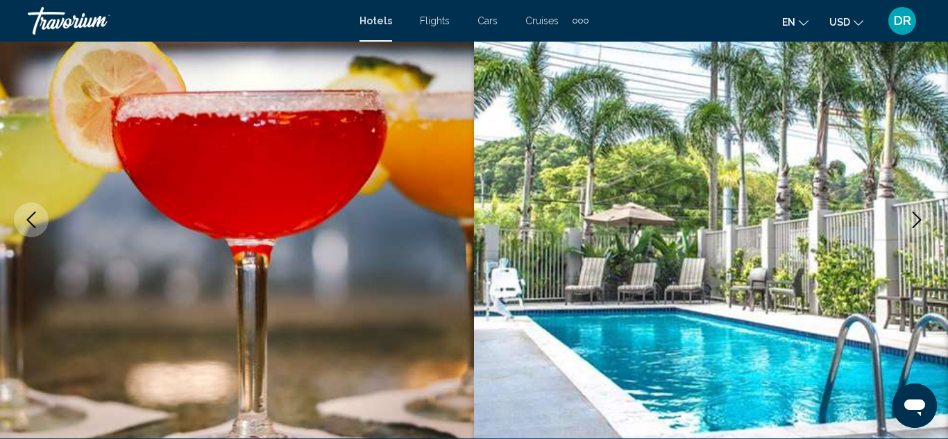
click at [922, 226] on icon "Next image" at bounding box center [916, 220] width 17 height 17
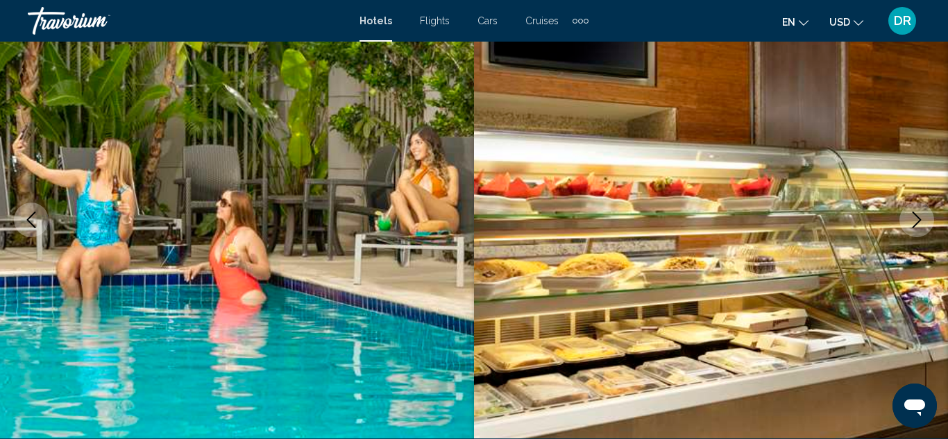
click at [922, 226] on icon "Next image" at bounding box center [916, 220] width 17 height 17
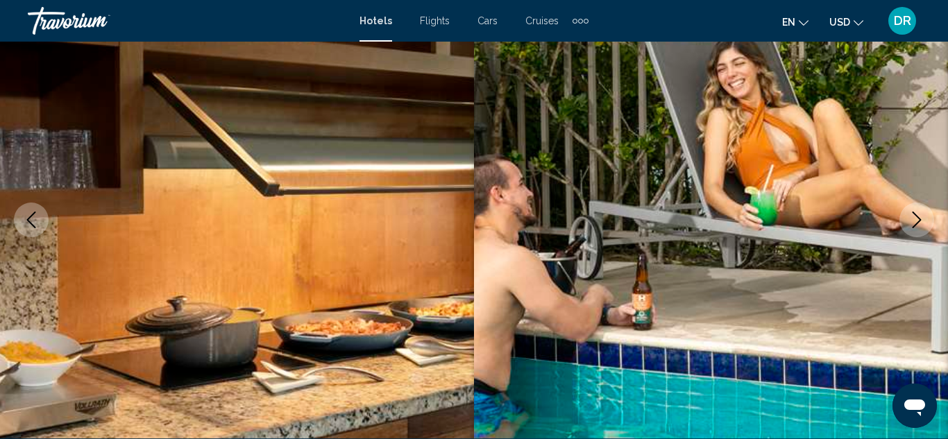
click at [922, 226] on icon "Next image" at bounding box center [916, 220] width 17 height 17
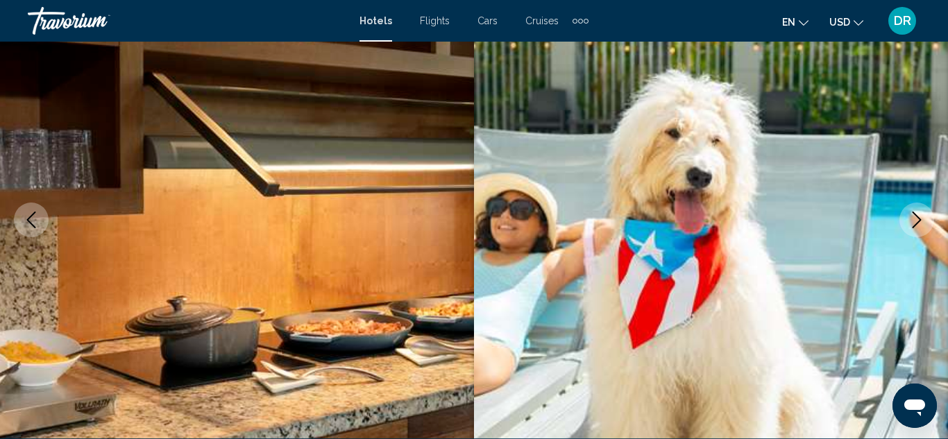
click at [922, 226] on icon "Next image" at bounding box center [916, 220] width 17 height 17
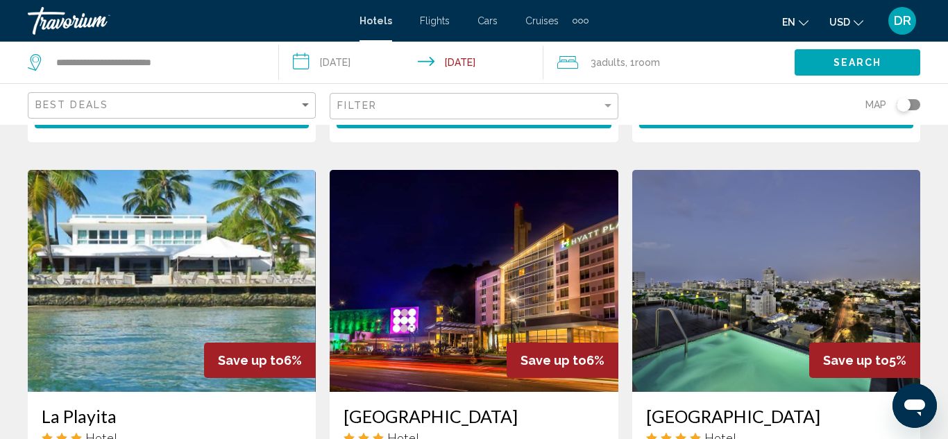
scroll to position [1665, 0]
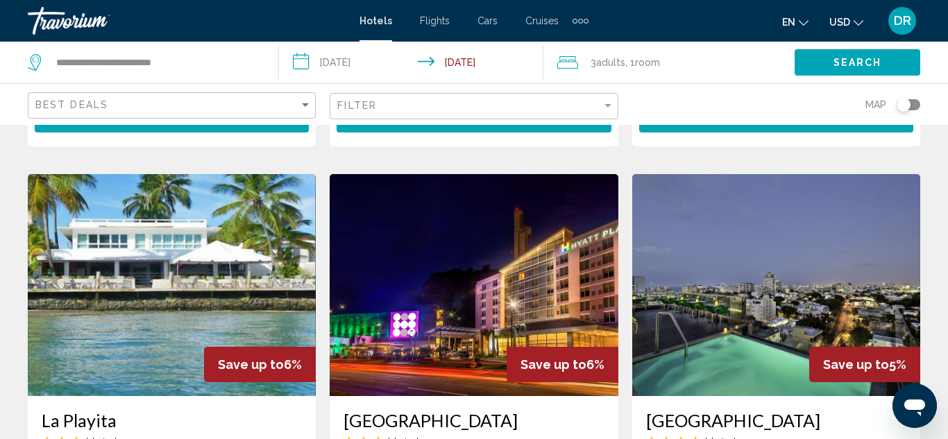
click at [779, 216] on img "Main content" at bounding box center [776, 285] width 288 height 222
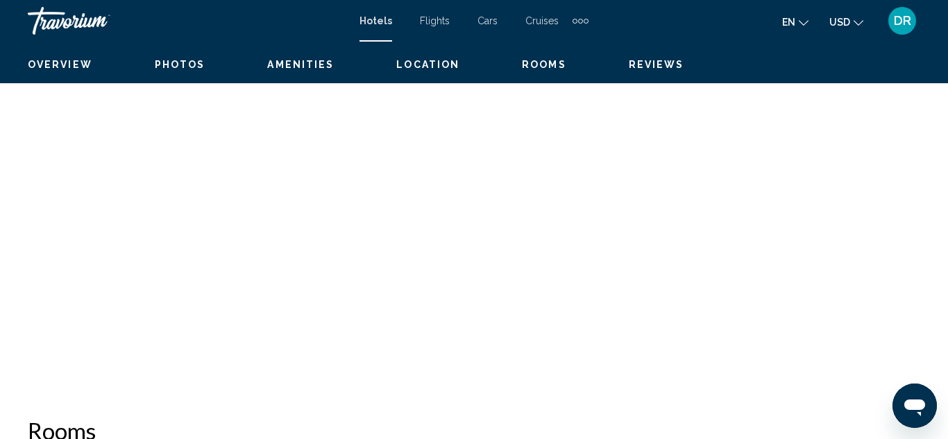
scroll to position [151, 0]
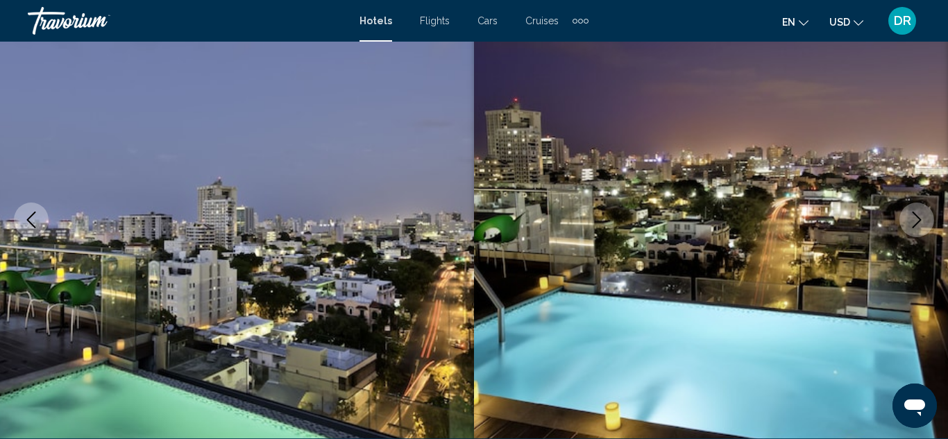
click at [926, 226] on button "Next image" at bounding box center [916, 220] width 35 height 35
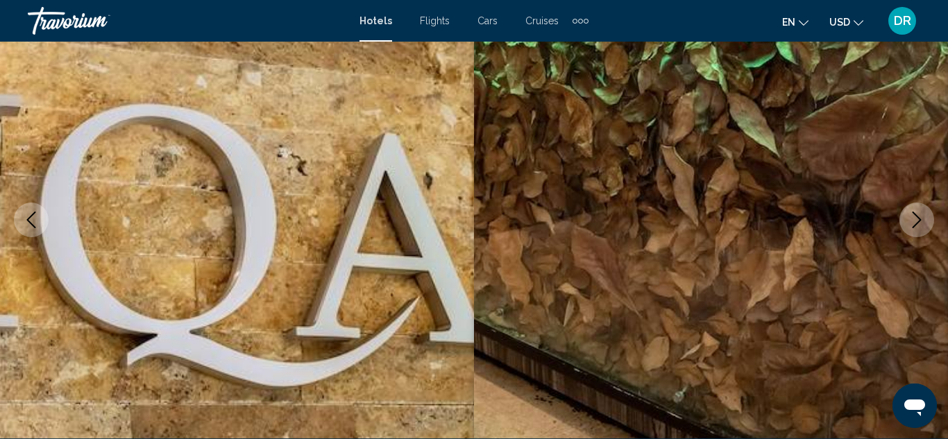
click at [926, 226] on button "Next image" at bounding box center [916, 220] width 35 height 35
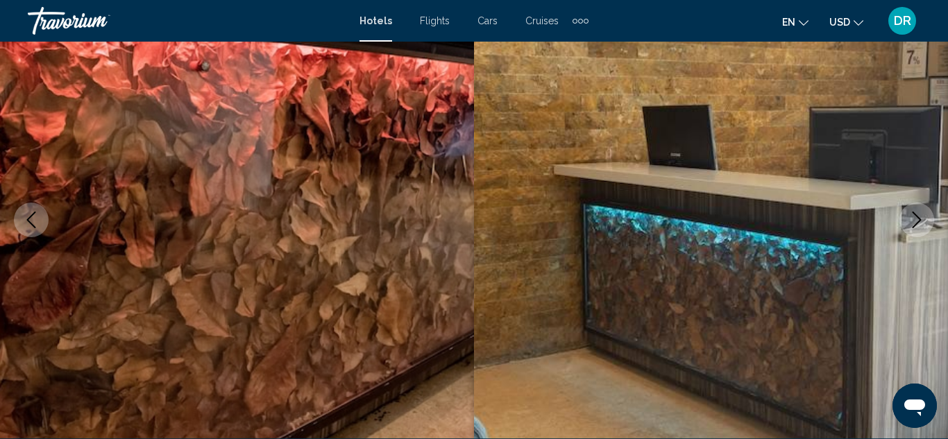
click at [926, 226] on button "Next image" at bounding box center [916, 220] width 35 height 35
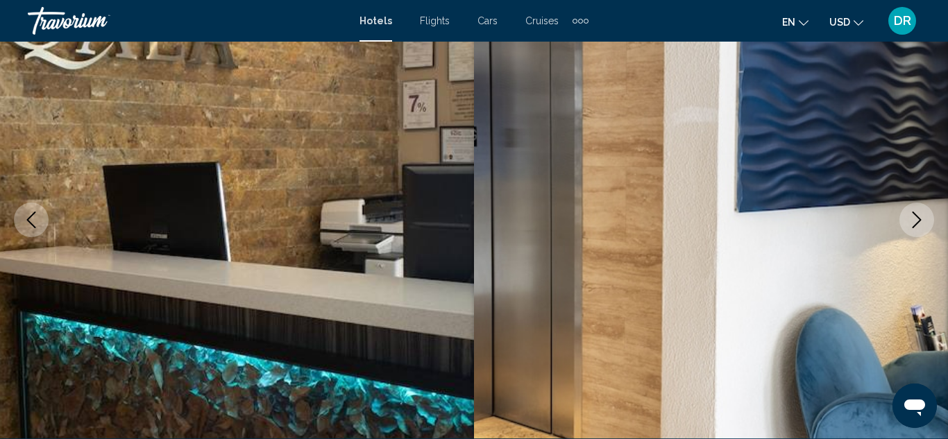
click at [926, 226] on button "Next image" at bounding box center [916, 220] width 35 height 35
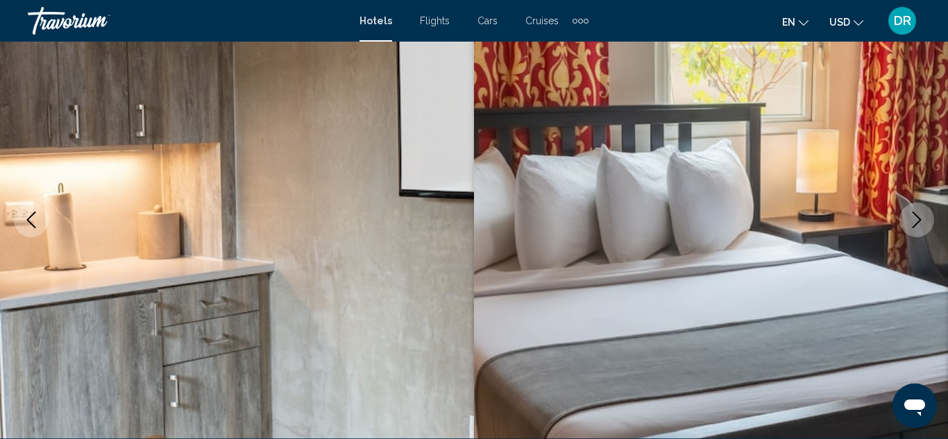
click at [926, 226] on button "Next image" at bounding box center [916, 220] width 35 height 35
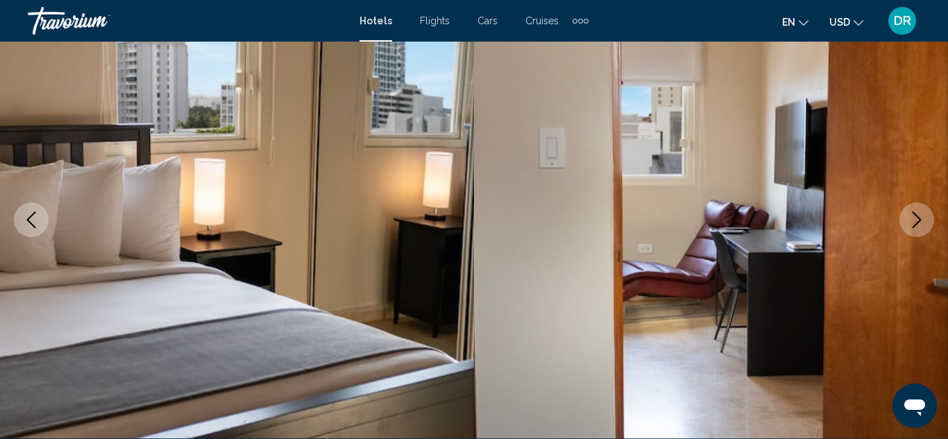
click at [926, 226] on button "Next image" at bounding box center [916, 220] width 35 height 35
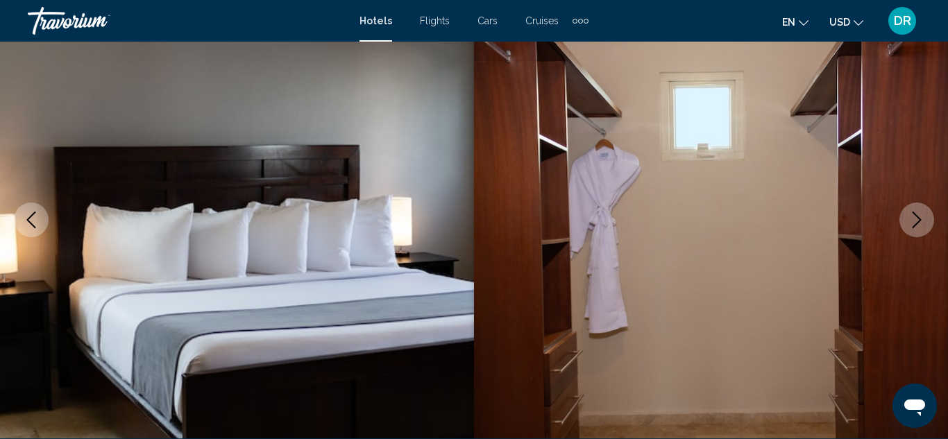
click at [926, 226] on button "Next image" at bounding box center [916, 220] width 35 height 35
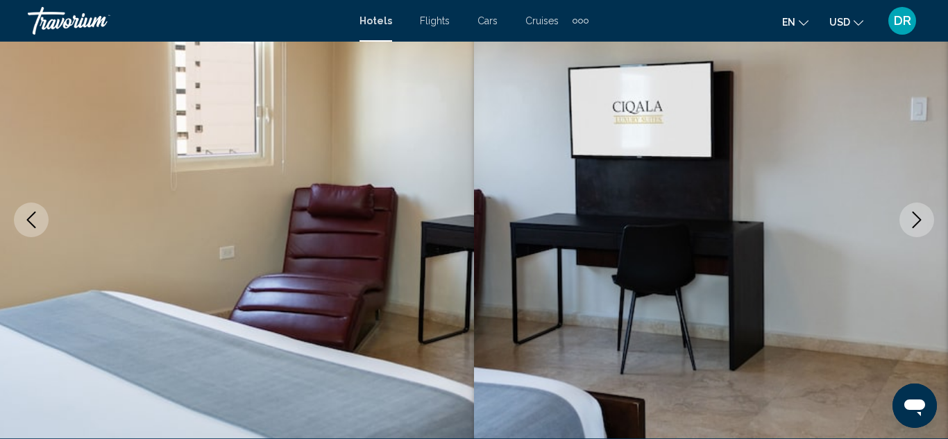
click at [926, 226] on button "Next image" at bounding box center [916, 220] width 35 height 35
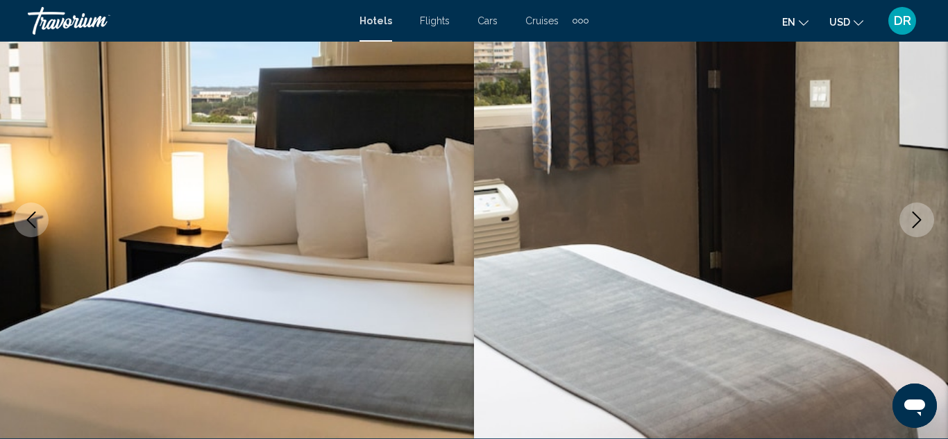
click at [926, 226] on button "Next image" at bounding box center [916, 220] width 35 height 35
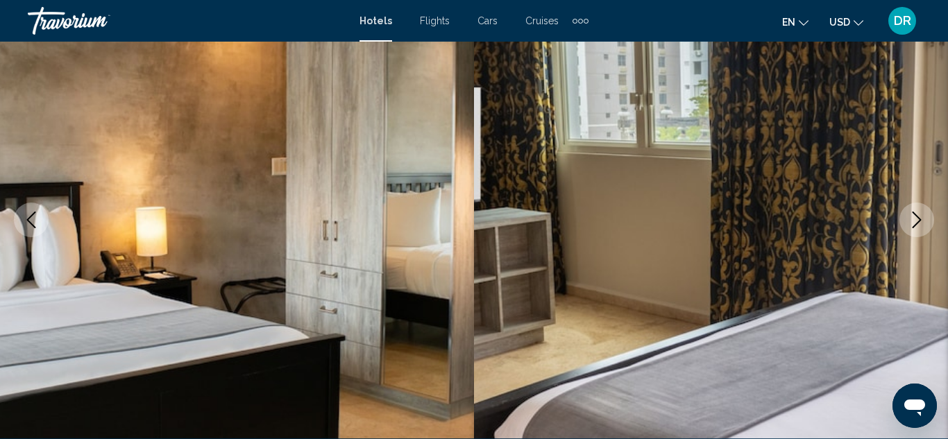
click at [926, 226] on button "Next image" at bounding box center [916, 220] width 35 height 35
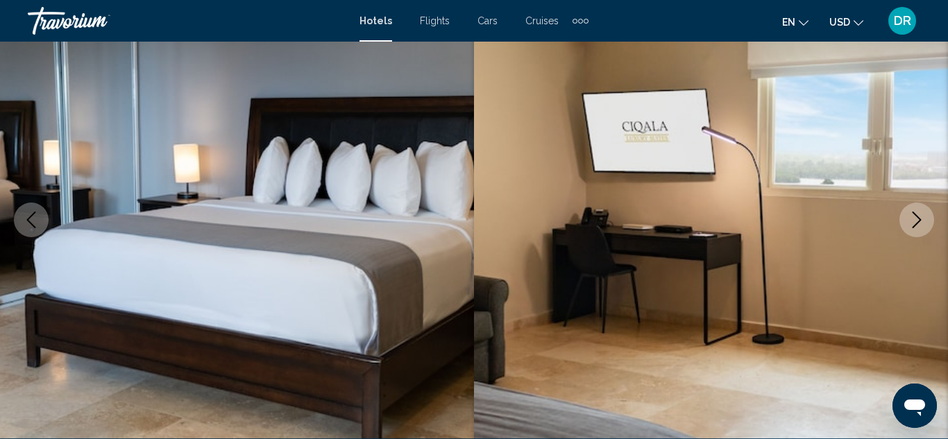
click at [926, 226] on button "Next image" at bounding box center [916, 220] width 35 height 35
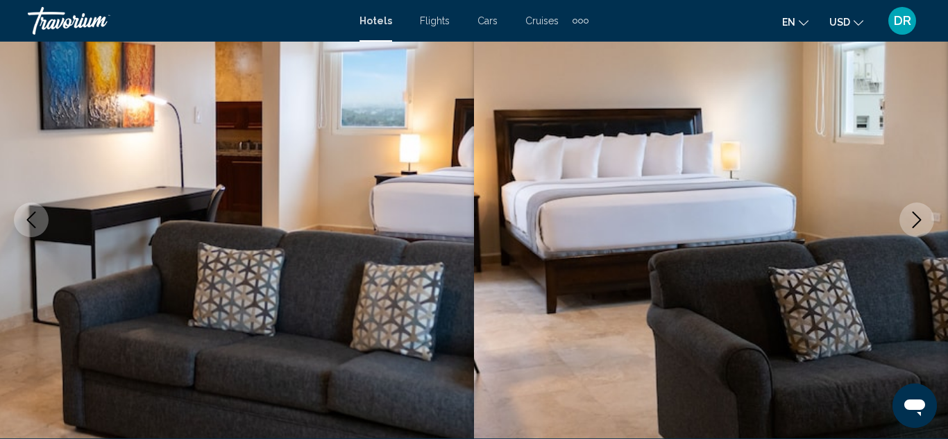
click at [926, 226] on button "Next image" at bounding box center [916, 220] width 35 height 35
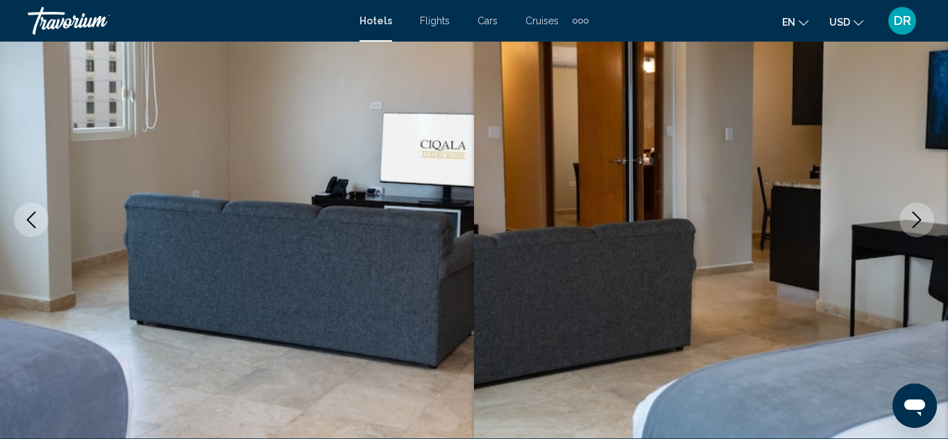
click at [926, 226] on button "Next image" at bounding box center [916, 220] width 35 height 35
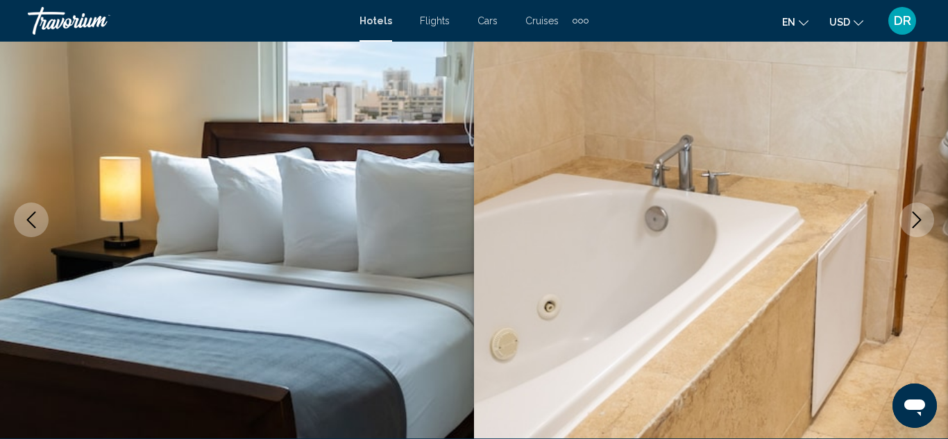
click at [926, 226] on button "Next image" at bounding box center [916, 220] width 35 height 35
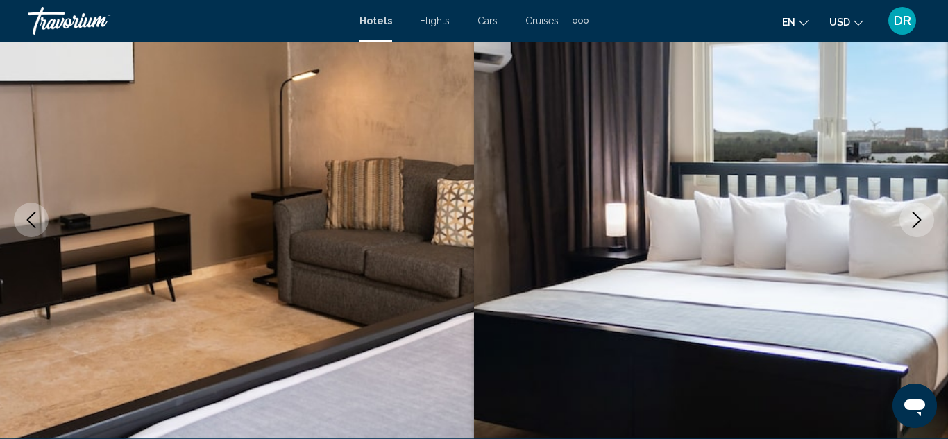
click at [926, 226] on button "Next image" at bounding box center [916, 220] width 35 height 35
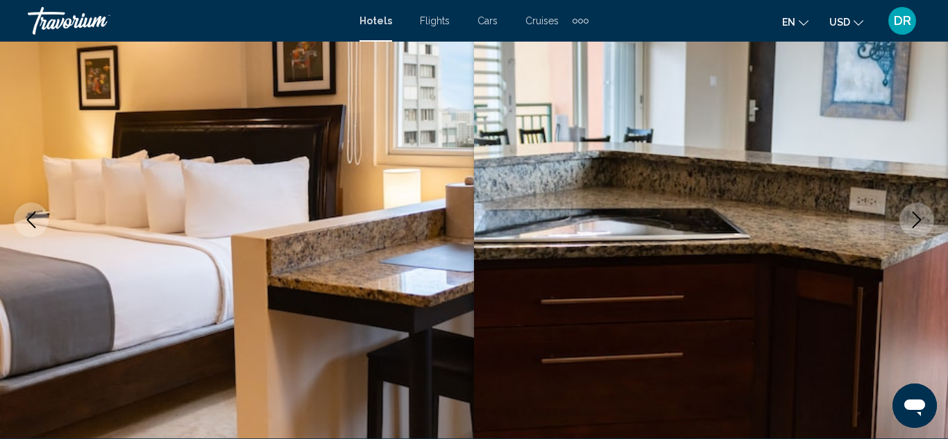
click at [926, 226] on button "Next image" at bounding box center [916, 220] width 35 height 35
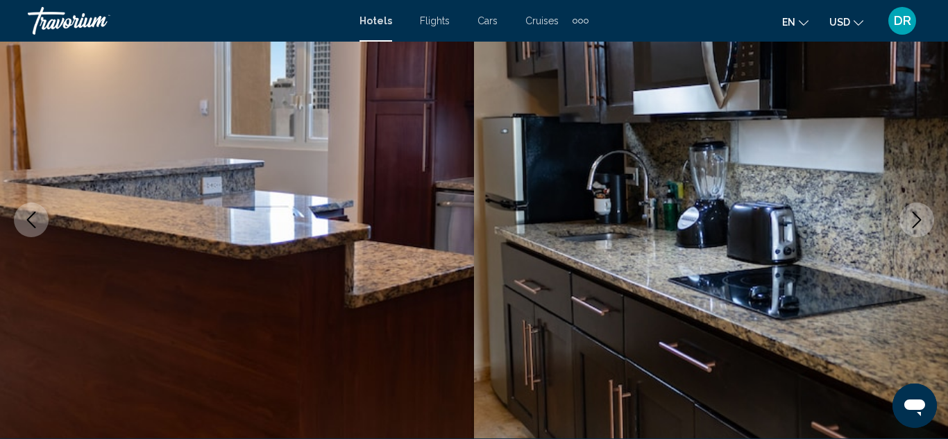
click at [926, 226] on button "Next image" at bounding box center [916, 220] width 35 height 35
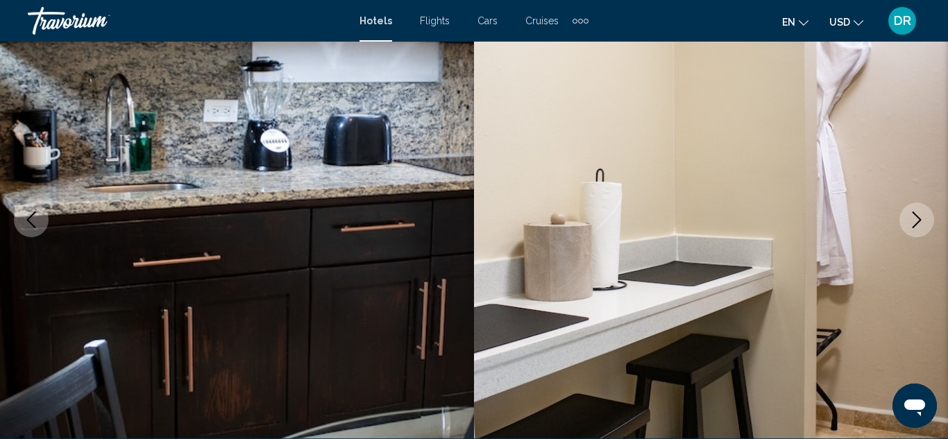
click at [926, 226] on button "Next image" at bounding box center [916, 220] width 35 height 35
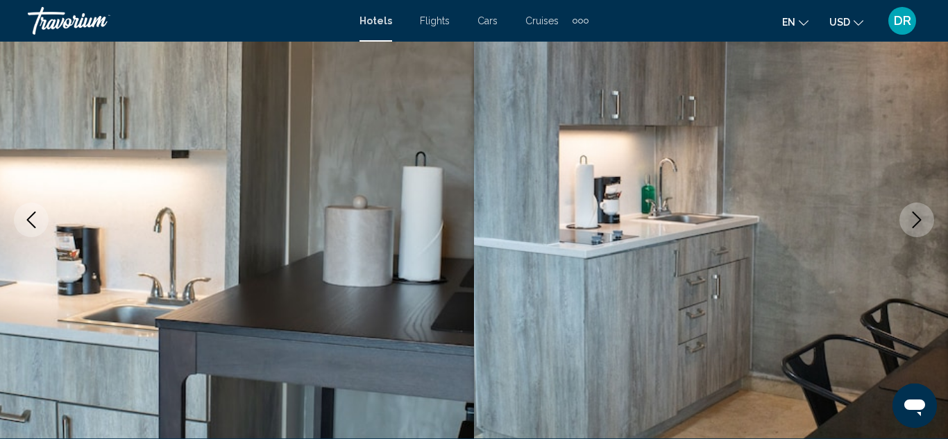
click at [926, 226] on button "Next image" at bounding box center [916, 220] width 35 height 35
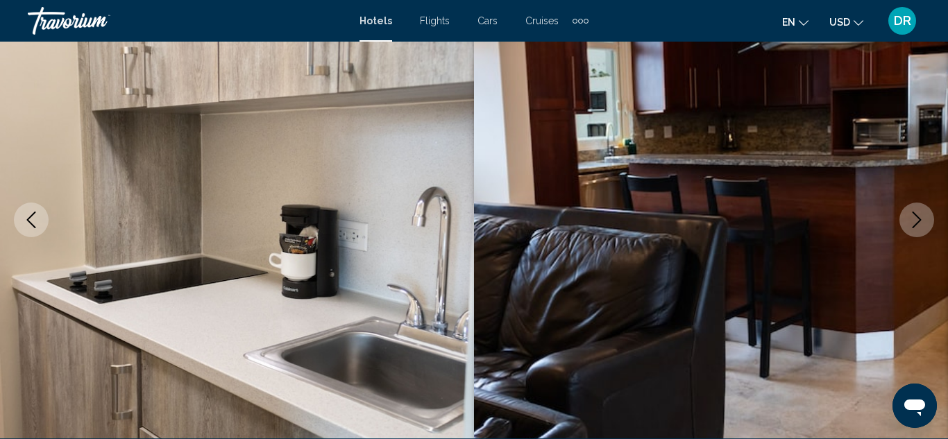
click at [926, 226] on button "Next image" at bounding box center [916, 220] width 35 height 35
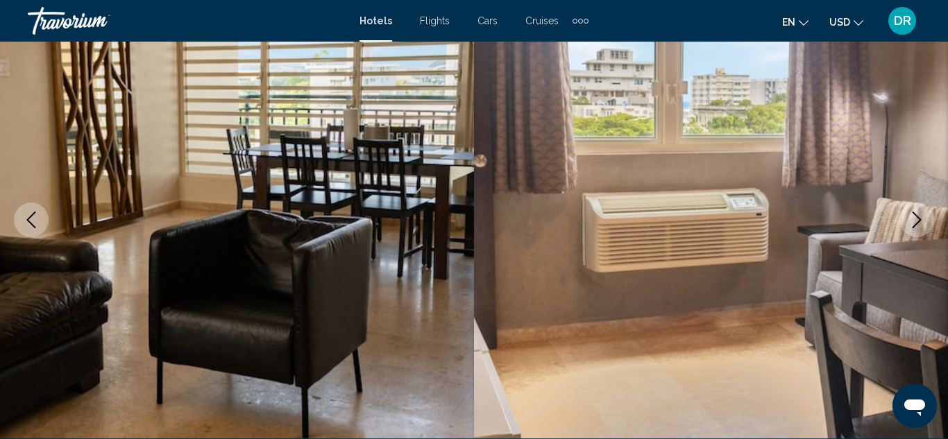
click at [926, 226] on button "Next image" at bounding box center [916, 220] width 35 height 35
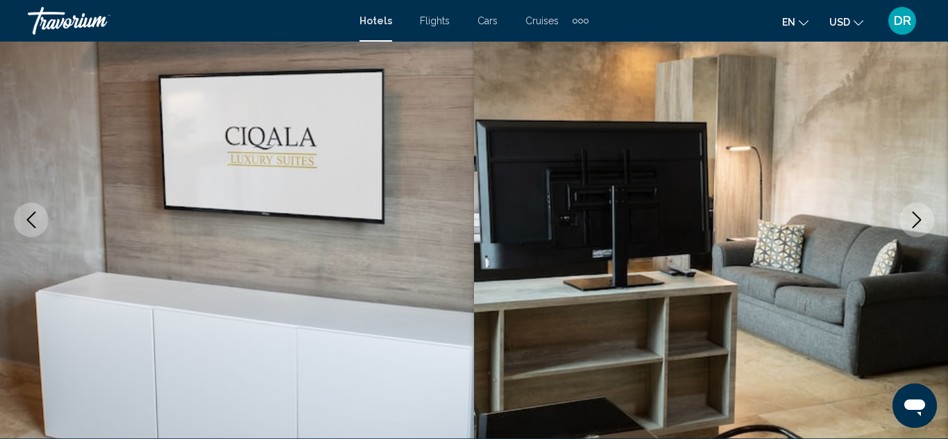
click at [926, 226] on button "Next image" at bounding box center [916, 220] width 35 height 35
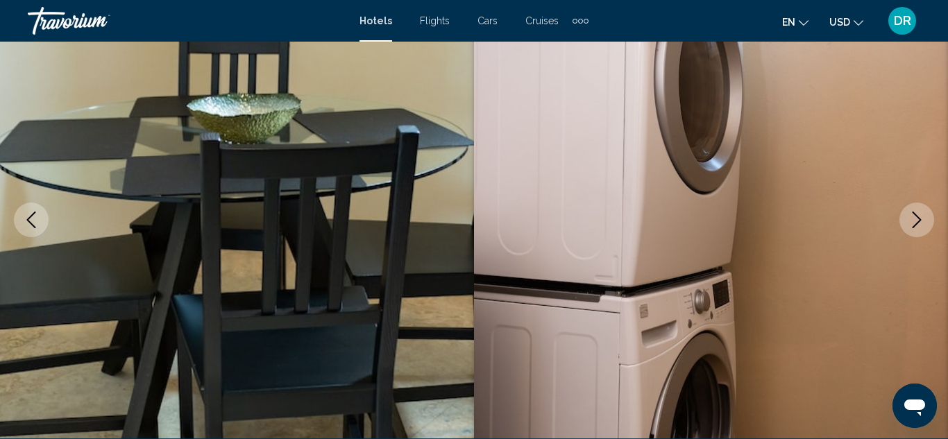
click at [926, 226] on button "Next image" at bounding box center [916, 220] width 35 height 35
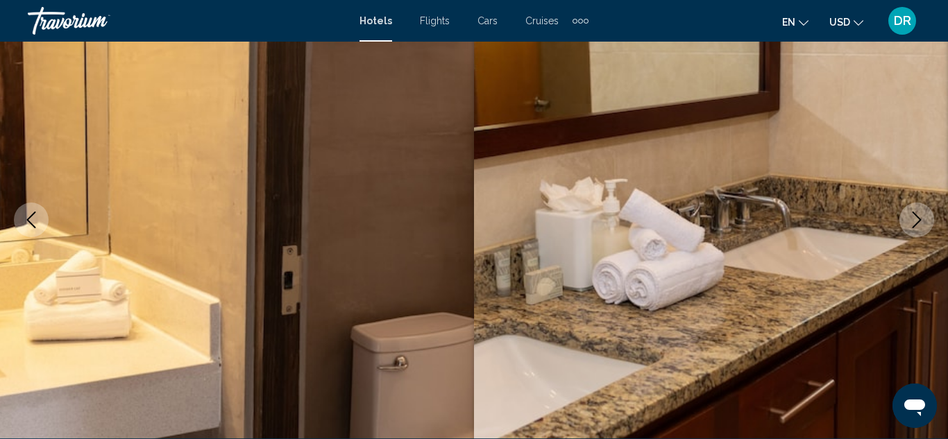
click at [926, 226] on button "Next image" at bounding box center [916, 220] width 35 height 35
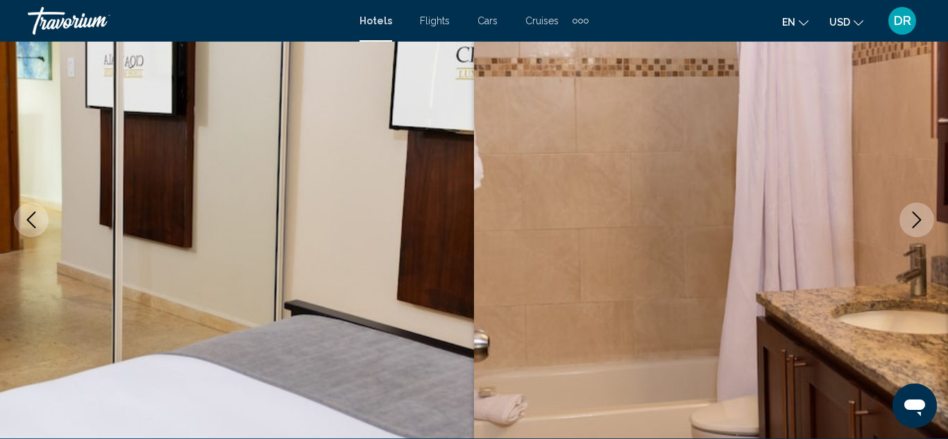
click at [907, 210] on button "Next image" at bounding box center [916, 220] width 35 height 35
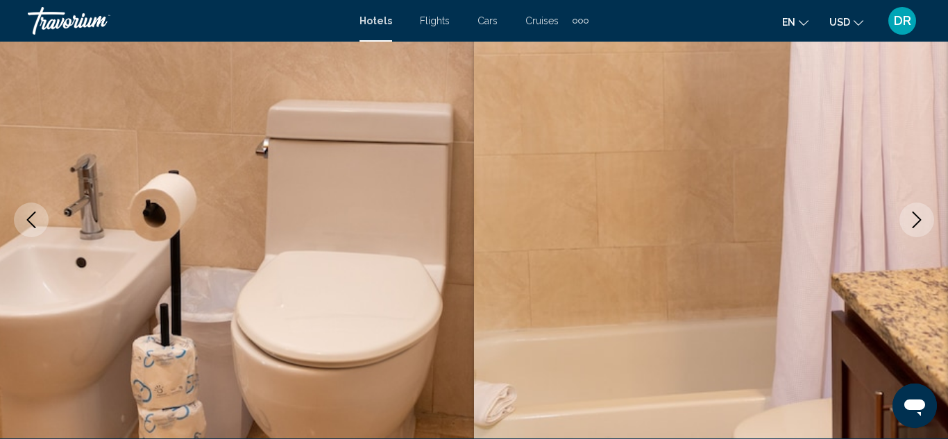
click at [907, 210] on button "Next image" at bounding box center [916, 220] width 35 height 35
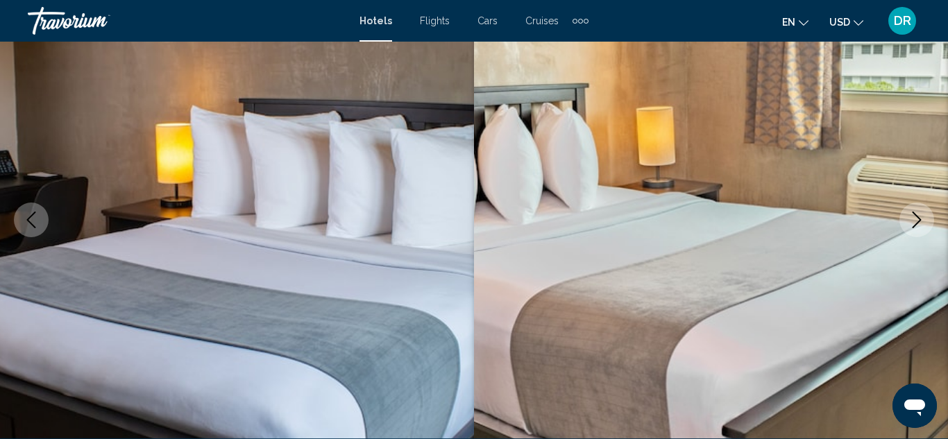
click at [907, 210] on button "Next image" at bounding box center [916, 220] width 35 height 35
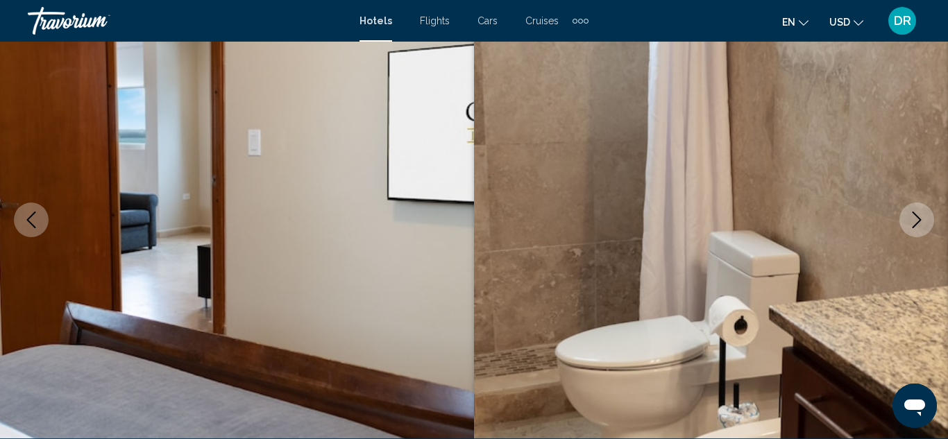
click at [907, 210] on button "Next image" at bounding box center [916, 220] width 35 height 35
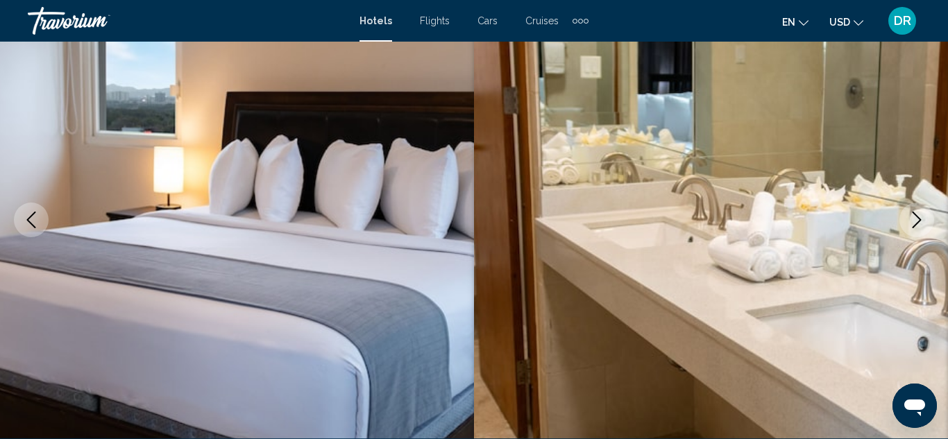
click at [907, 210] on button "Next image" at bounding box center [916, 220] width 35 height 35
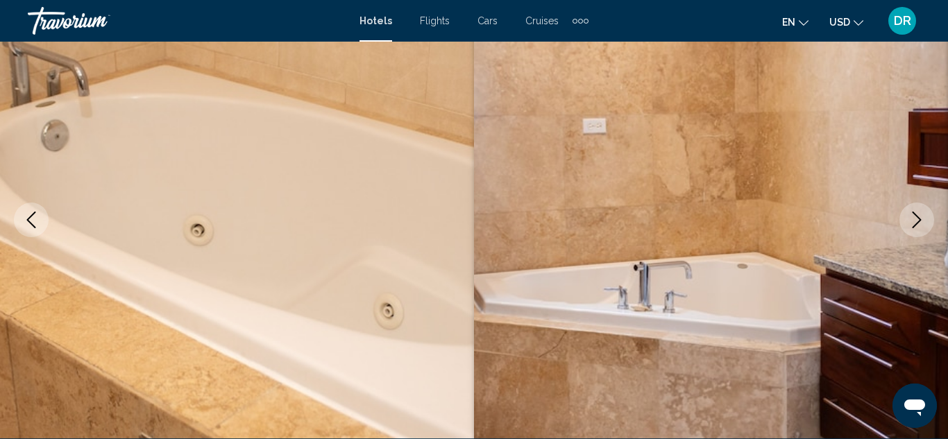
click at [907, 210] on button "Next image" at bounding box center [916, 220] width 35 height 35
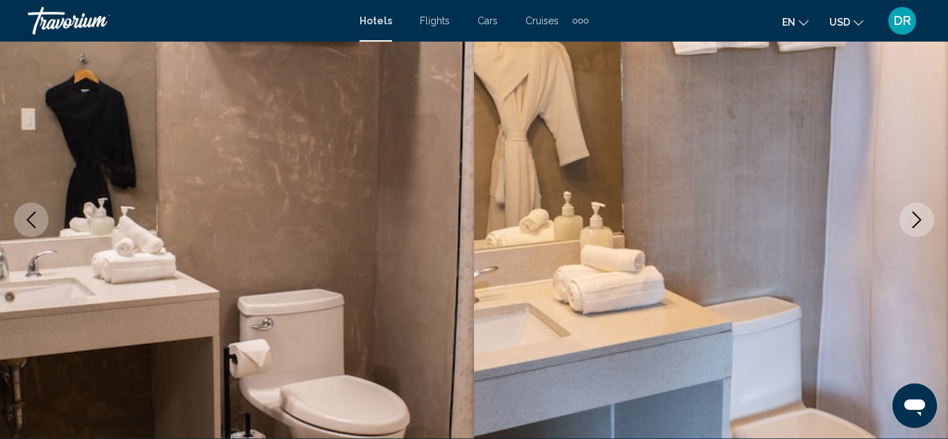
click at [907, 210] on button "Next image" at bounding box center [916, 220] width 35 height 35
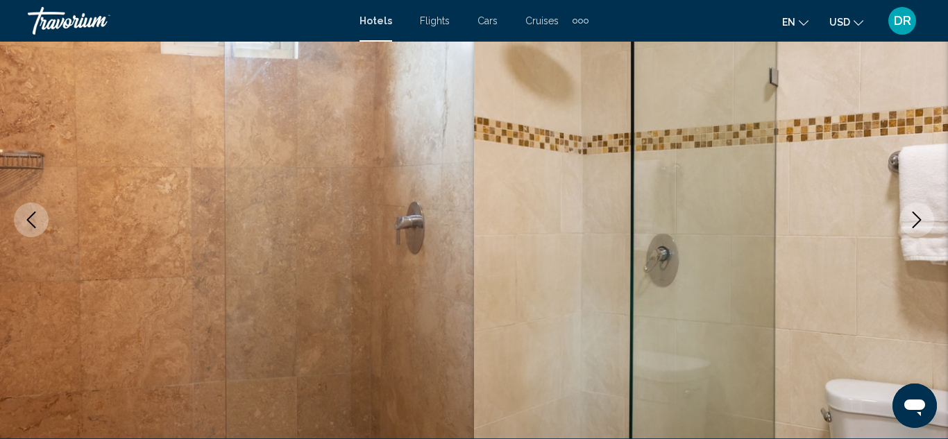
click at [907, 210] on button "Next image" at bounding box center [916, 220] width 35 height 35
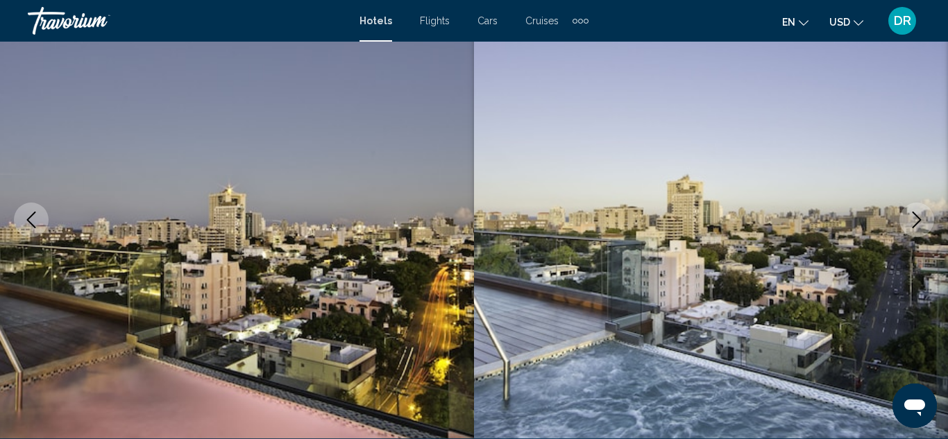
click at [907, 210] on button "Next image" at bounding box center [916, 220] width 35 height 35
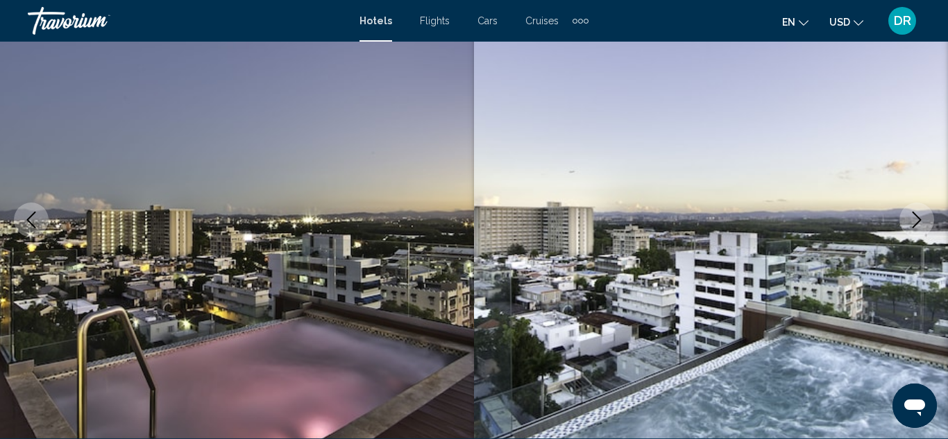
click at [23, 221] on icon "Previous image" at bounding box center [31, 220] width 17 height 17
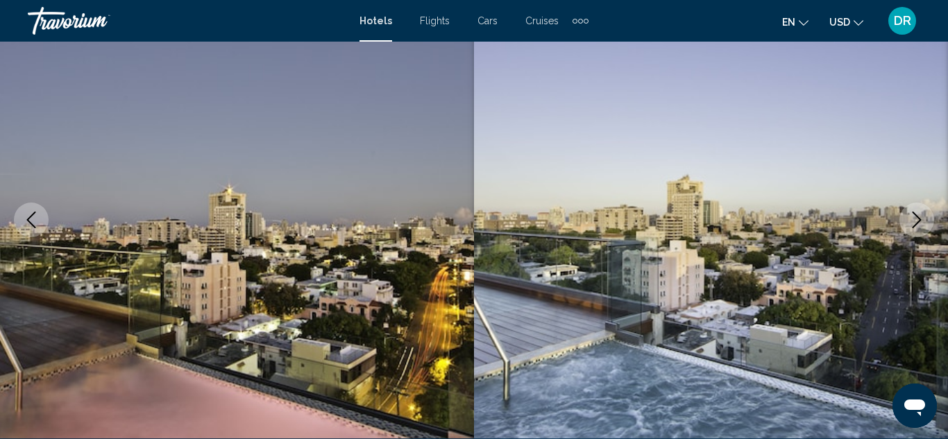
click at [23, 221] on icon "Previous image" at bounding box center [31, 220] width 17 height 17
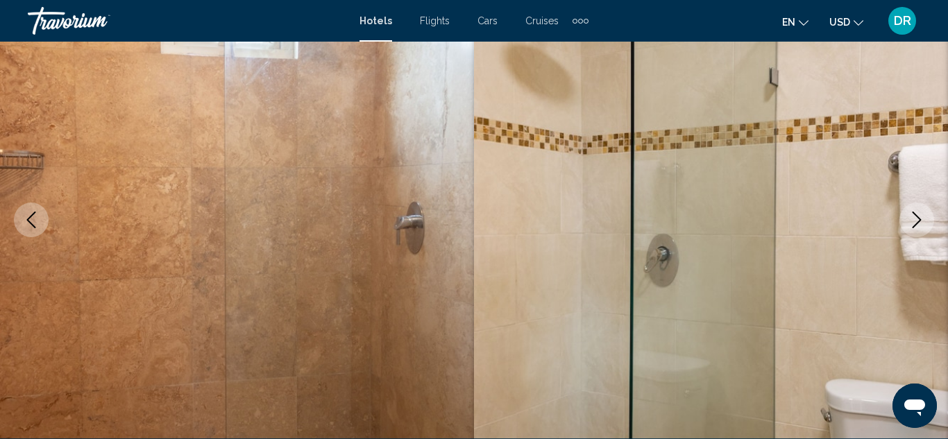
click at [912, 213] on icon "Next image" at bounding box center [916, 220] width 9 height 17
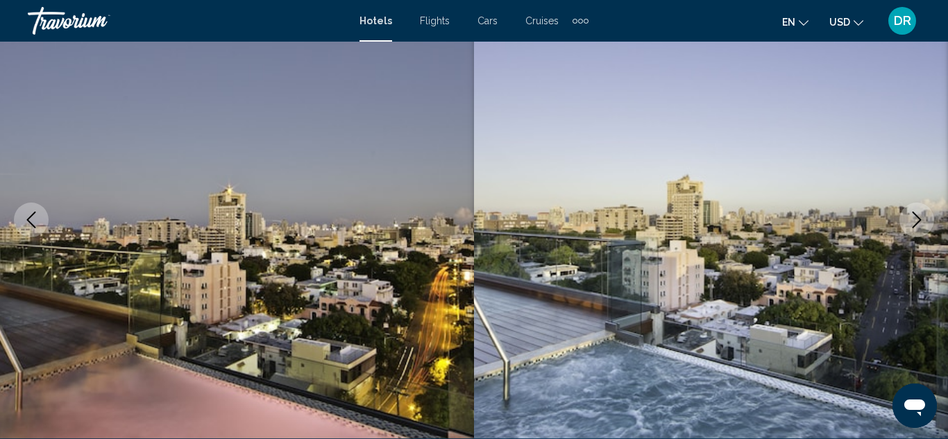
click at [912, 213] on icon "Next image" at bounding box center [916, 220] width 9 height 17
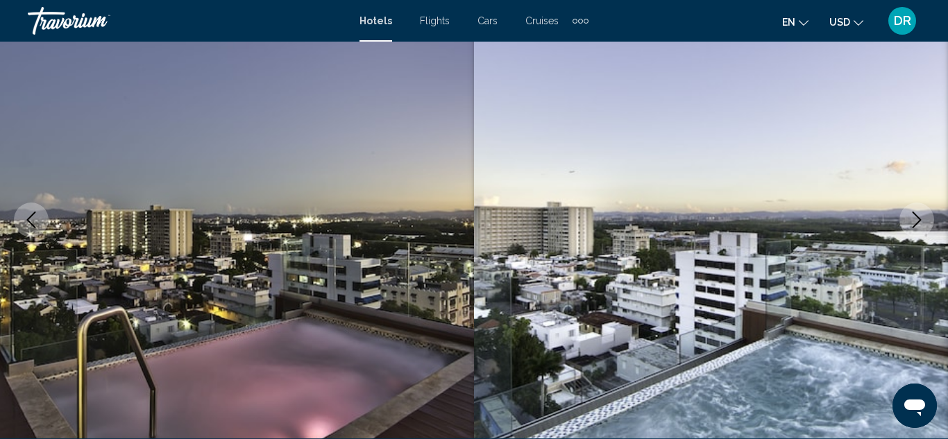
click at [912, 213] on icon "Next image" at bounding box center [916, 220] width 9 height 17
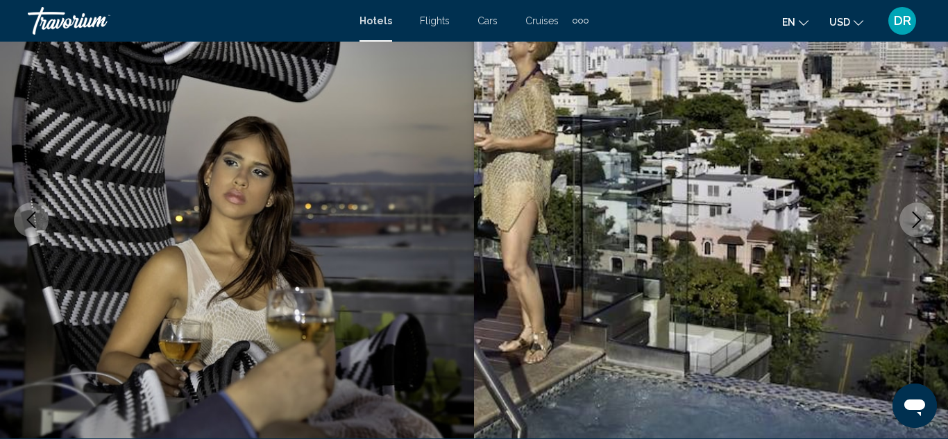
click at [912, 213] on icon "Next image" at bounding box center [916, 220] width 9 height 17
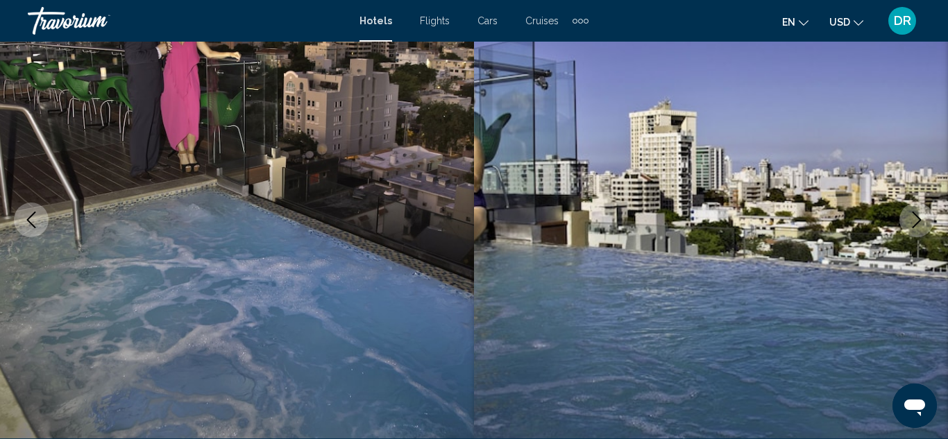
click at [912, 213] on icon "Next image" at bounding box center [916, 220] width 9 height 17
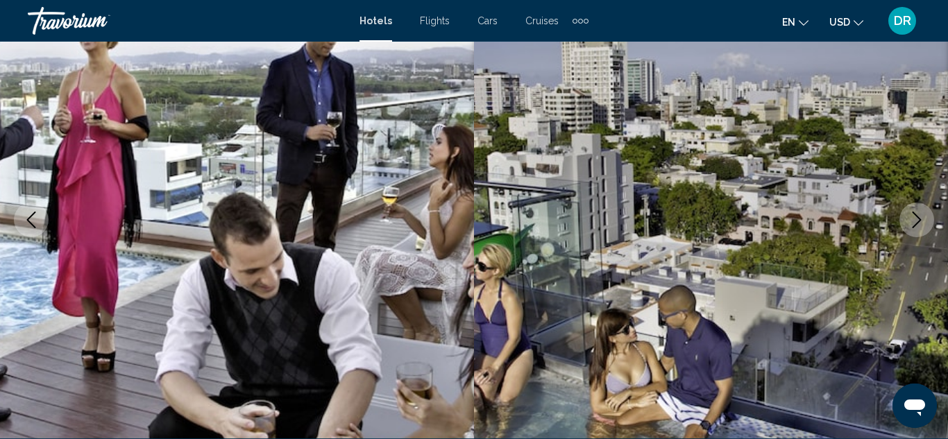
click at [912, 213] on icon "Next image" at bounding box center [916, 220] width 9 height 17
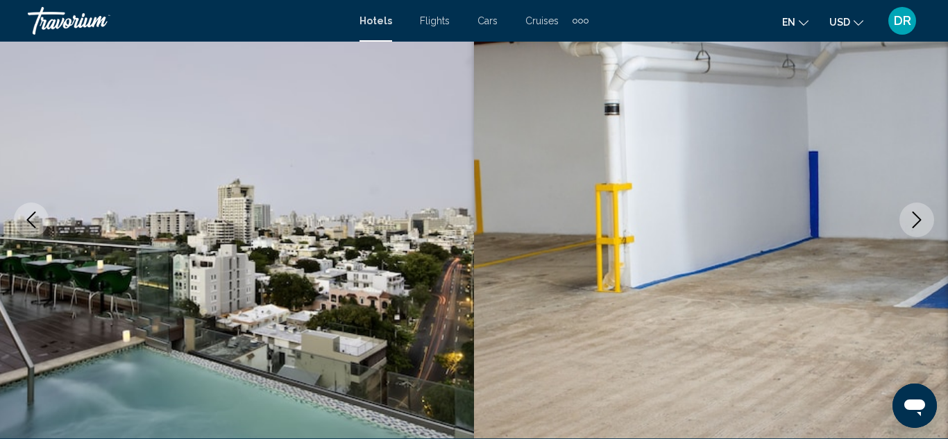
click at [912, 213] on icon "Next image" at bounding box center [916, 220] width 9 height 17
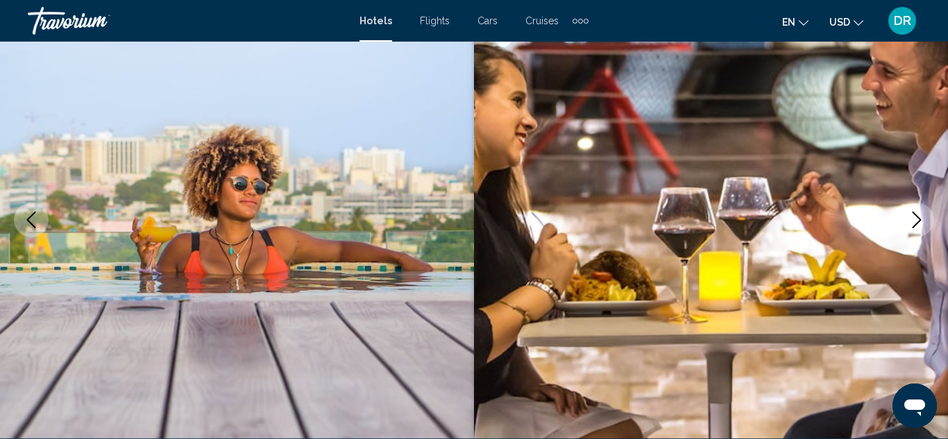
click at [912, 213] on icon "Next image" at bounding box center [916, 220] width 9 height 17
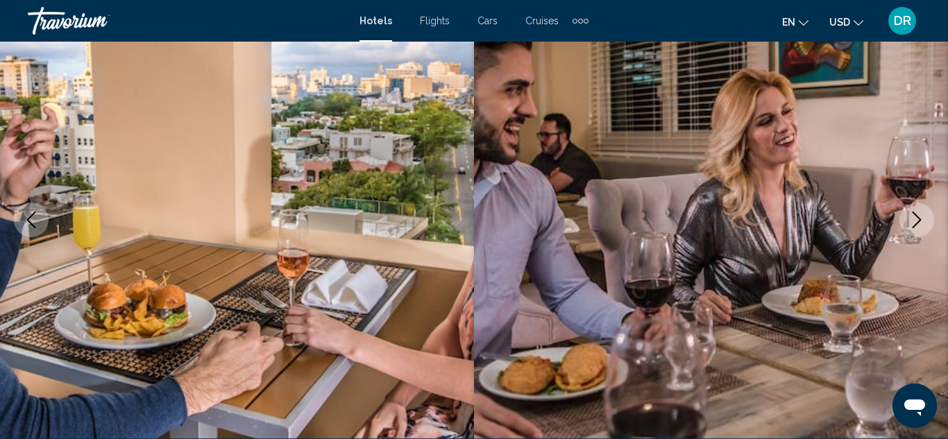
click at [912, 213] on icon "Next image" at bounding box center [916, 220] width 9 height 17
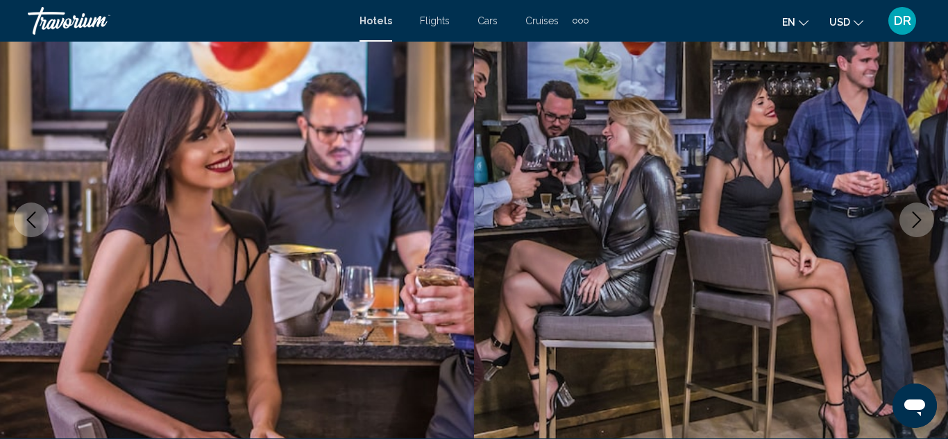
click at [912, 213] on icon "Next image" at bounding box center [916, 220] width 9 height 17
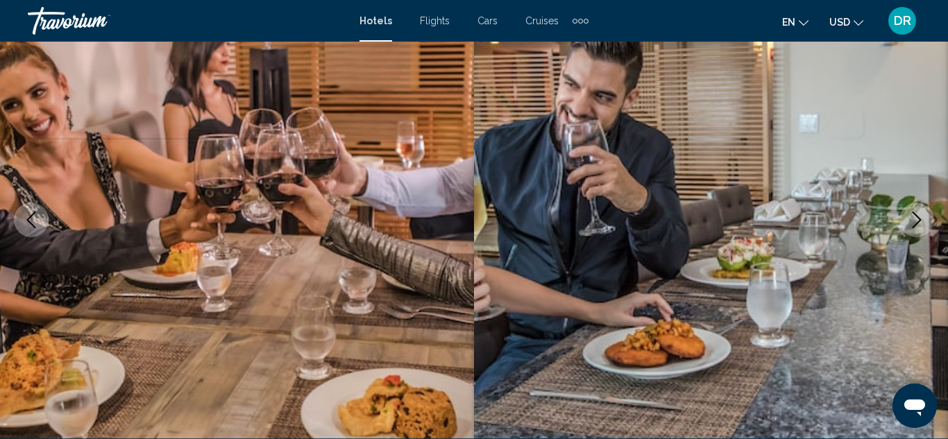
click at [912, 213] on icon "Next image" at bounding box center [916, 220] width 9 height 17
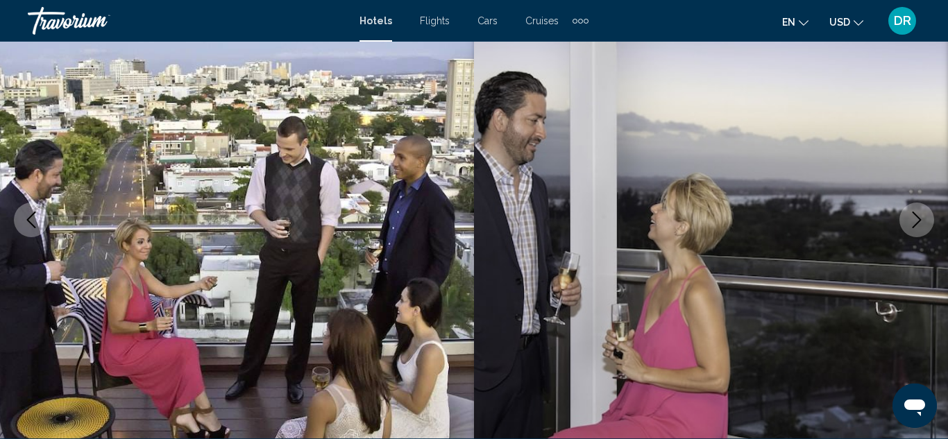
click at [912, 213] on icon "Next image" at bounding box center [916, 220] width 9 height 17
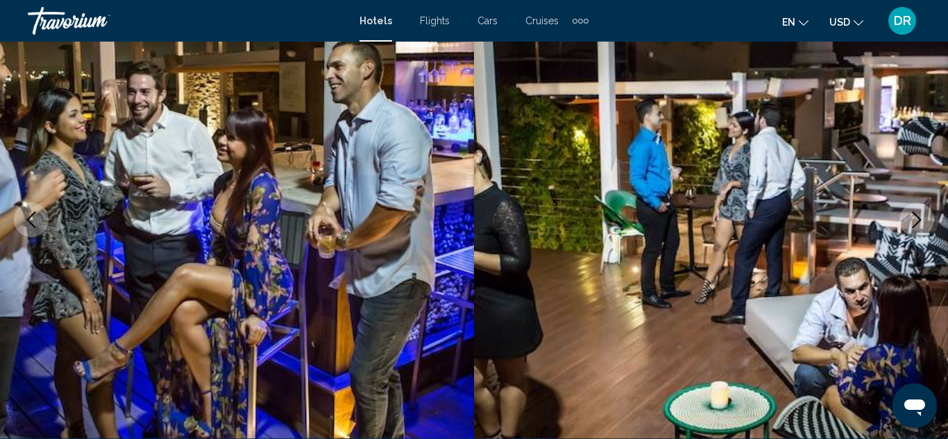
click at [912, 213] on icon "Next image" at bounding box center [916, 220] width 9 height 17
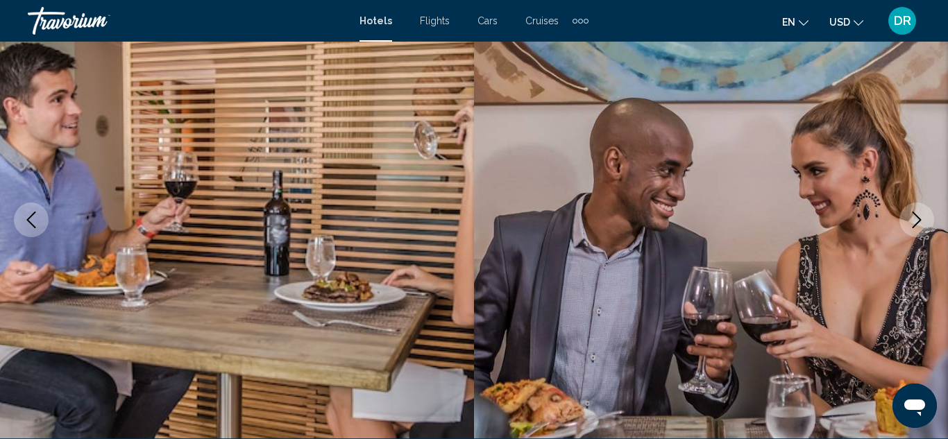
click at [912, 213] on icon "Next image" at bounding box center [916, 220] width 9 height 17
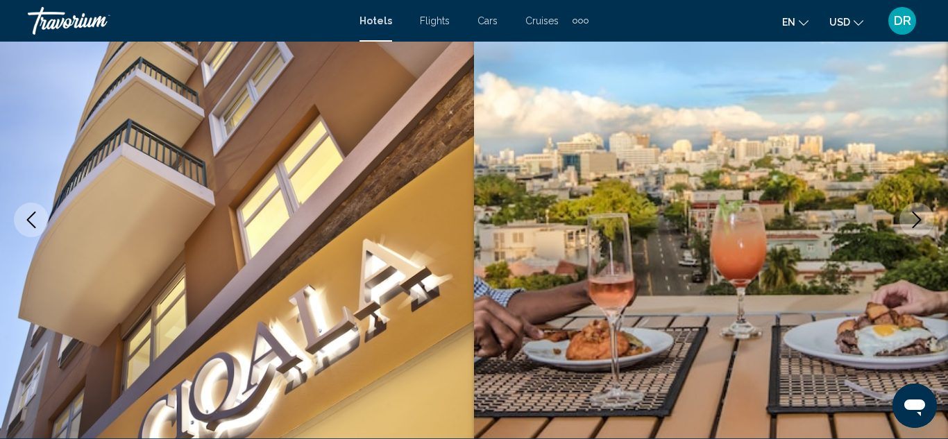
click at [912, 213] on icon "Next image" at bounding box center [916, 220] width 9 height 17
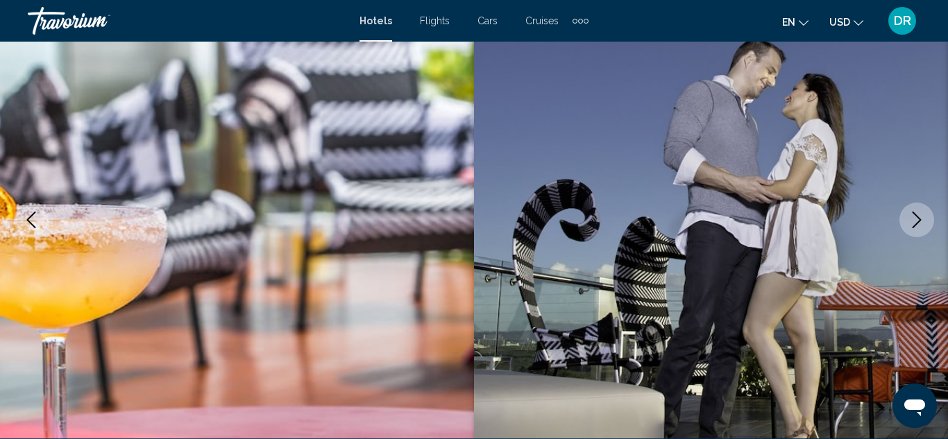
click at [912, 213] on icon "Next image" at bounding box center [916, 220] width 9 height 17
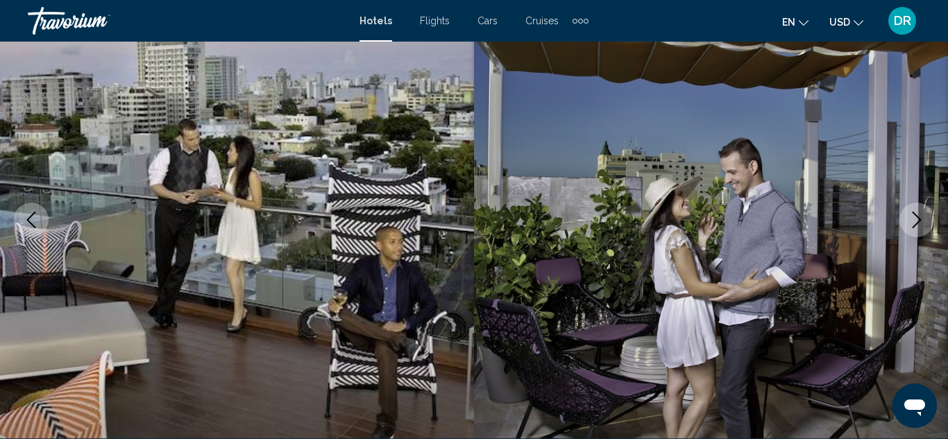
click at [912, 213] on icon "Next image" at bounding box center [916, 220] width 9 height 17
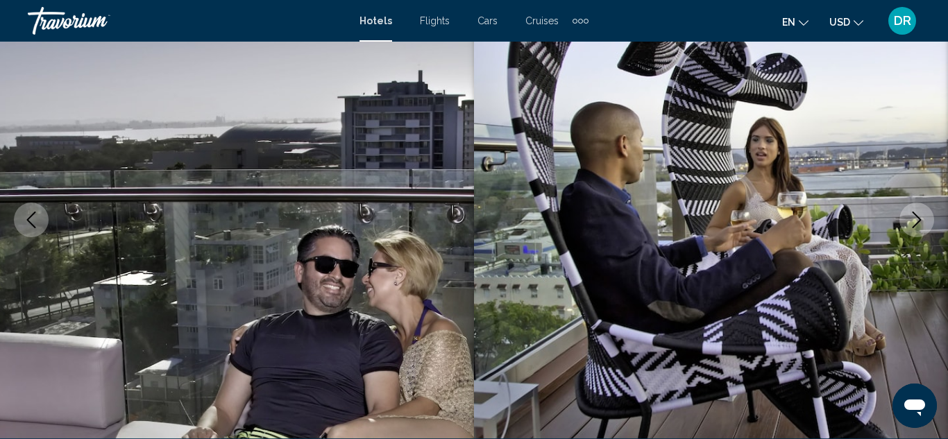
click at [912, 213] on icon "Next image" at bounding box center [916, 220] width 9 height 17
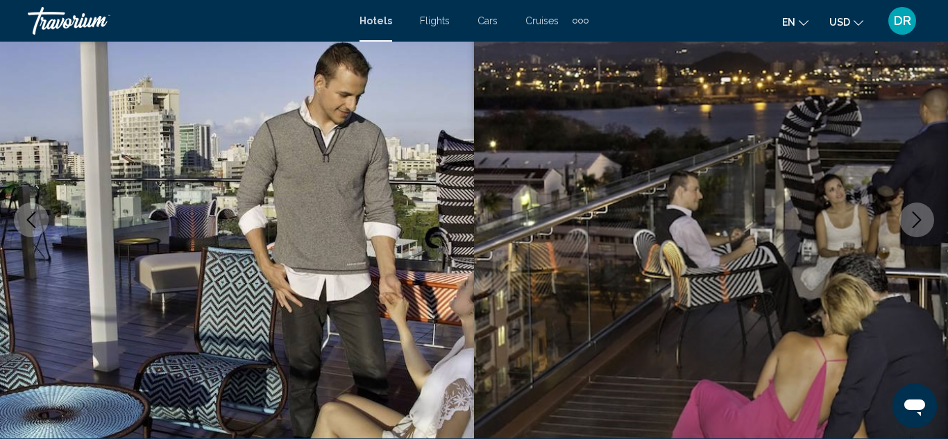
click at [912, 213] on icon "Next image" at bounding box center [916, 220] width 9 height 17
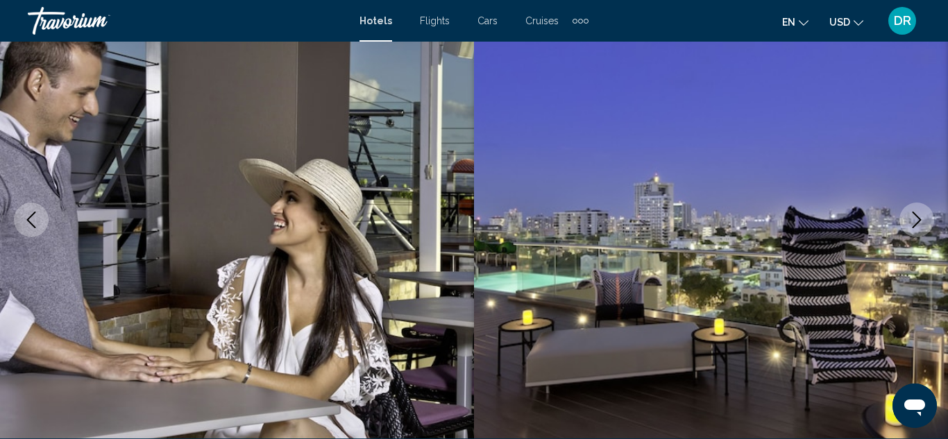
click at [912, 213] on icon "Next image" at bounding box center [916, 220] width 9 height 17
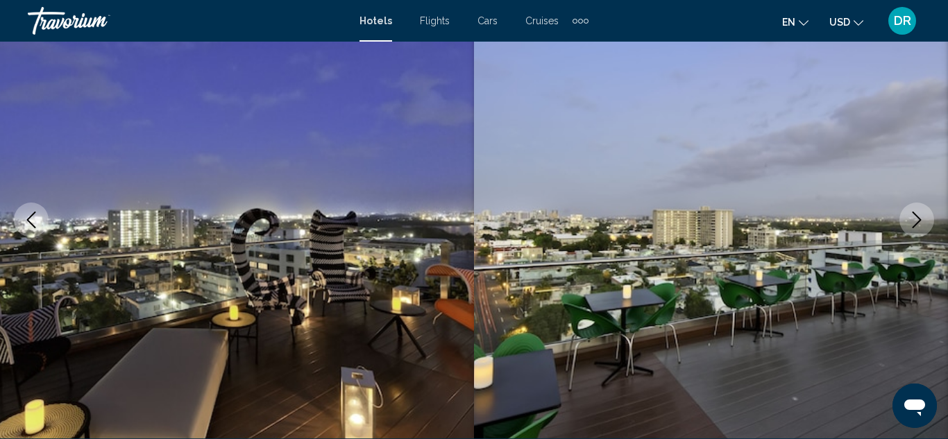
click at [912, 213] on icon "Next image" at bounding box center [916, 220] width 9 height 17
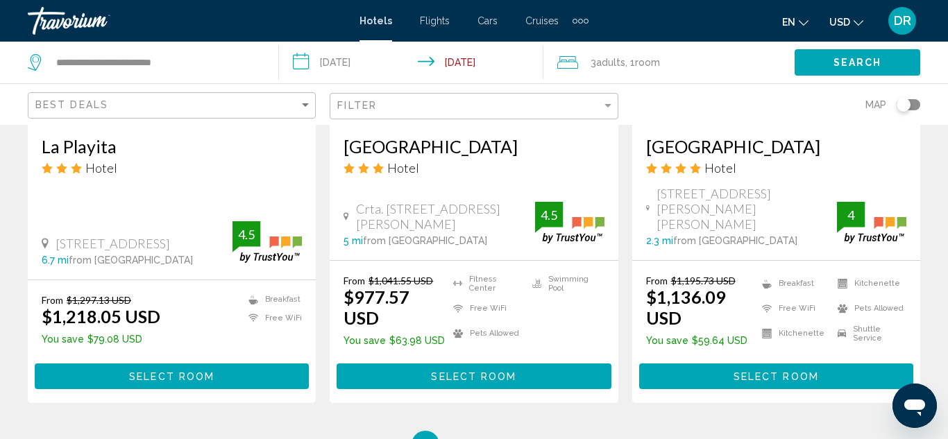
scroll to position [1943, 0]
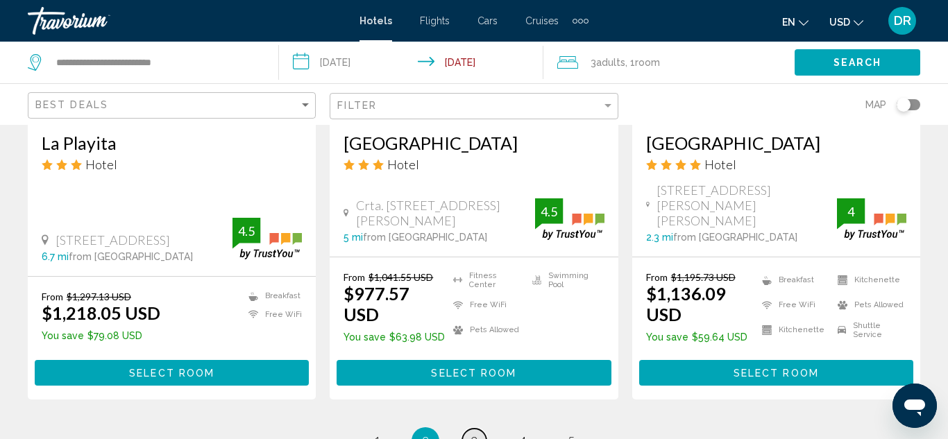
click at [478, 429] on link "page 3" at bounding box center [474, 441] width 24 height 24
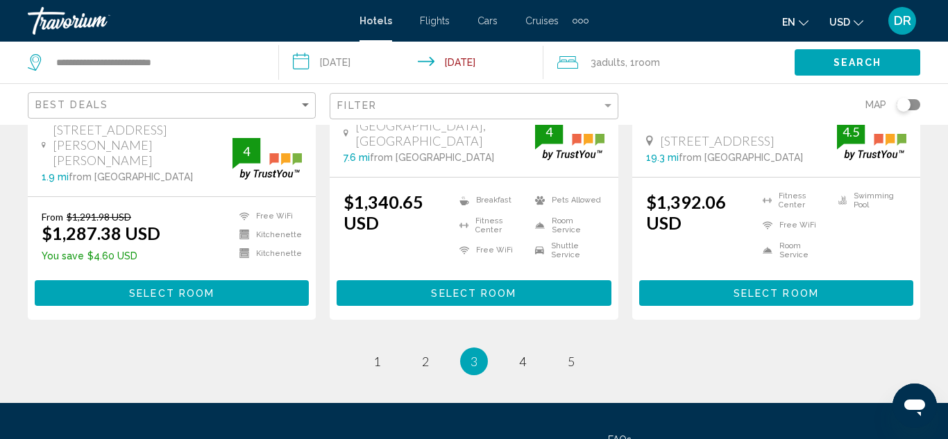
scroll to position [2089, 0]
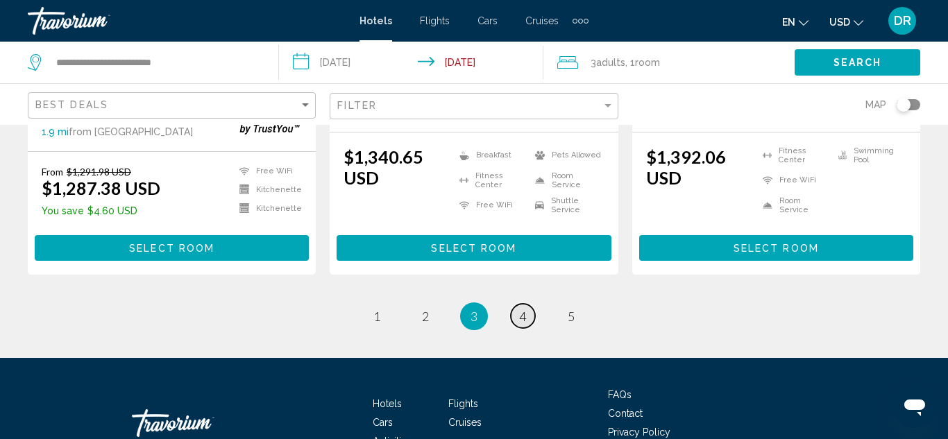
click at [530, 304] on link "page 4" at bounding box center [523, 316] width 24 height 24
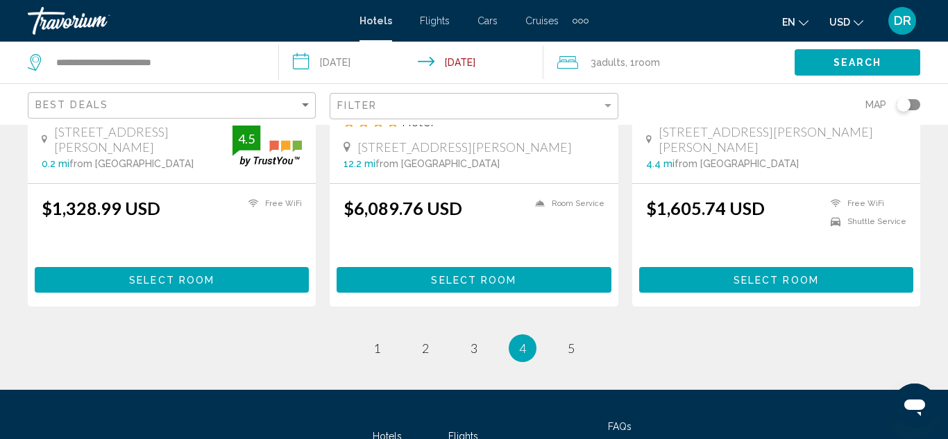
scroll to position [1998, 0]
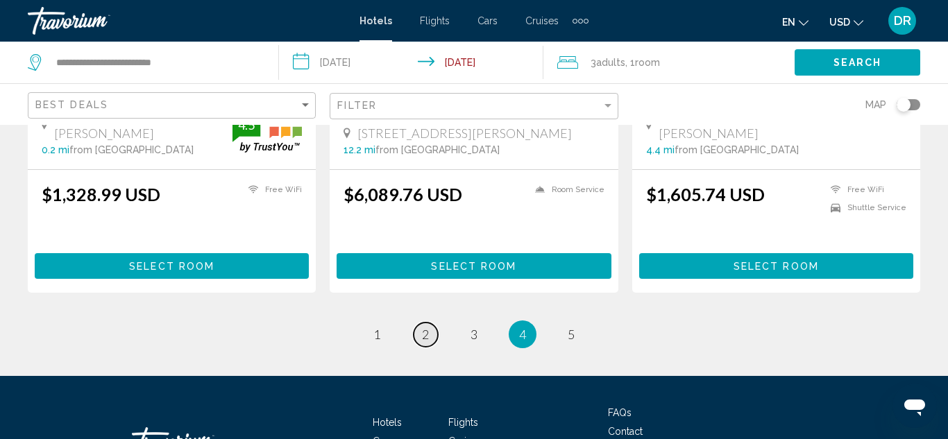
click at [420, 323] on link "page 2" at bounding box center [426, 335] width 24 height 24
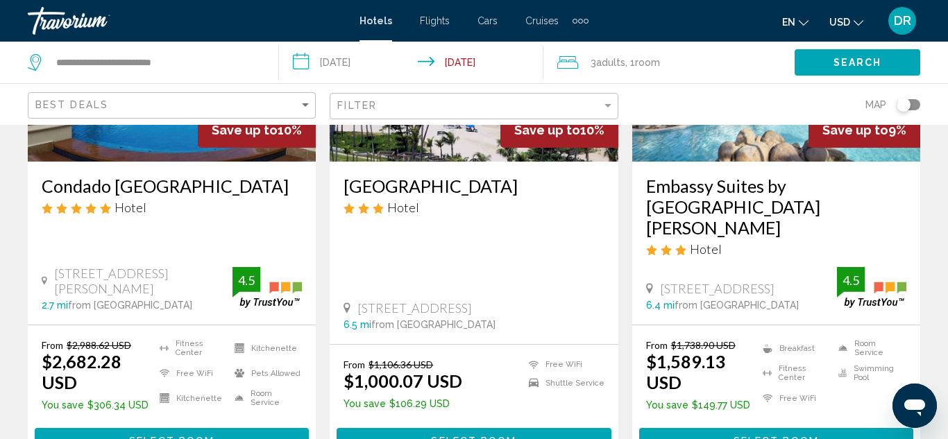
scroll to position [222, 0]
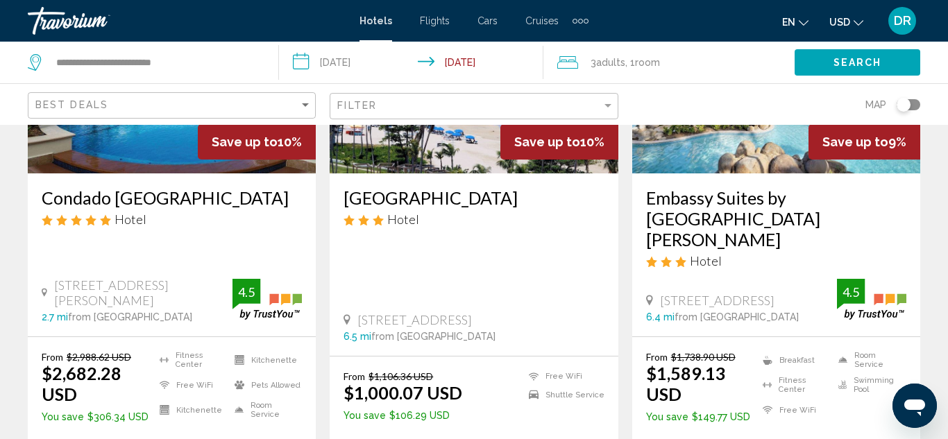
click at [536, 289] on div "Esj Beach Hotel Hotel 6165 Isla Verde Ave Carolina 6.5 mi from San Juan city ce…" at bounding box center [474, 264] width 288 height 182
click at [534, 331] on div "6.5 mi from San Juan city center from hotel" at bounding box center [473, 336] width 260 height 11
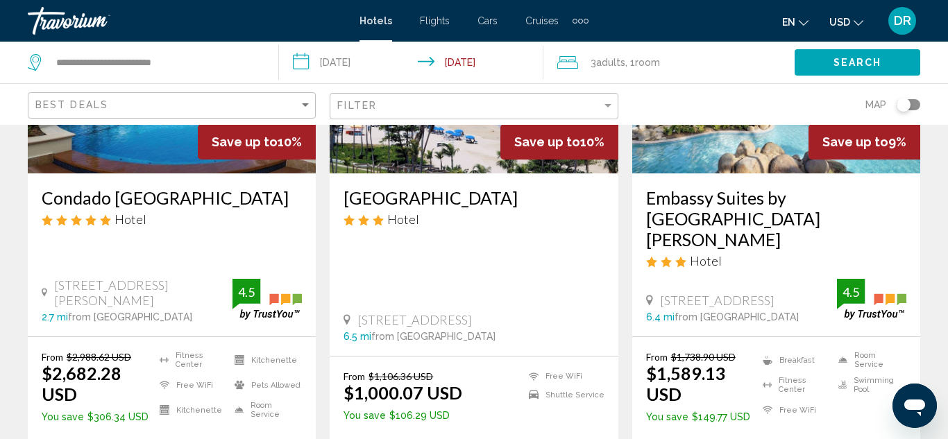
click at [534, 331] on div "6.5 mi from San Juan city center from hotel" at bounding box center [473, 336] width 260 height 11
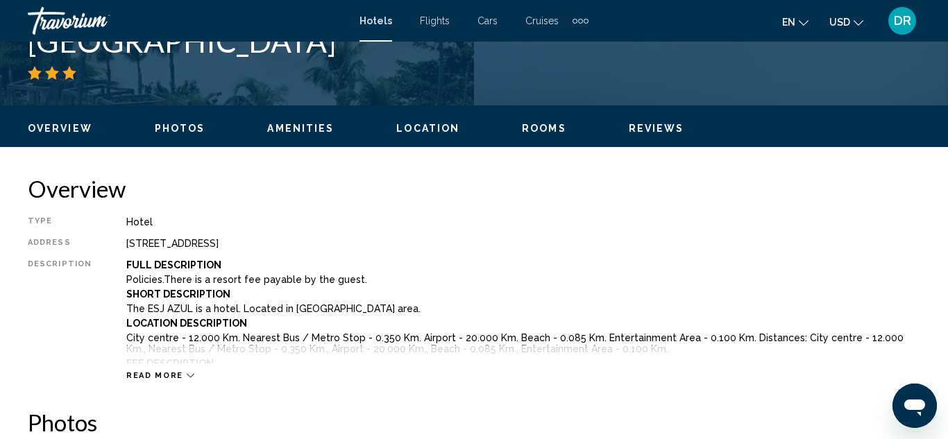
scroll to position [623, 0]
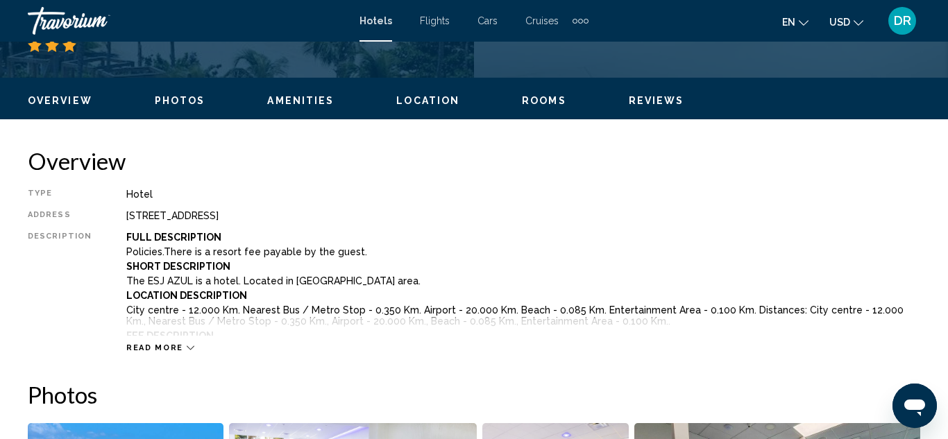
click at [169, 350] on span "Read more" at bounding box center [154, 347] width 57 height 9
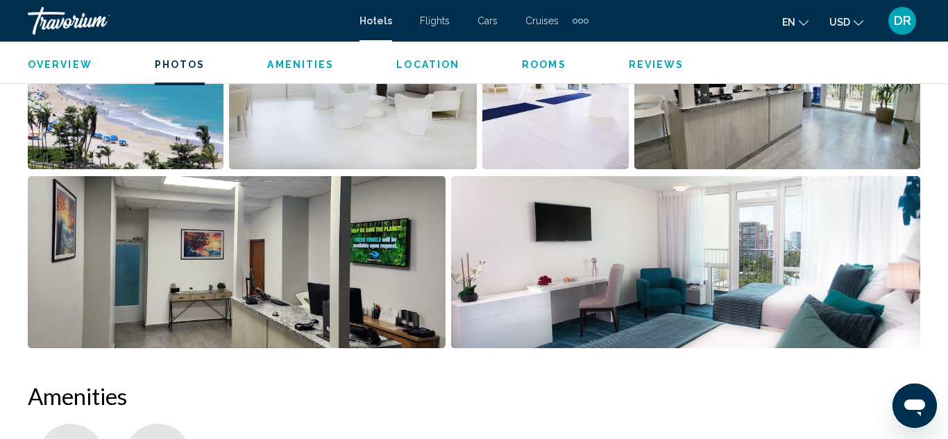
scroll to position [1400, 0]
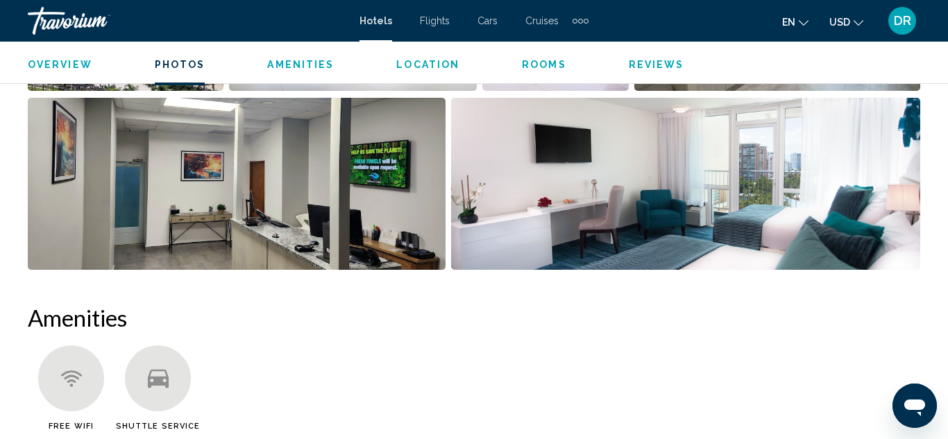
click at [83, 375] on div "Main content" at bounding box center [71, 379] width 66 height 66
click at [163, 377] on icon "Main content" at bounding box center [158, 378] width 21 height 21
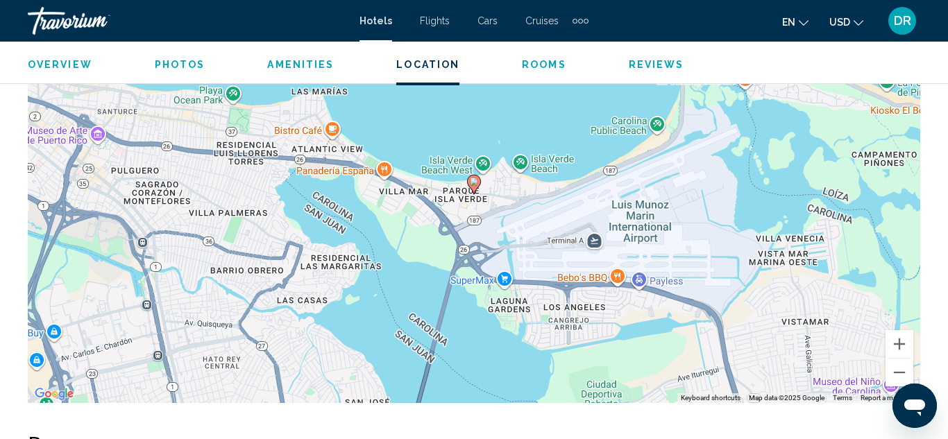
scroll to position [1928, 0]
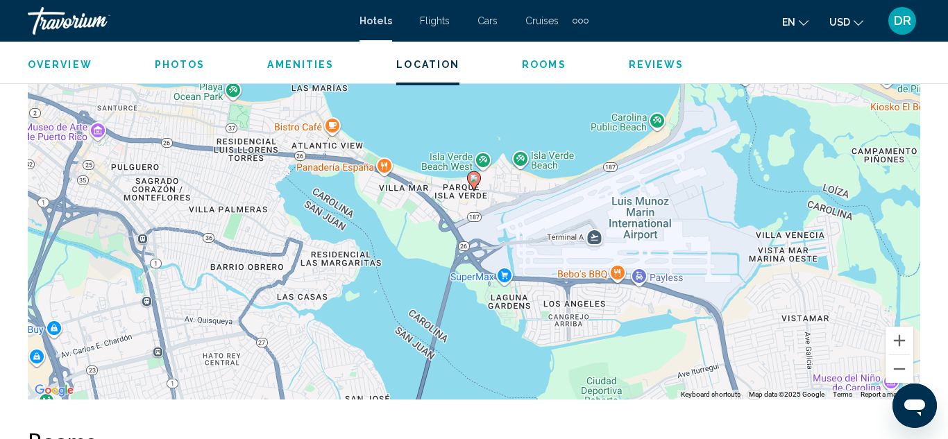
click at [637, 61] on span "Reviews" at bounding box center [657, 64] width 56 height 11
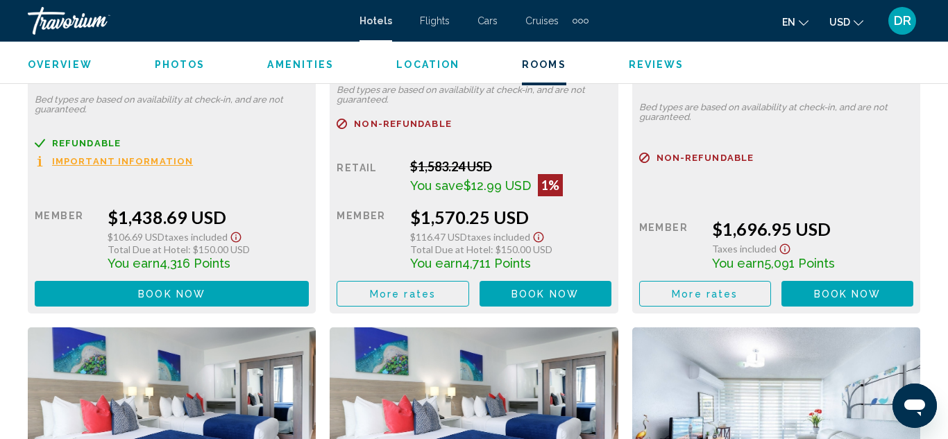
scroll to position [4070, 0]
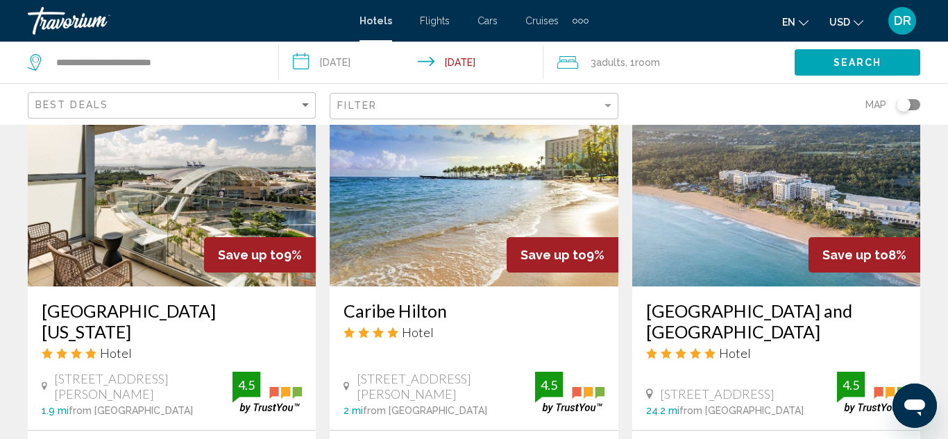
scroll to position [666, 0]
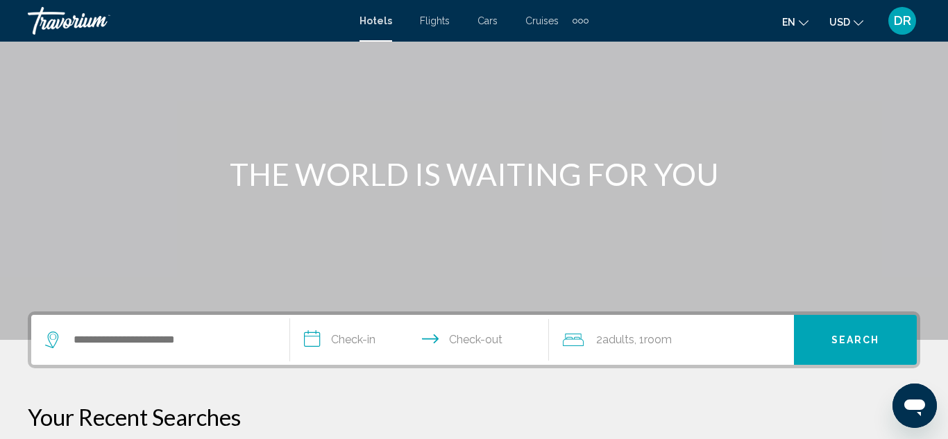
scroll to position [83, 0]
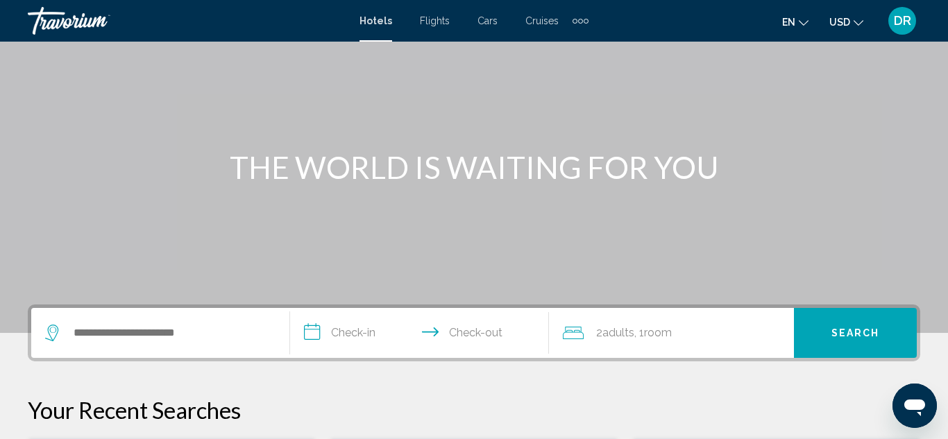
click at [68, 341] on div "Search widget" at bounding box center [156, 333] width 223 height 21
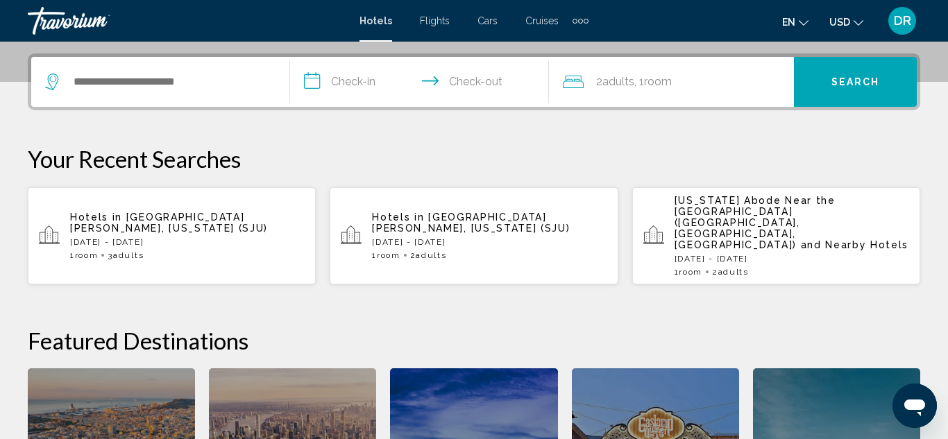
scroll to position [343, 0]
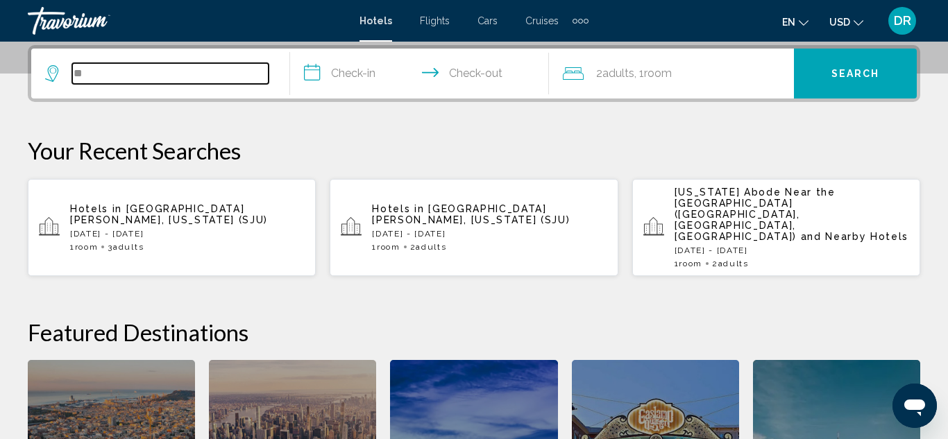
type input "***"
click at [146, 229] on p "[DATE] - [DATE]" at bounding box center [187, 234] width 235 height 10
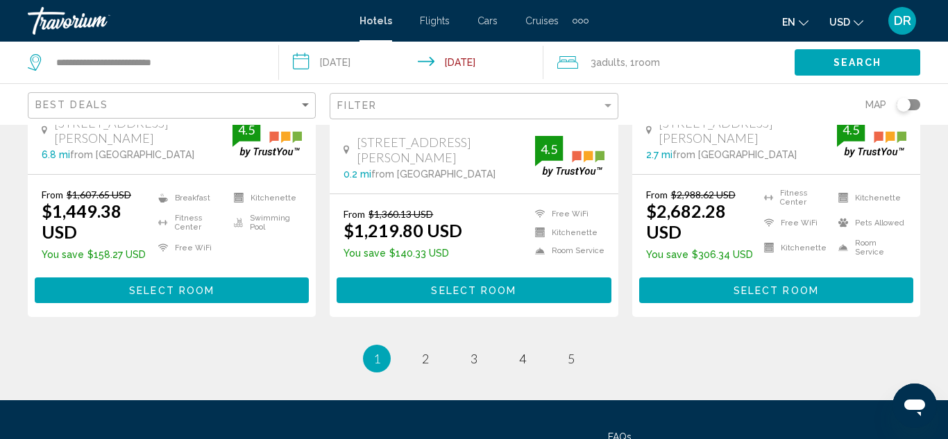
scroll to position [2082, 0]
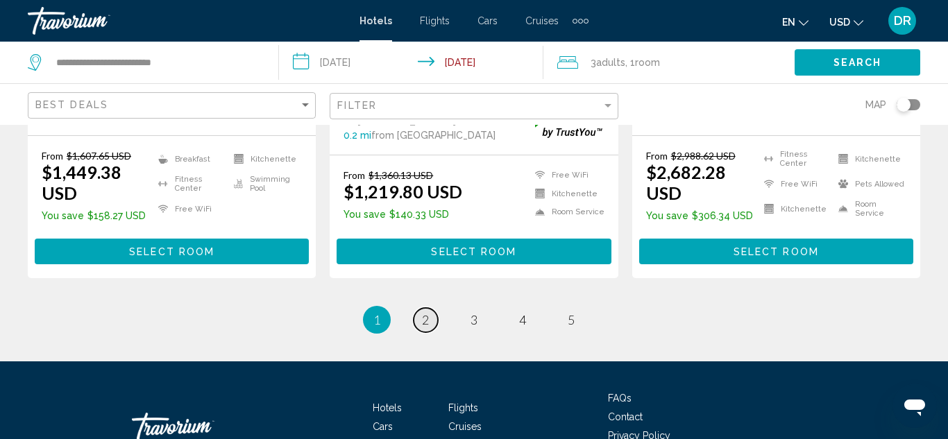
click at [432, 308] on link "page 2" at bounding box center [426, 320] width 24 height 24
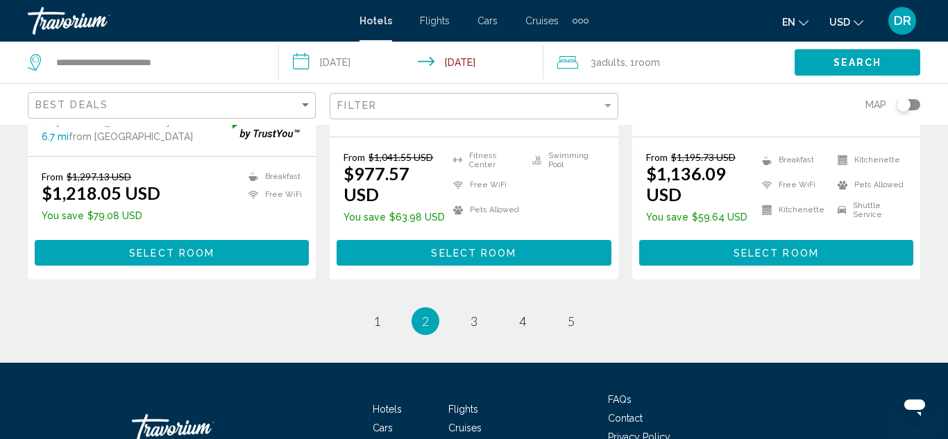
scroll to position [2085, 0]
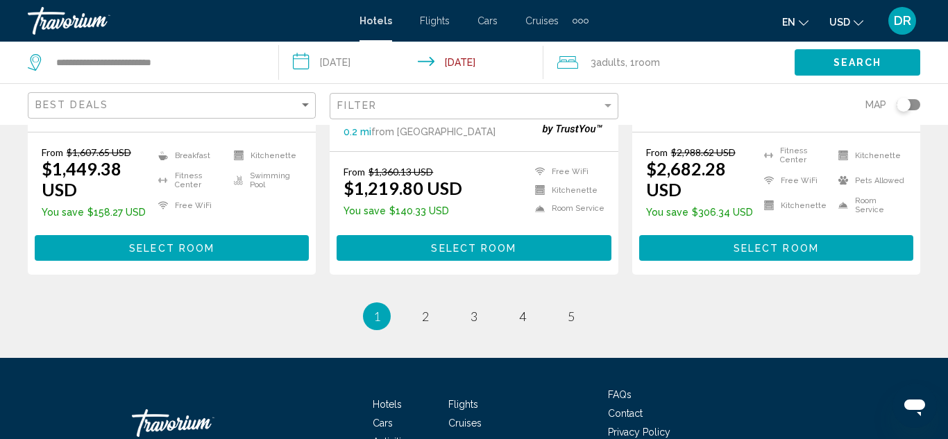
scroll to position [2084, 0]
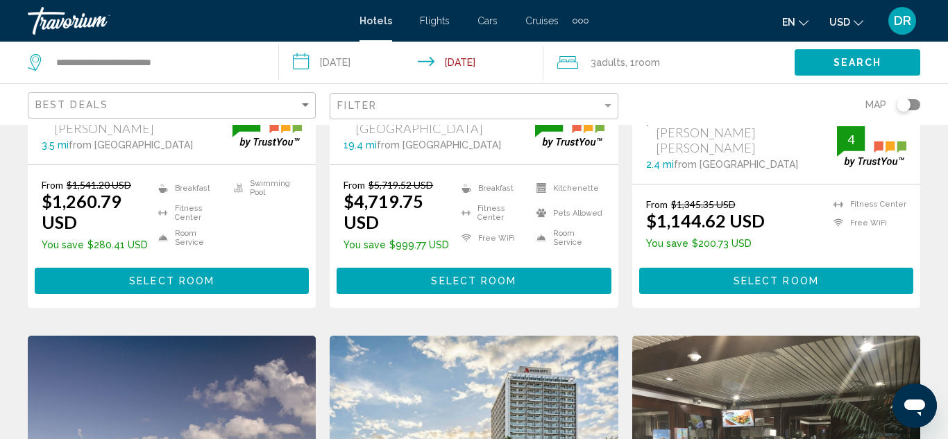
scroll to position [971, 0]
